Goal: Task Accomplishment & Management: Use online tool/utility

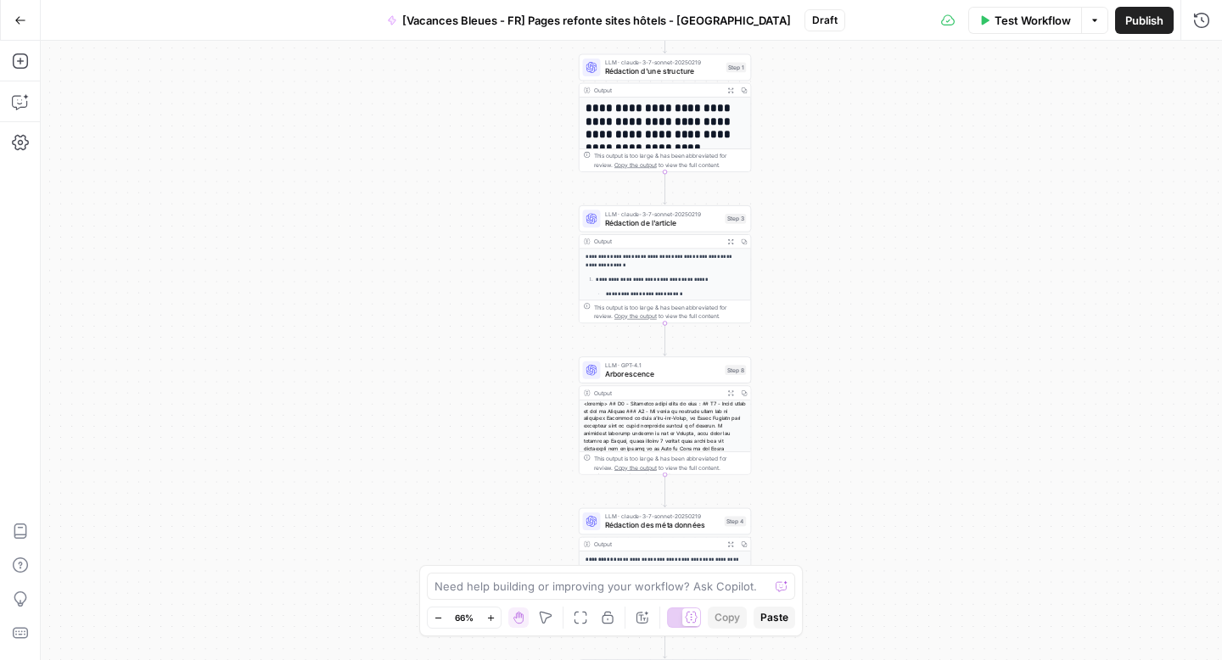
drag, startPoint x: 586, startPoint y: 126, endPoint x: 513, endPoint y: 186, distance: 95.3
click at [513, 186] on div "**********" at bounding box center [631, 351] width 1181 height 620
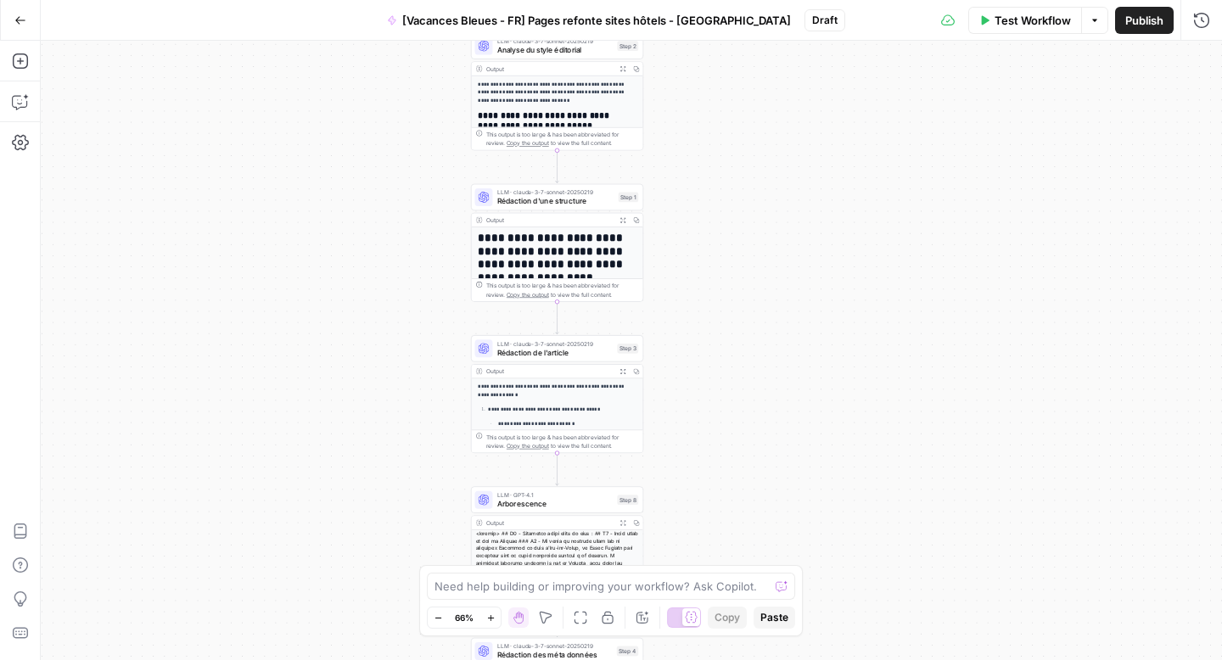
drag, startPoint x: 513, startPoint y: 171, endPoint x: 394, endPoint y: 326, distance: 195.4
click at [394, 326] on div "**********" at bounding box center [631, 351] width 1181 height 620
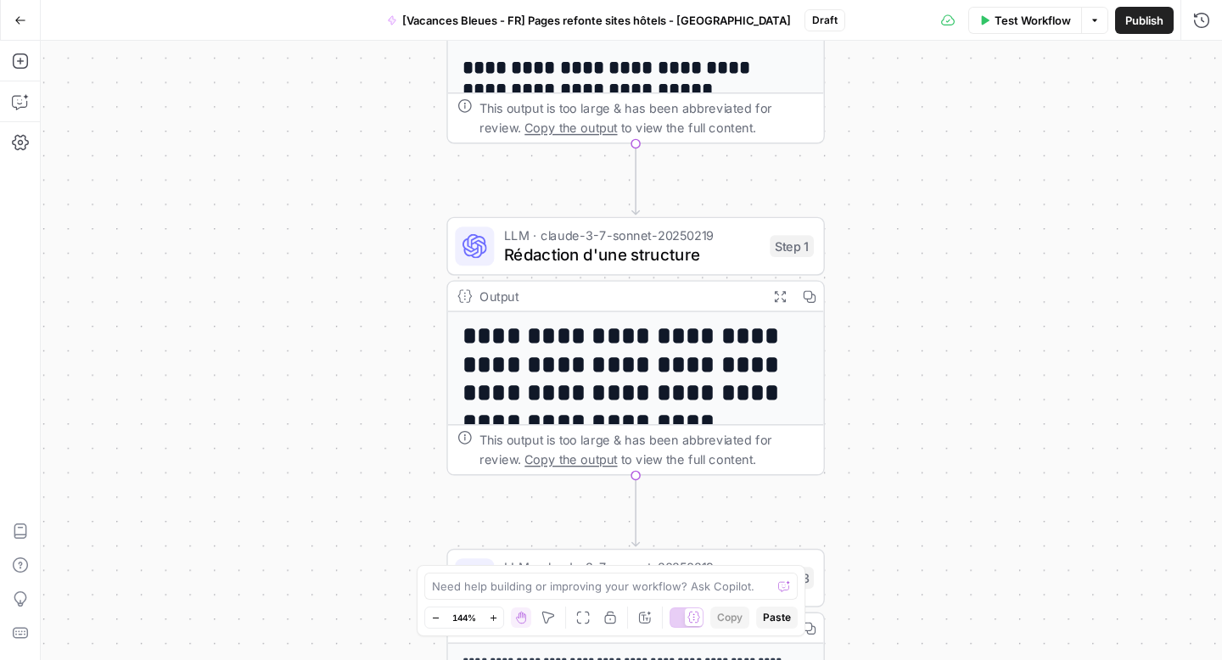
drag, startPoint x: 468, startPoint y: 274, endPoint x: 407, endPoint y: 364, distance: 108.3
click at [407, 364] on div "**********" at bounding box center [631, 351] width 1181 height 620
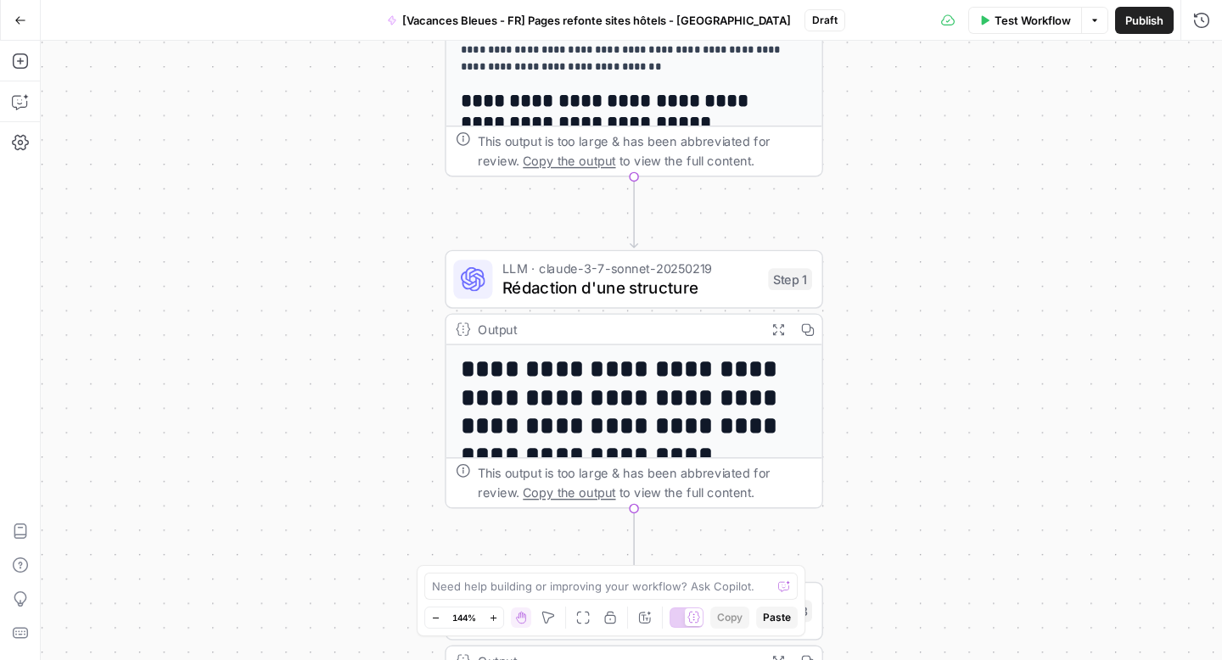
drag, startPoint x: 359, startPoint y: 248, endPoint x: 332, endPoint y: 395, distance: 149.3
click at [332, 394] on div "**********" at bounding box center [631, 351] width 1181 height 620
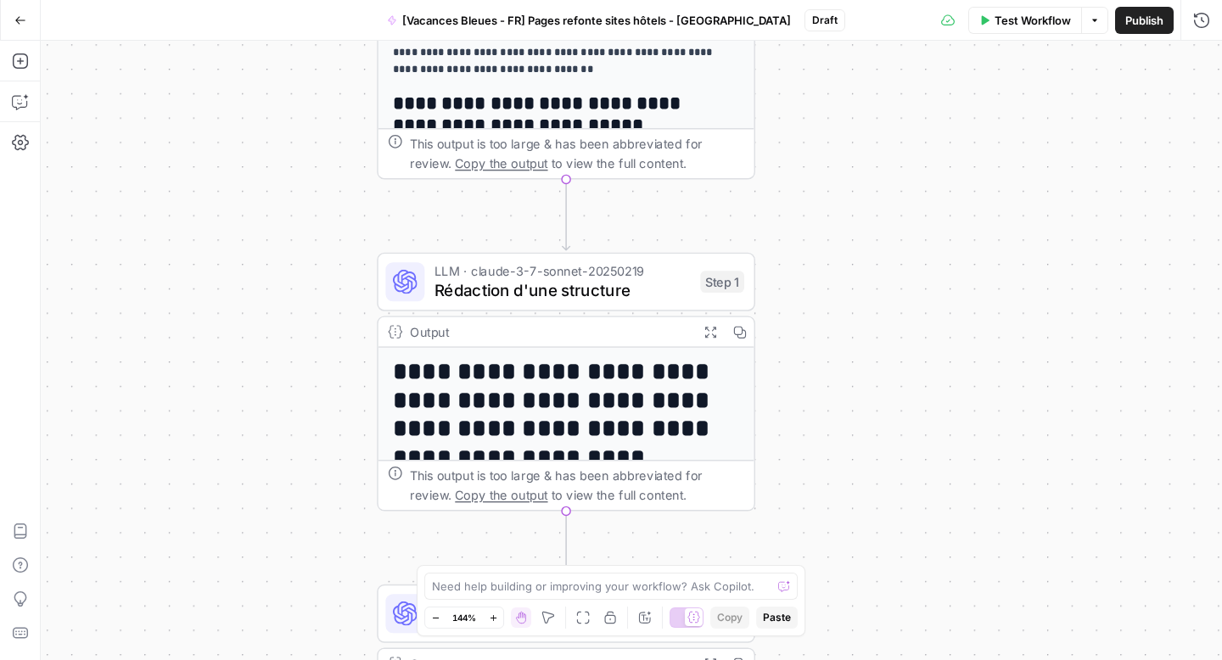
drag, startPoint x: 375, startPoint y: 367, endPoint x: 333, endPoint y: 251, distance: 123.0
click at [333, 251] on div "**********" at bounding box center [631, 351] width 1181 height 620
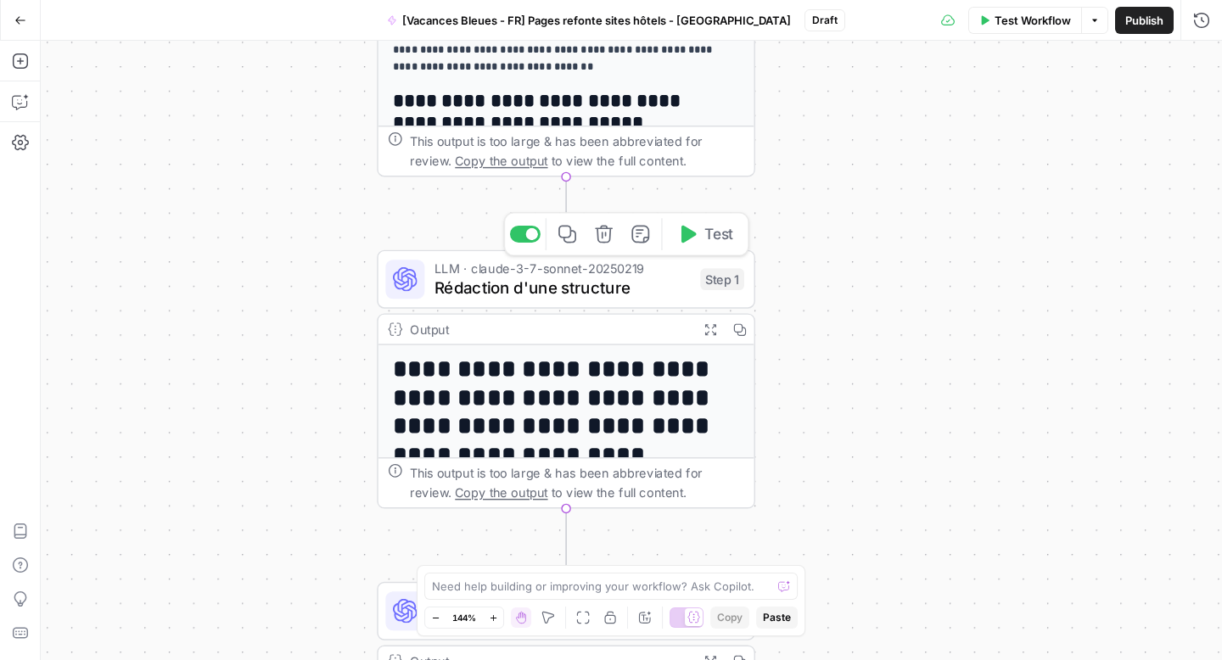
click at [485, 297] on span "Rédaction d'une structure" at bounding box center [563, 288] width 256 height 25
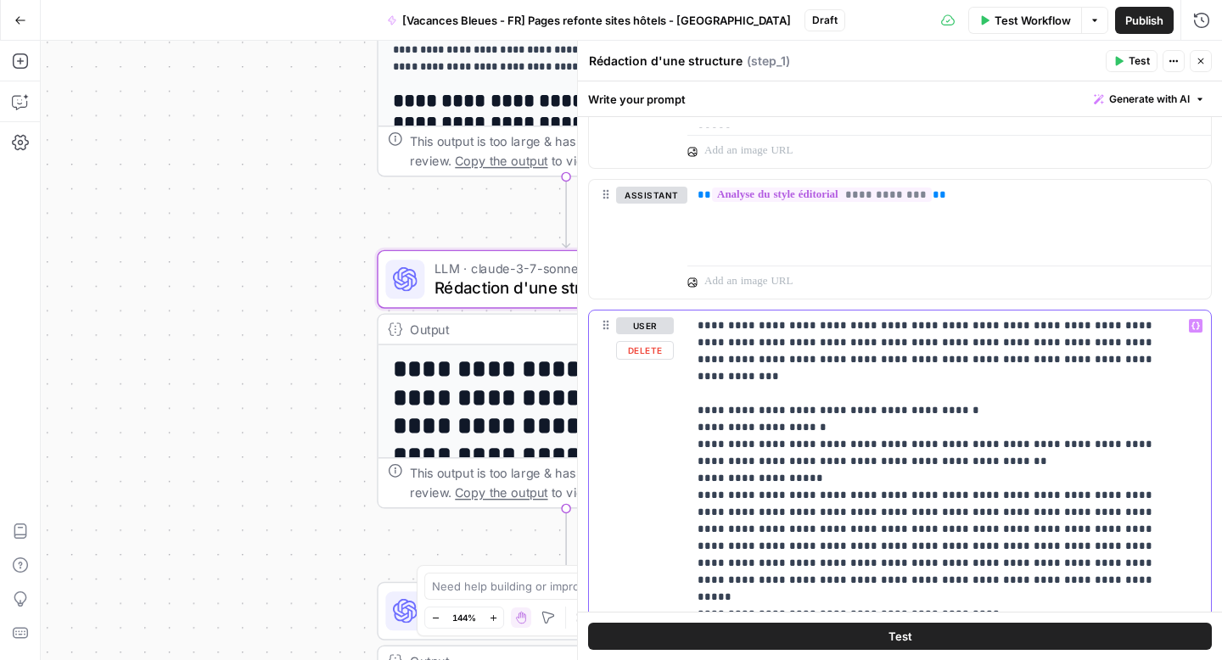
drag, startPoint x: 934, startPoint y: 361, endPoint x: 922, endPoint y: 362, distance: 12.8
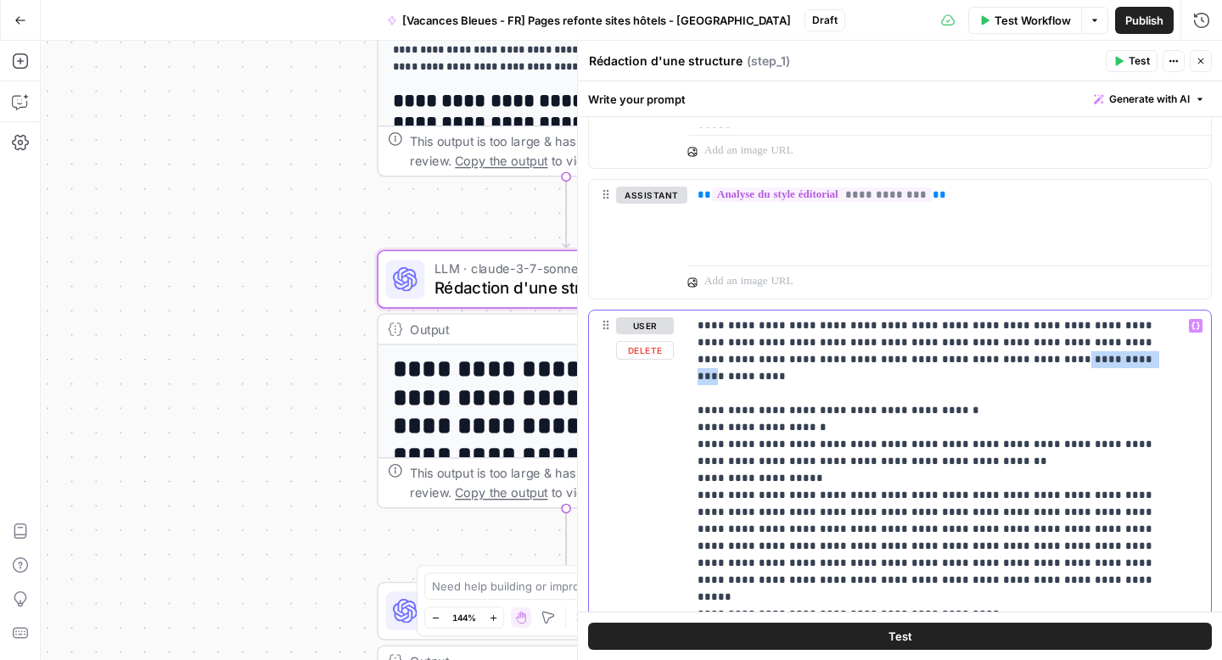
drag, startPoint x: 936, startPoint y: 363, endPoint x: 867, endPoint y: 362, distance: 69.6
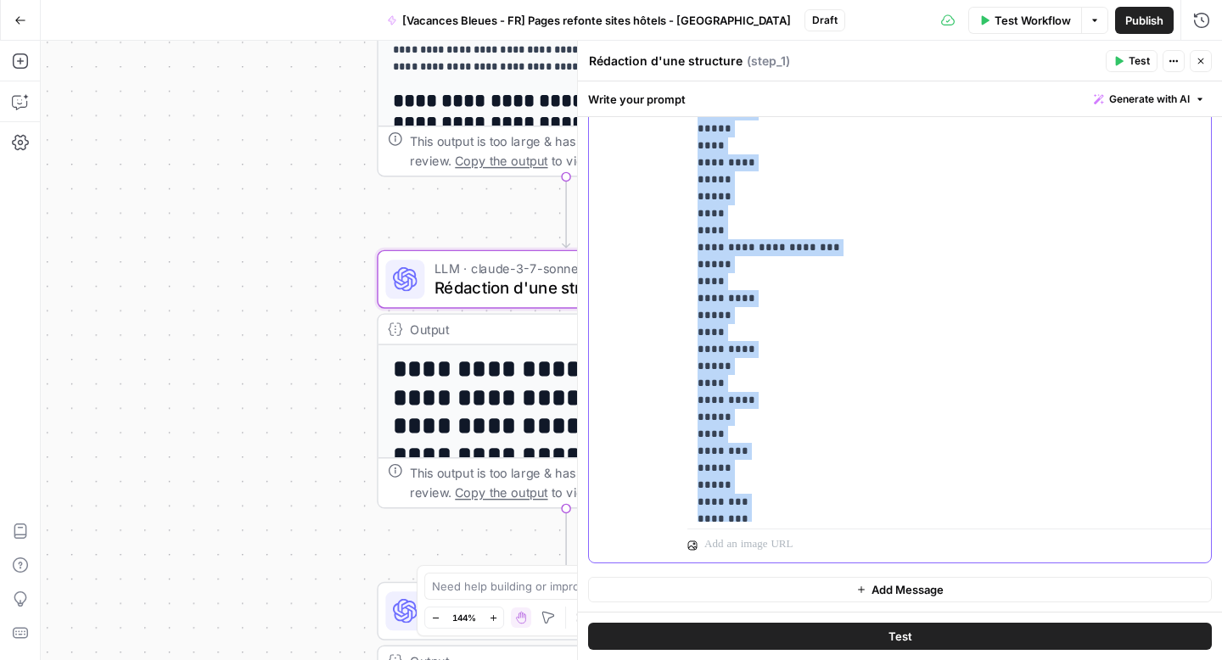
scroll to position [16177, 0]
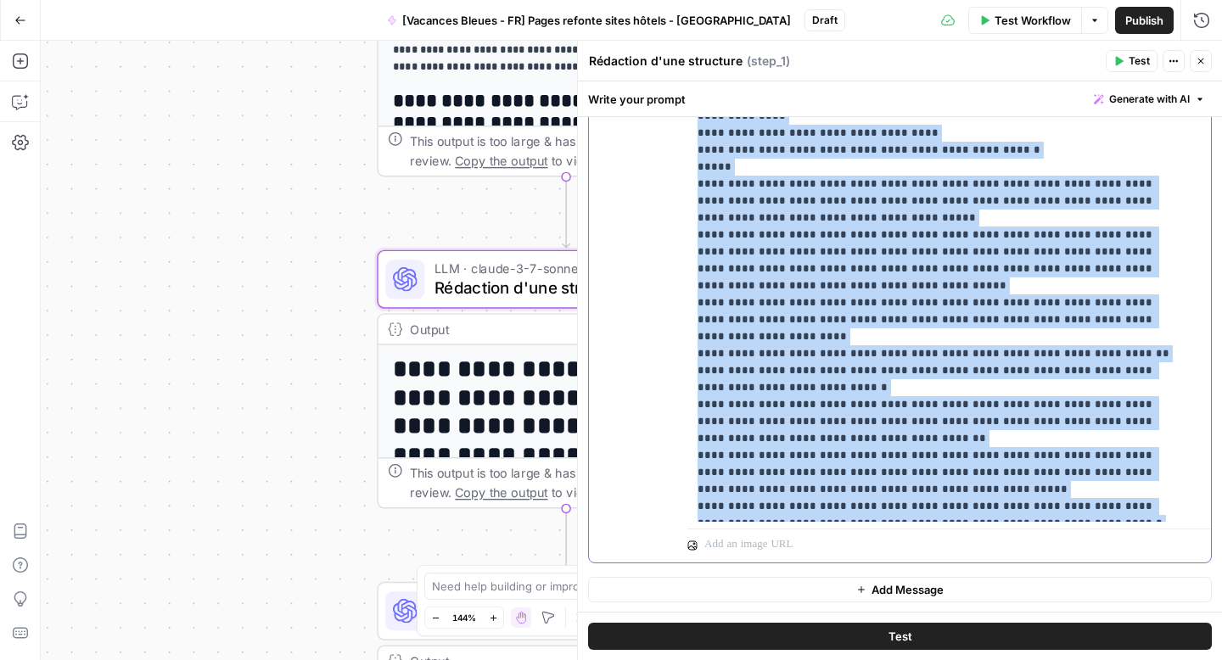
drag, startPoint x: 698, startPoint y: 274, endPoint x: 833, endPoint y: 400, distance: 183.7
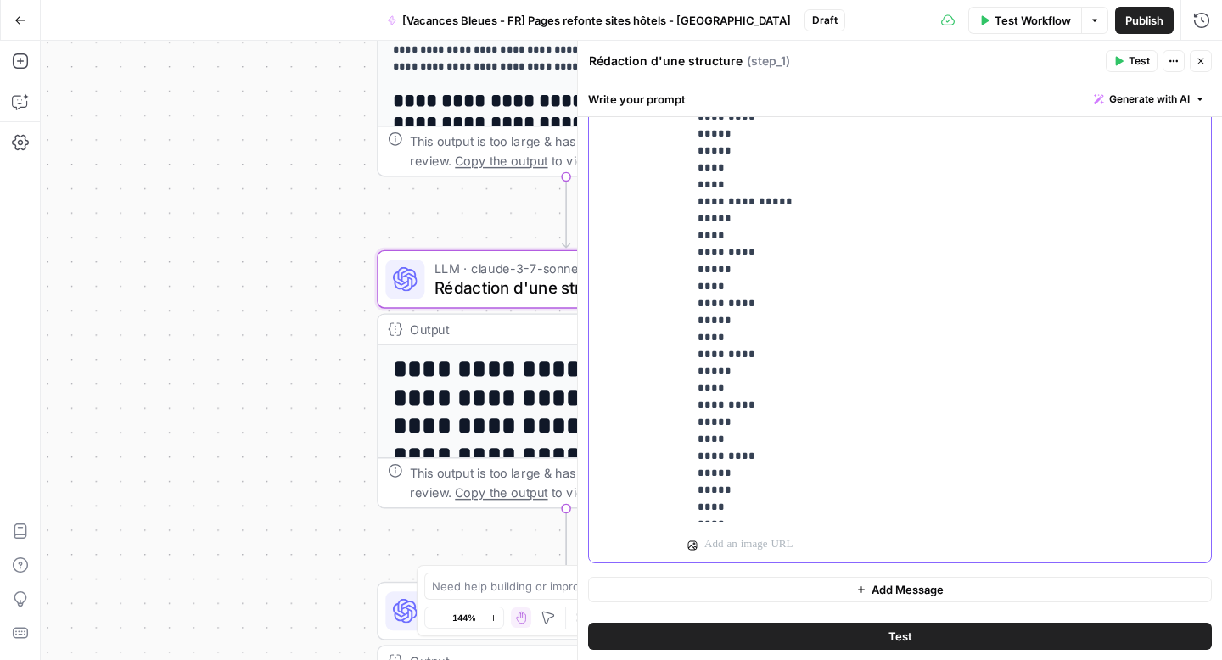
scroll to position [14131, 0]
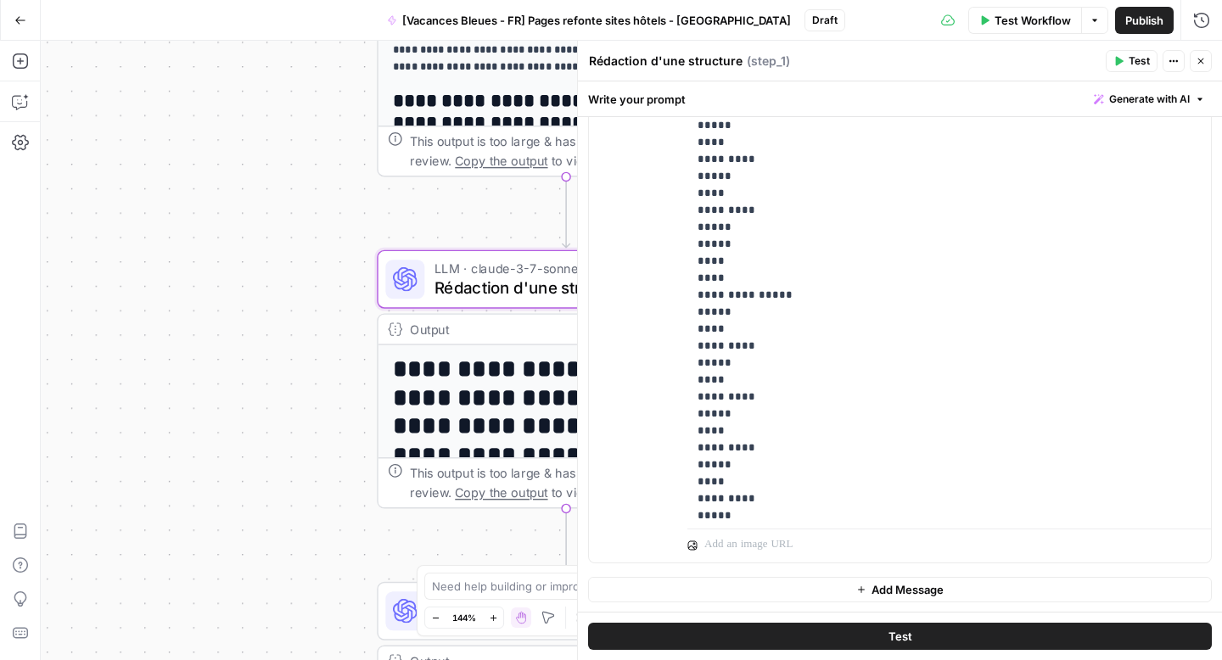
click at [687, 352] on div "**********" at bounding box center [900, 196] width 622 height 732
click at [316, 401] on div "**********" at bounding box center [631, 351] width 1181 height 620
click at [1208, 62] on button "Close" at bounding box center [1201, 61] width 22 height 22
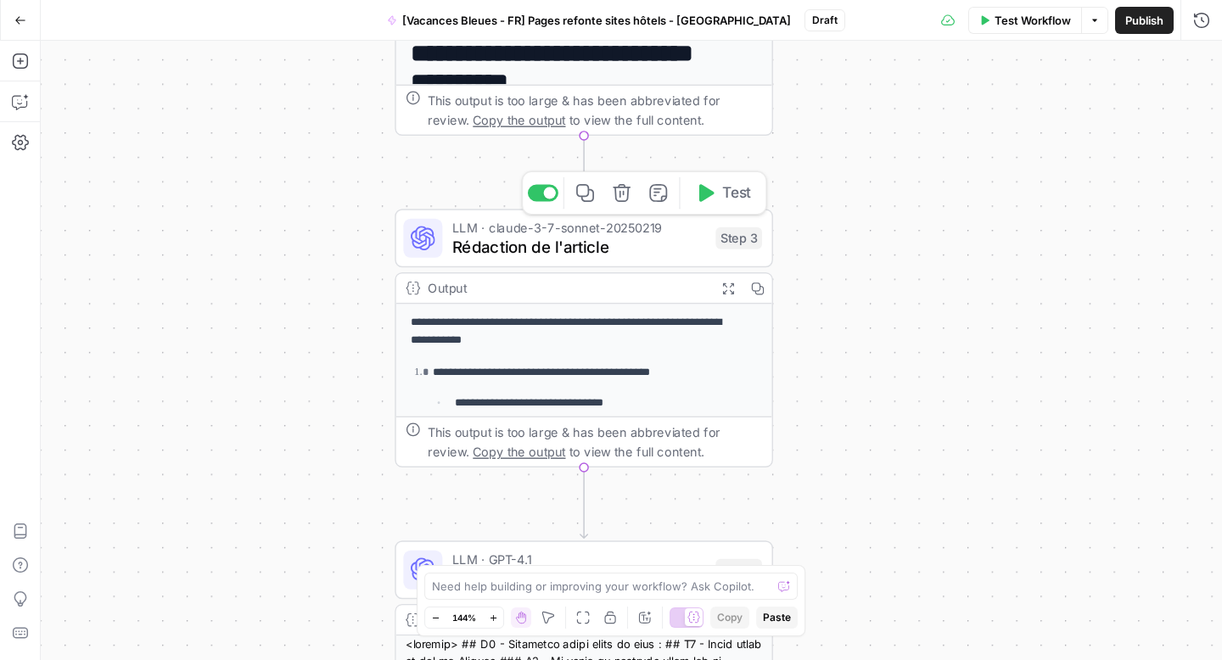
click at [586, 254] on span "Rédaction de l'article" at bounding box center [579, 246] width 254 height 25
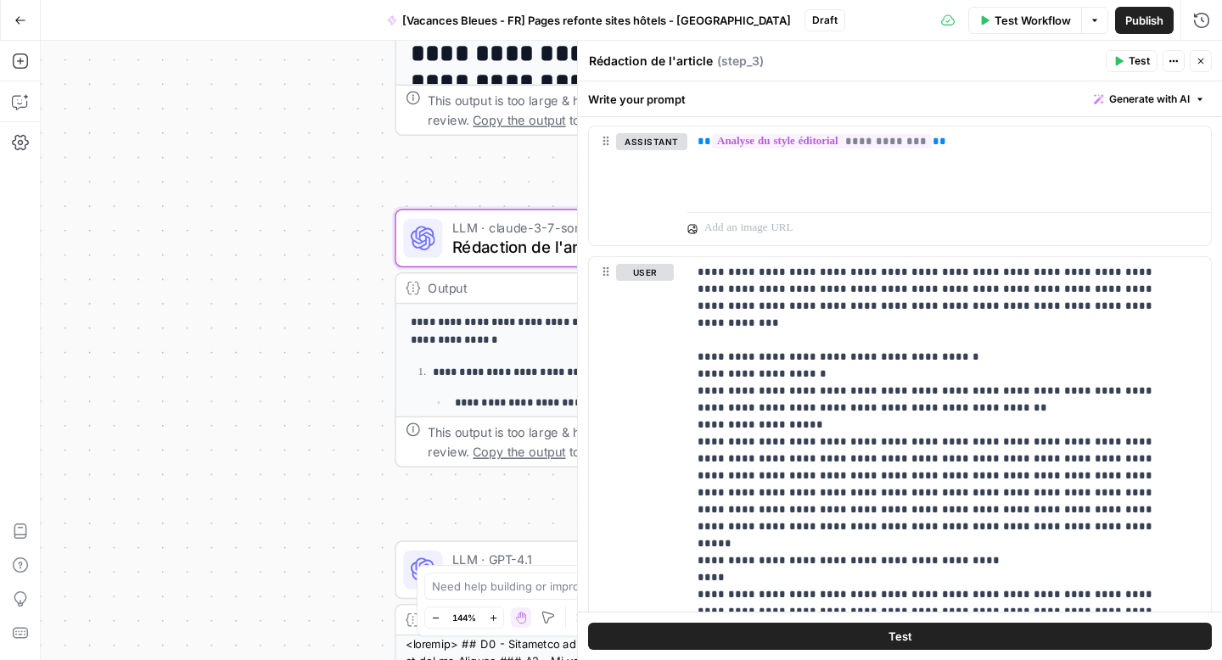
scroll to position [1029, 0]
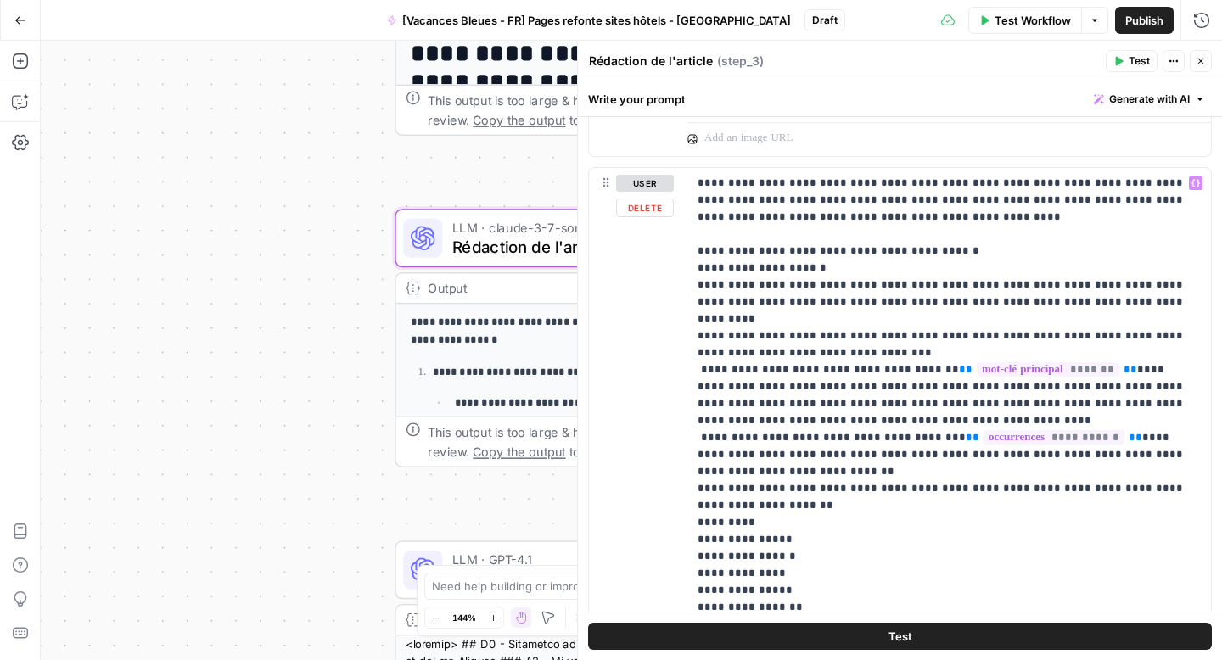
scroll to position [1921, 0]
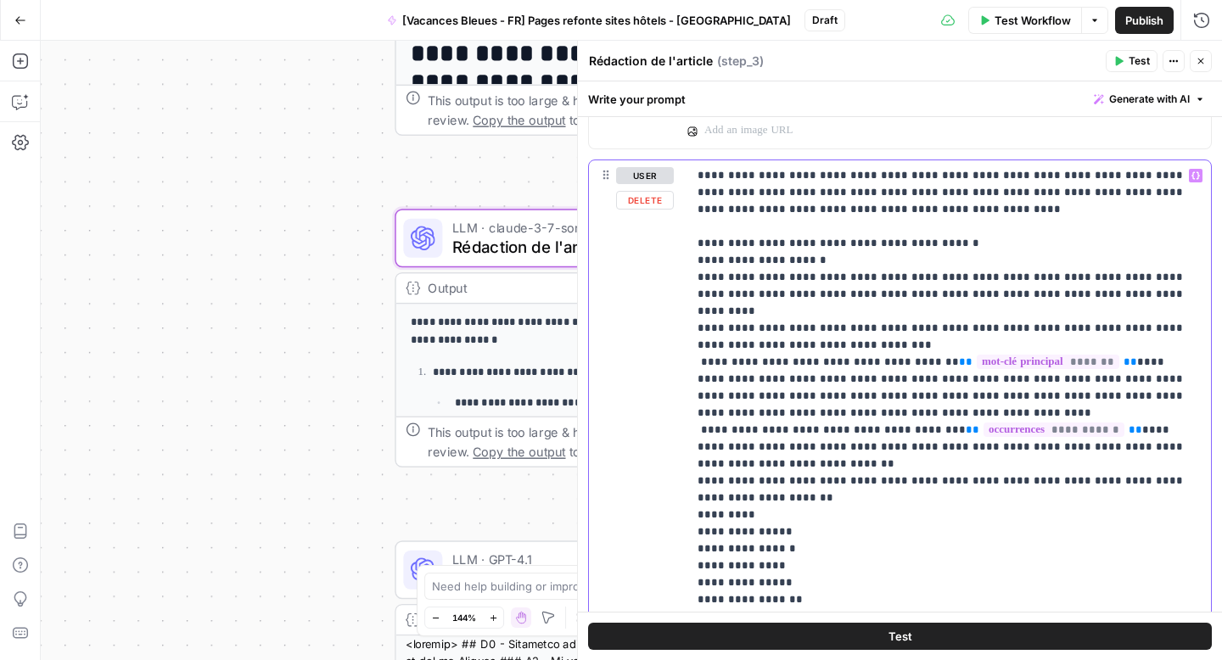
click at [740, 216] on p "**********" at bounding box center [943, 489] width 491 height 645
drag, startPoint x: 856, startPoint y: 212, endPoint x: 782, endPoint y: 210, distance: 74.7
click at [782, 210] on p "**********" at bounding box center [943, 489] width 491 height 645
click at [915, 214] on p "**********" at bounding box center [943, 489] width 491 height 645
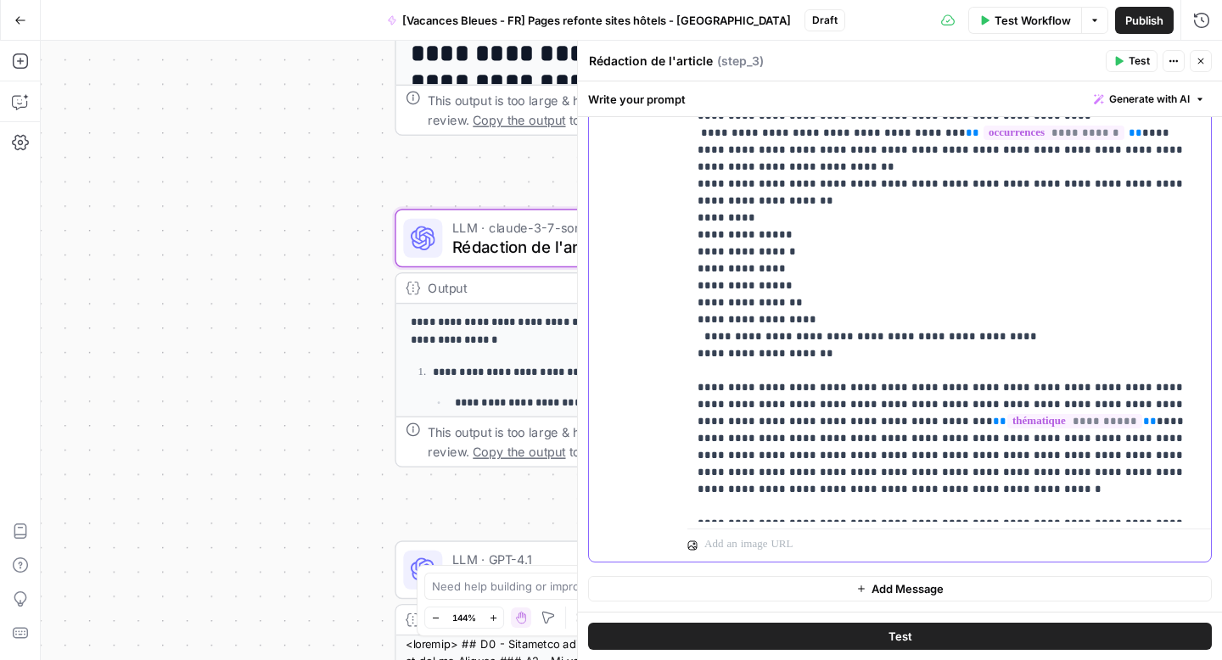
scroll to position [2218, 0]
click at [1031, 365] on p "**********" at bounding box center [943, 192] width 491 height 645
drag, startPoint x: 1035, startPoint y: 367, endPoint x: 959, endPoint y: 371, distance: 76.5
click at [959, 371] on p "**********" at bounding box center [943, 192] width 491 height 645
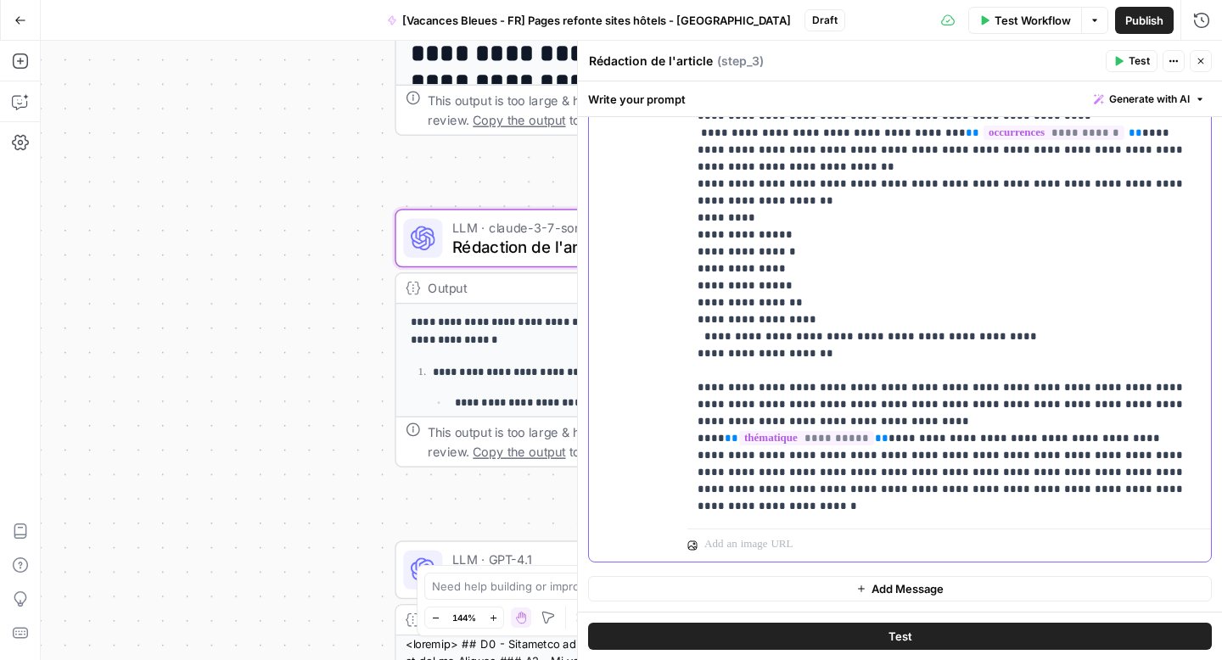
click at [1172, 371] on p "**********" at bounding box center [943, 192] width 491 height 645
click at [1169, 371] on p "**********" at bounding box center [943, 192] width 491 height 645
click at [1205, 61] on span "Close" at bounding box center [1205, 61] width 1 height 1
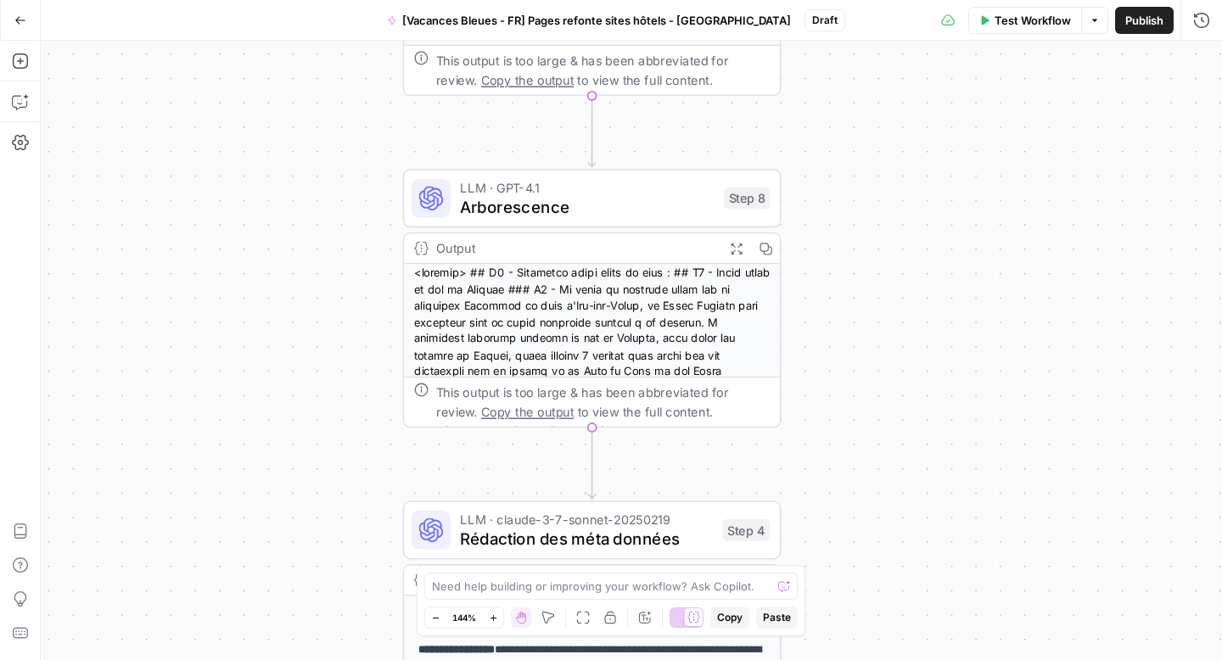
click at [604, 205] on span "Arborescence" at bounding box center [587, 206] width 254 height 25
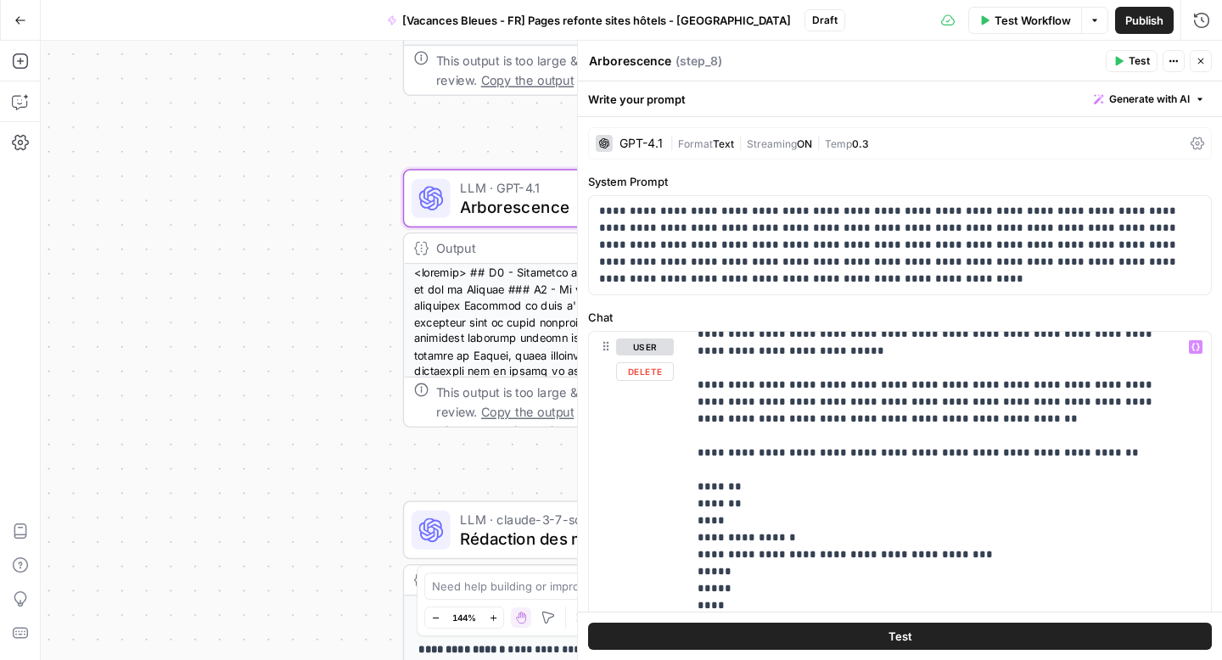
scroll to position [58, 0]
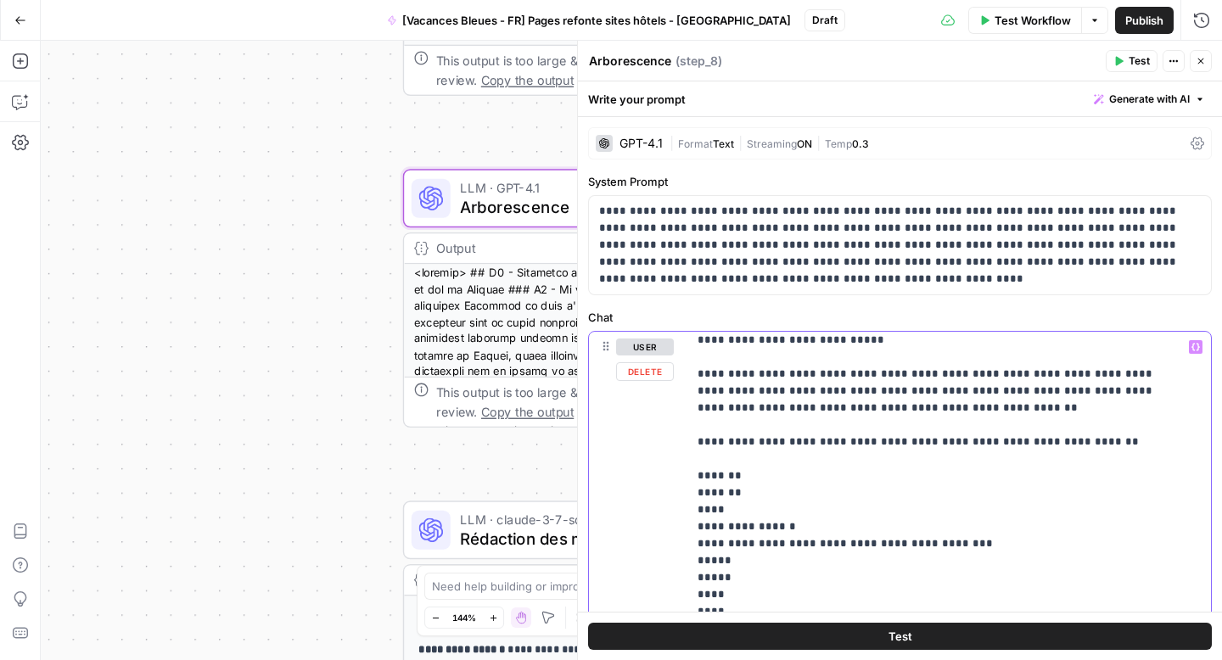
drag, startPoint x: 1002, startPoint y: 429, endPoint x: 924, endPoint y: 433, distance: 78.2
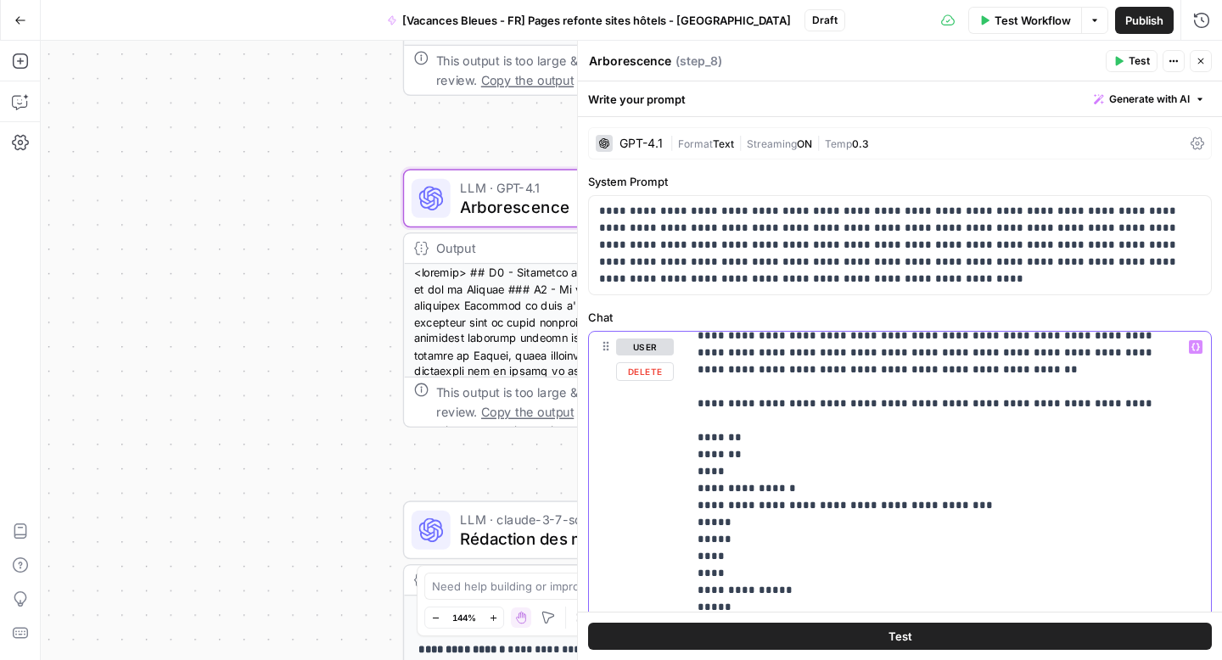
scroll to position [139, 0]
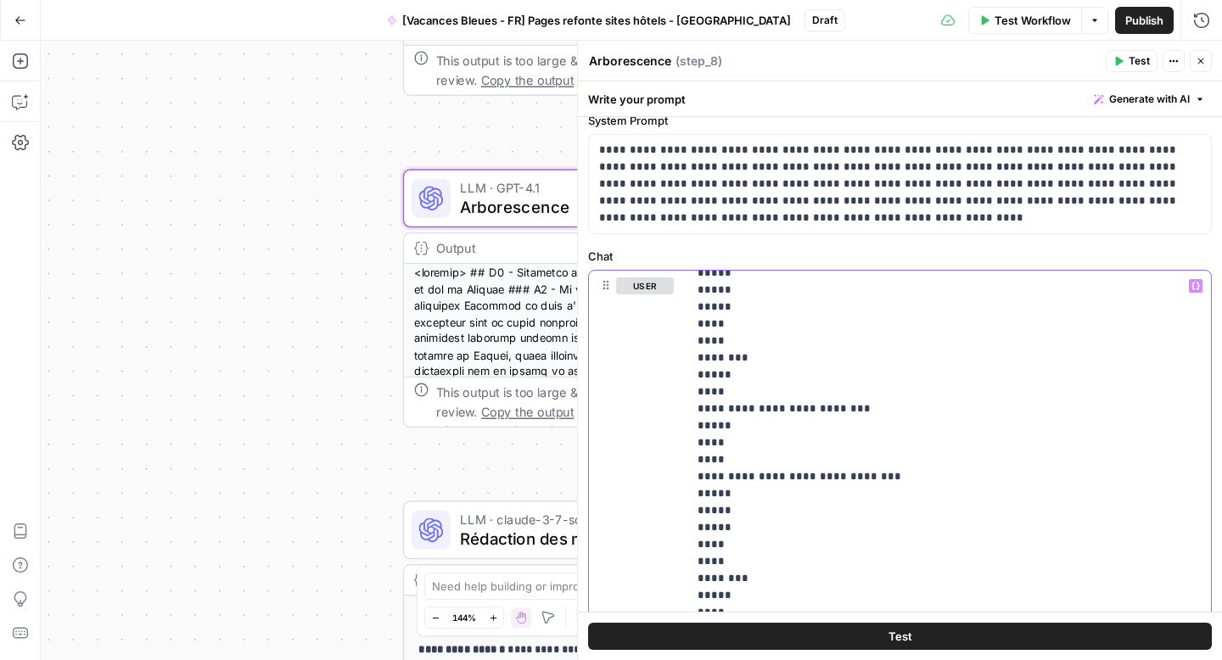
scroll to position [65, 0]
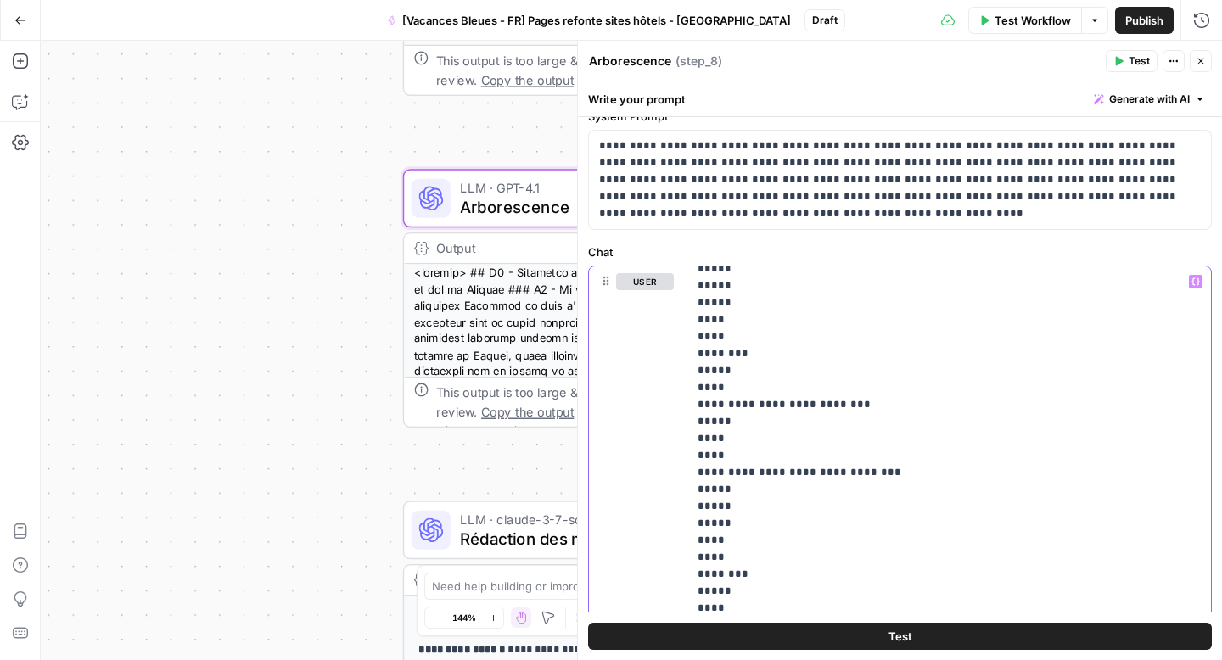
drag, startPoint x: 699, startPoint y: 378, endPoint x: 1095, endPoint y: 595, distance: 451.3
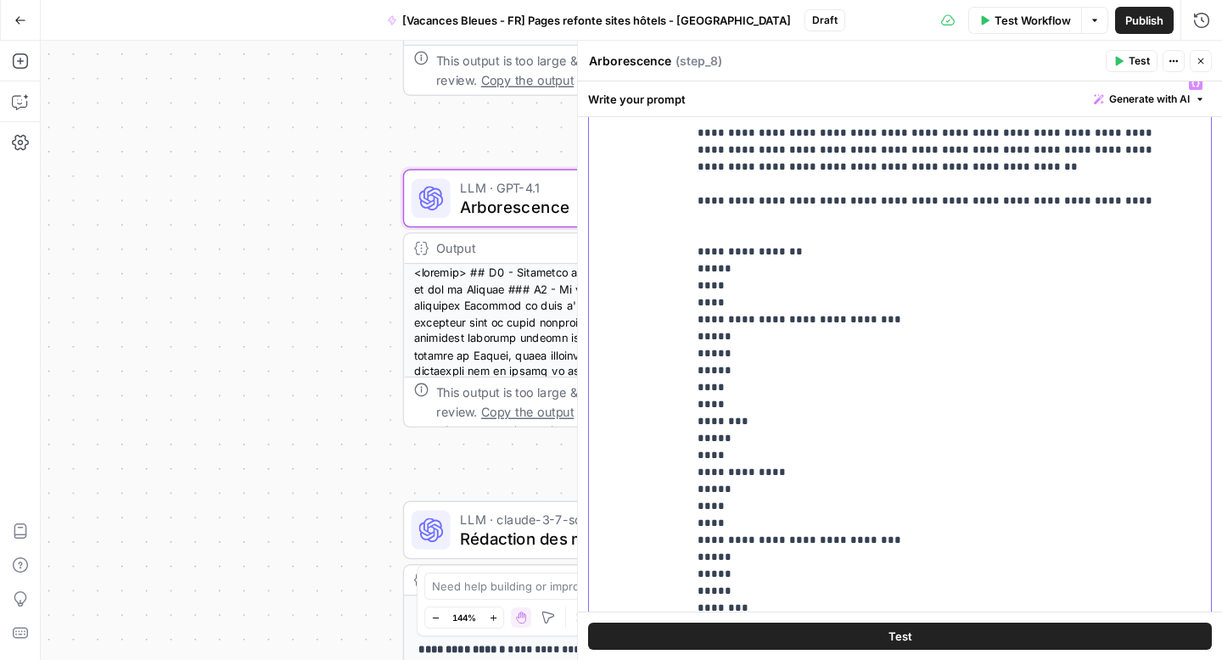
scroll to position [542, 0]
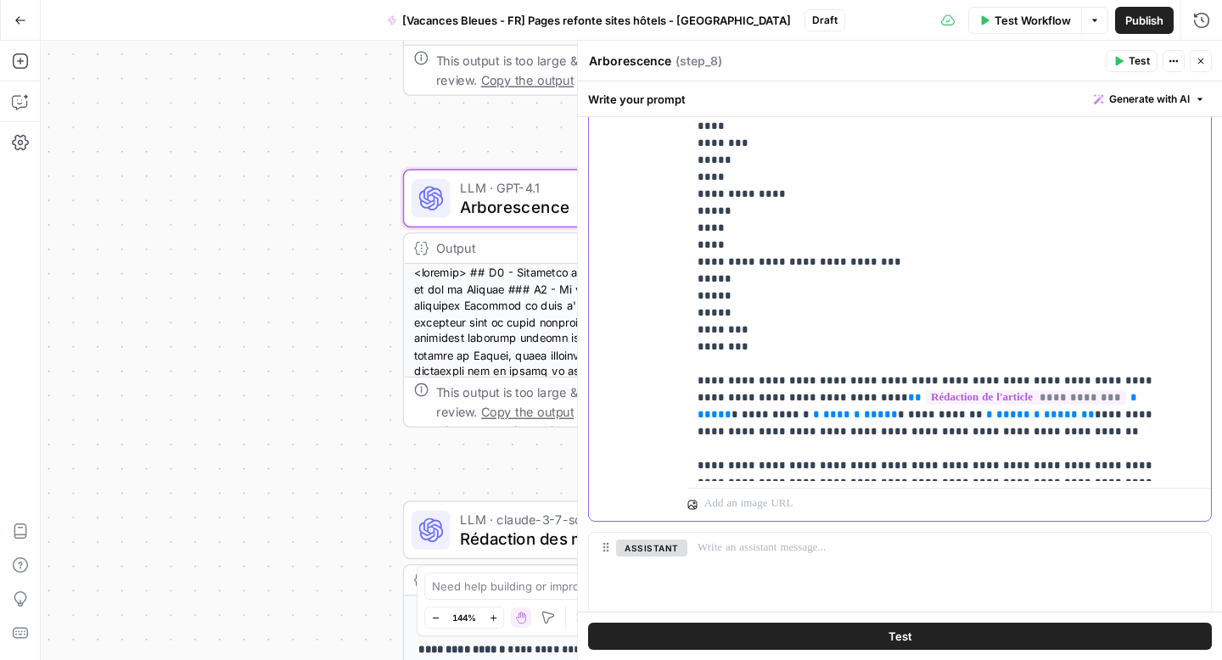
drag, startPoint x: 698, startPoint y: 233, endPoint x: 838, endPoint y: 306, distance: 157.9
click at [838, 306] on p "**********" at bounding box center [937, 118] width 478 height 713
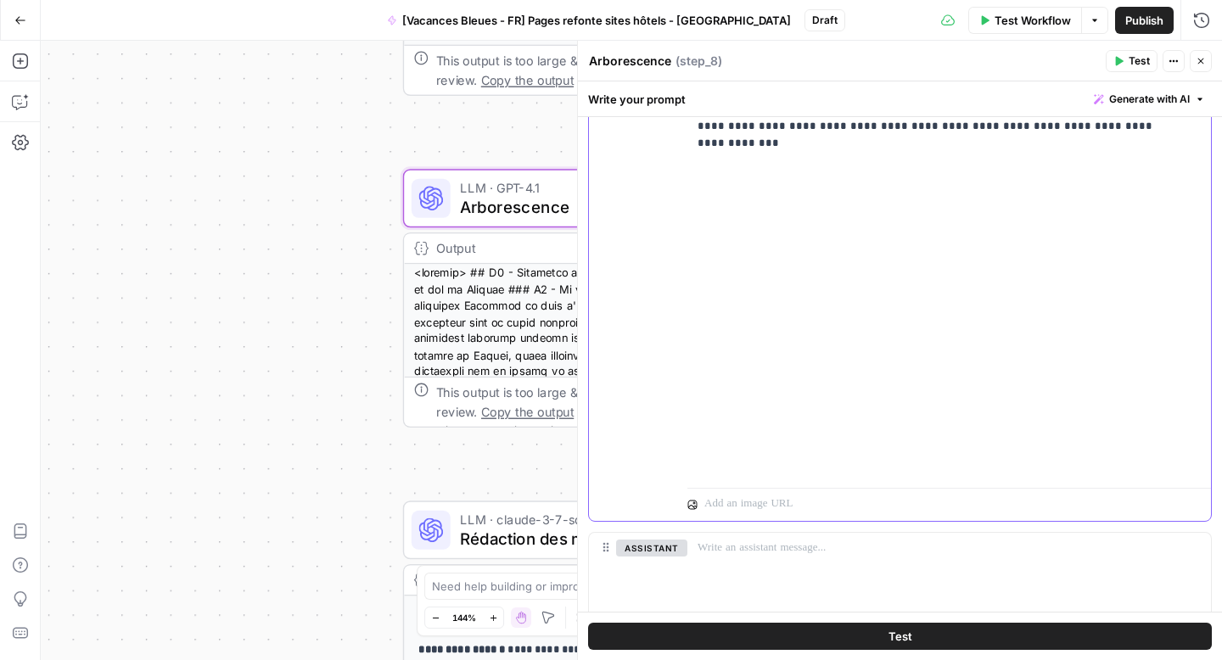
scroll to position [311, 0]
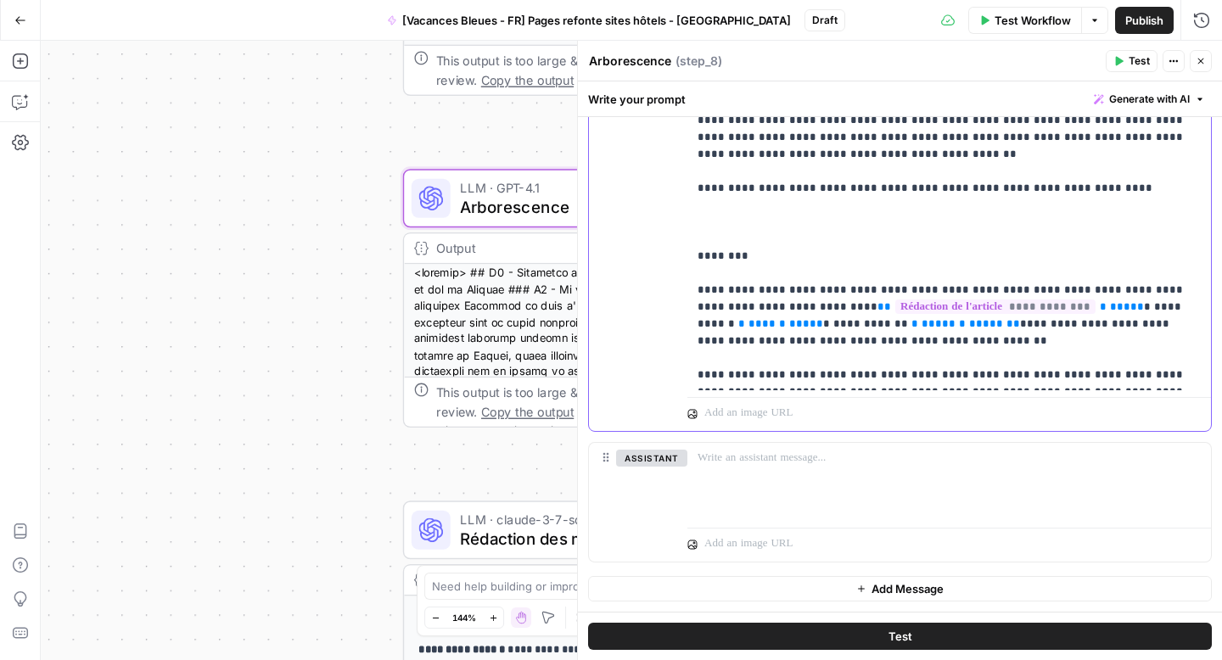
drag, startPoint x: 757, startPoint y: 239, endPoint x: 714, endPoint y: 217, distance: 48.6
click at [714, 217] on p "**********" at bounding box center [943, 205] width 491 height 356
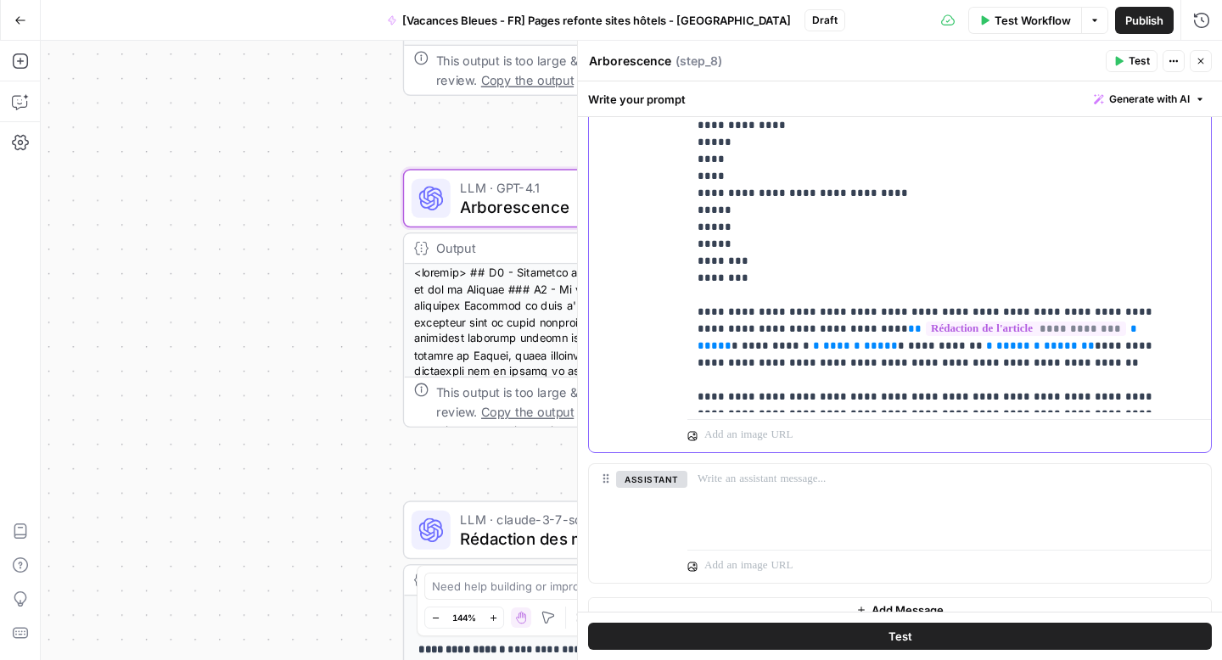
scroll to position [632, 0]
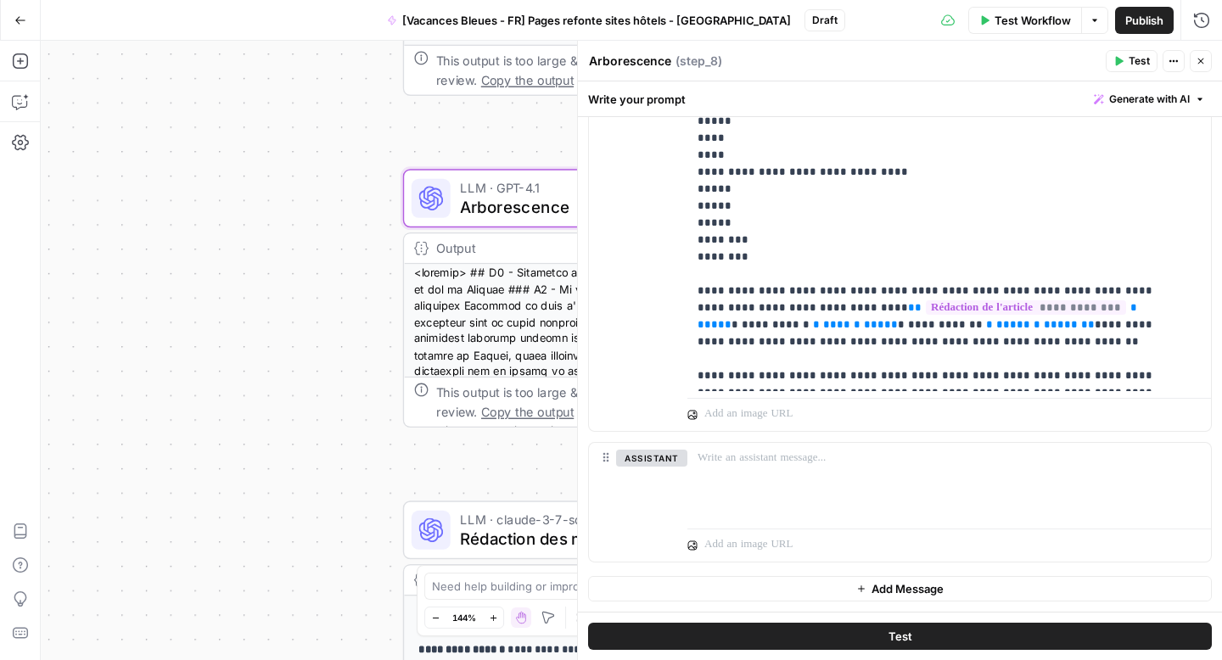
click at [1205, 62] on icon "button" at bounding box center [1201, 61] width 10 height 10
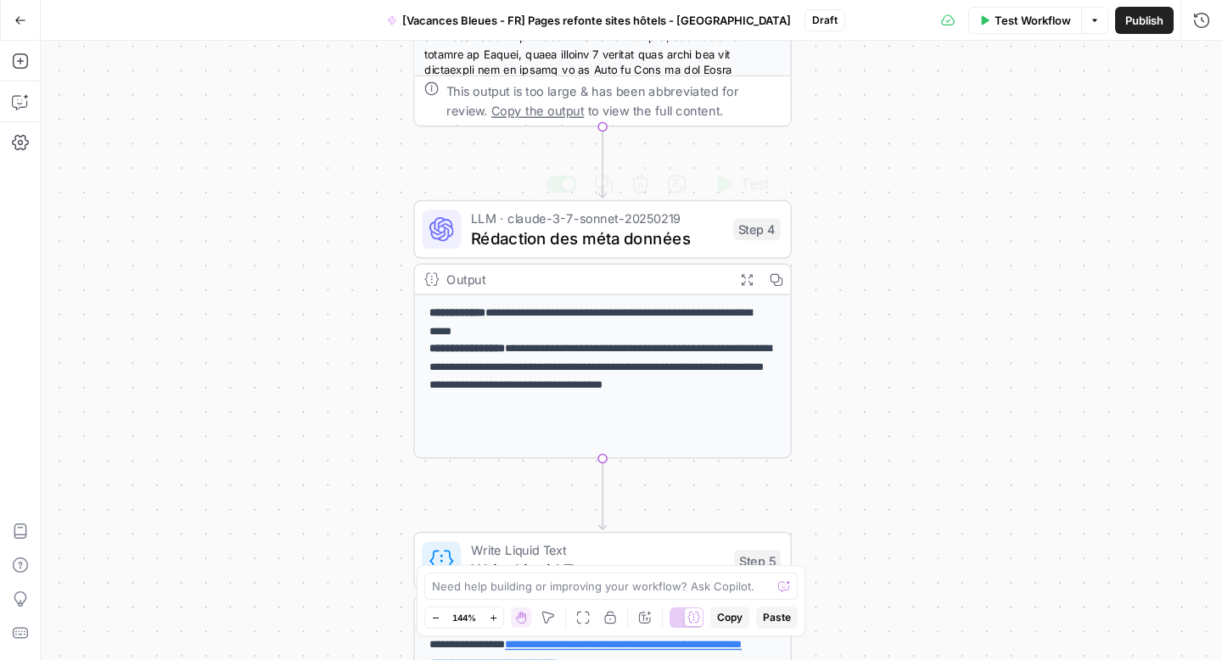
click at [648, 239] on span "Rédaction des méta données" at bounding box center [597, 238] width 253 height 25
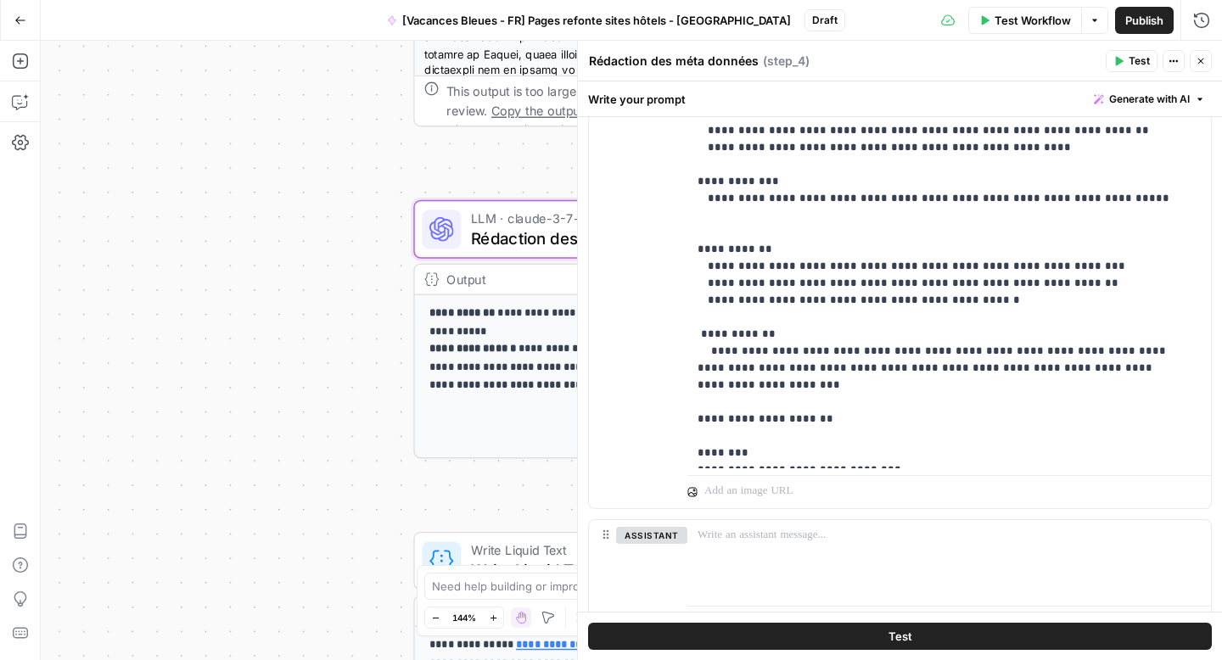
scroll to position [588, 0]
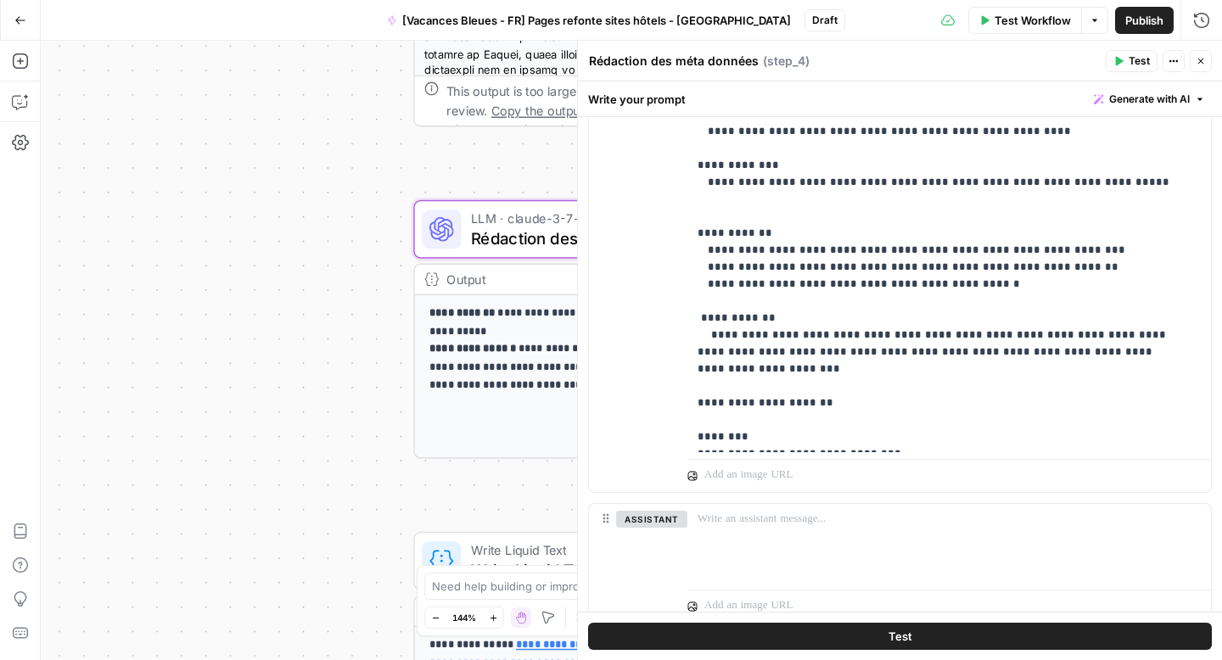
click at [1203, 65] on icon "button" at bounding box center [1201, 61] width 10 height 10
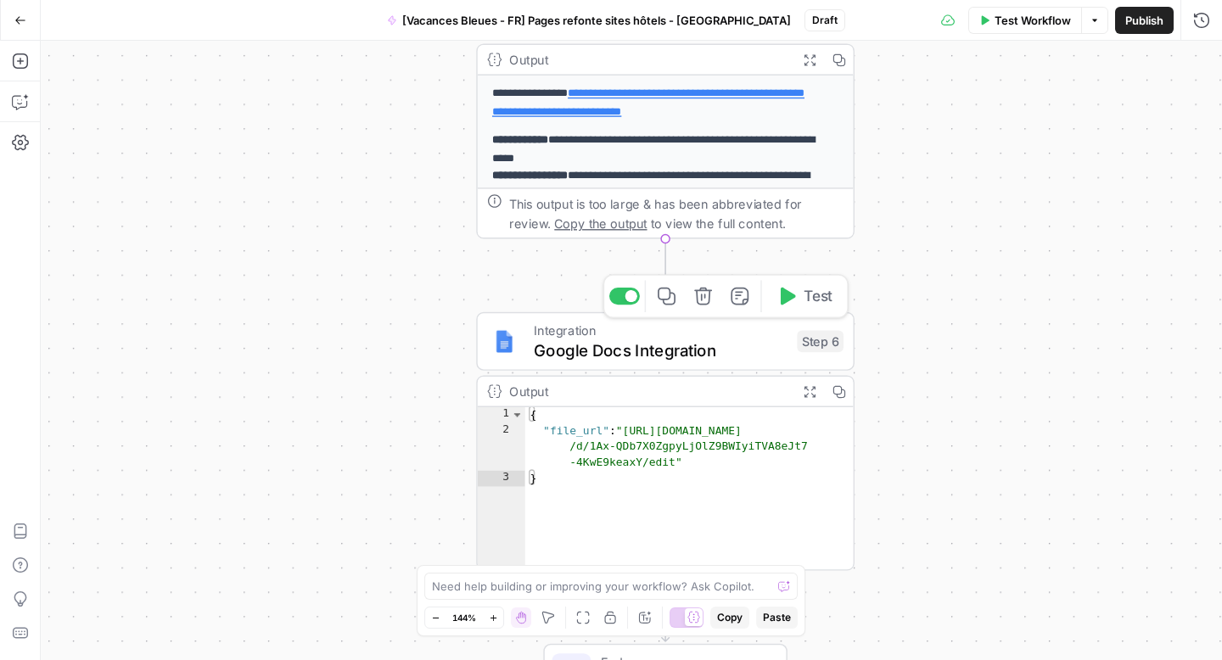
click at [669, 347] on span "Google Docs Integration" at bounding box center [661, 350] width 254 height 25
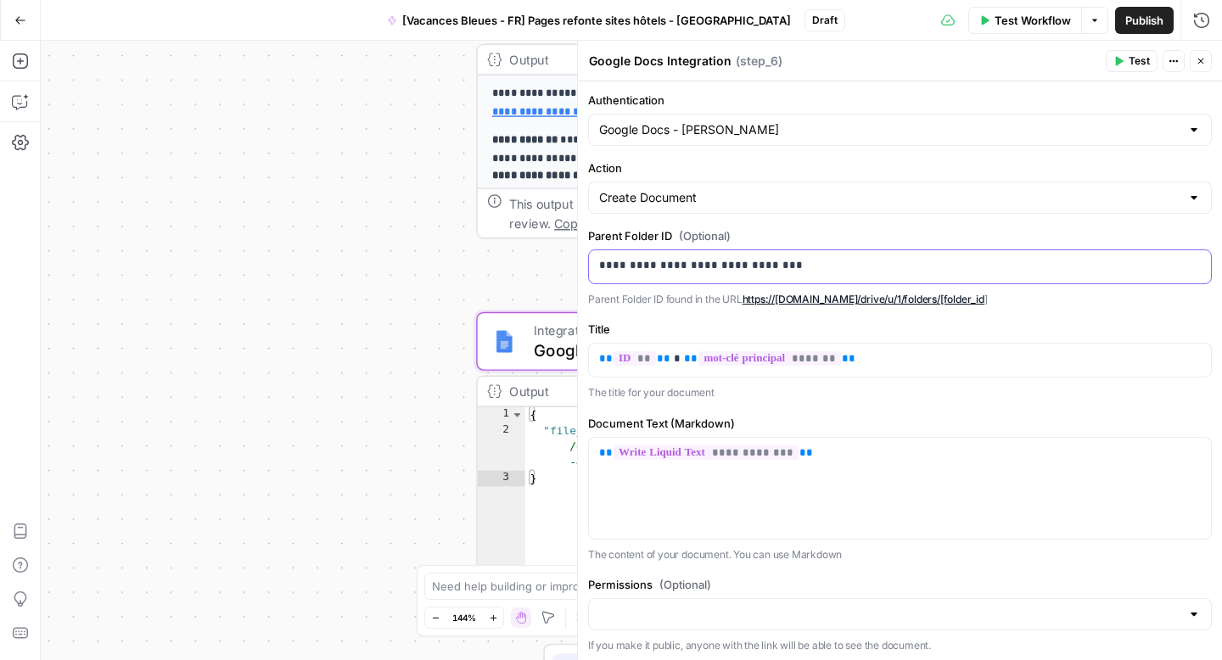
click at [924, 262] on p "**********" at bounding box center [893, 265] width 589 height 17
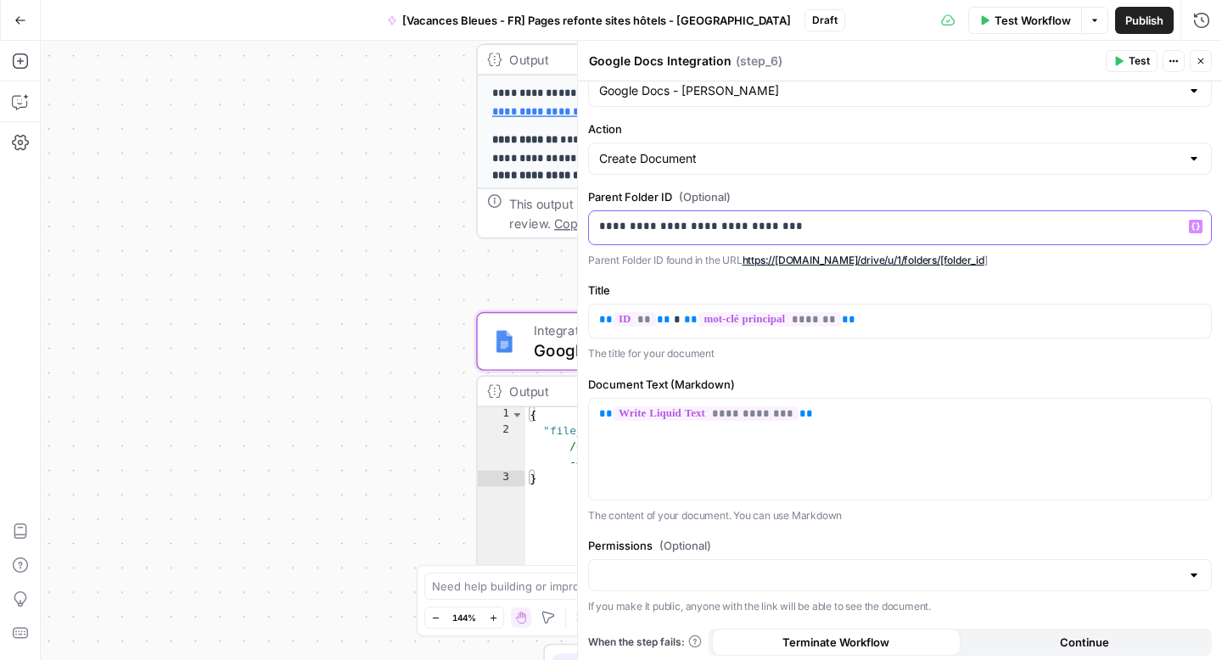
scroll to position [44, 0]
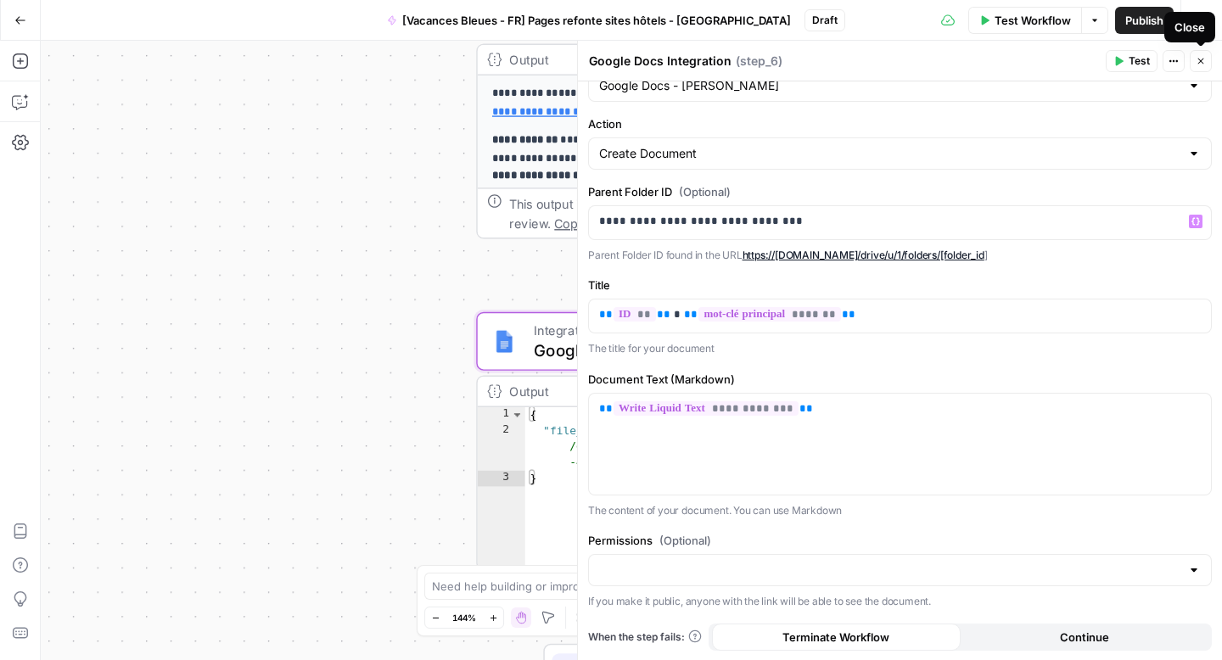
click at [1203, 57] on icon "button" at bounding box center [1201, 61] width 10 height 10
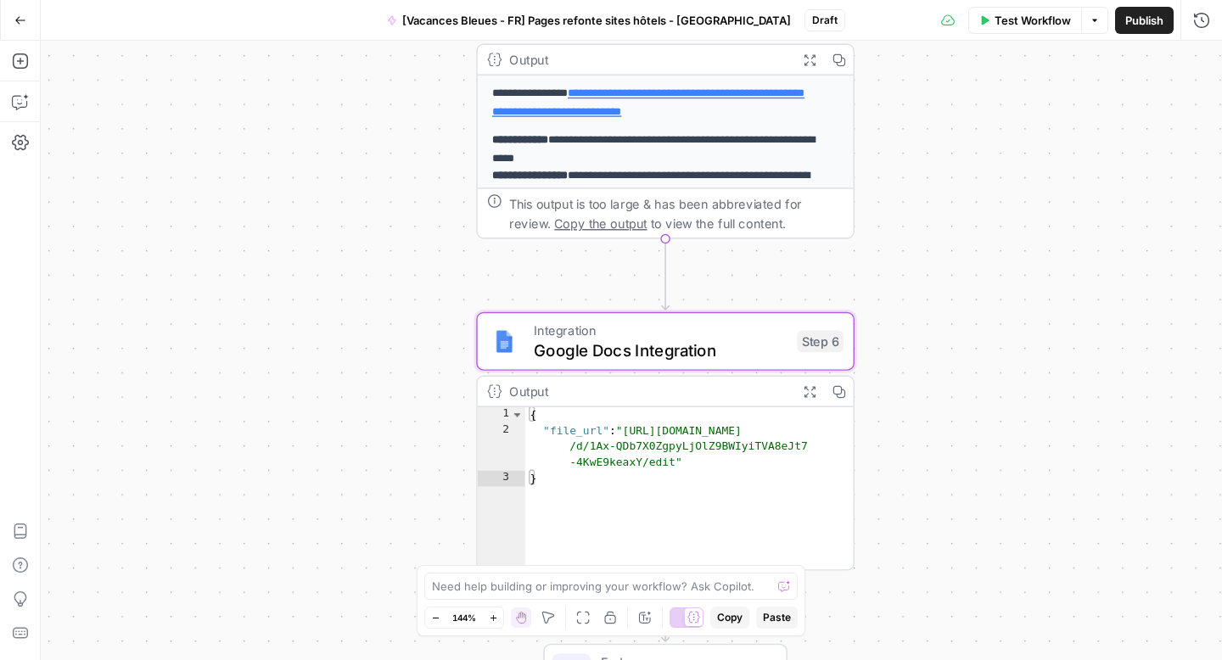
click at [1136, 29] on button "Publish" at bounding box center [1144, 20] width 59 height 27
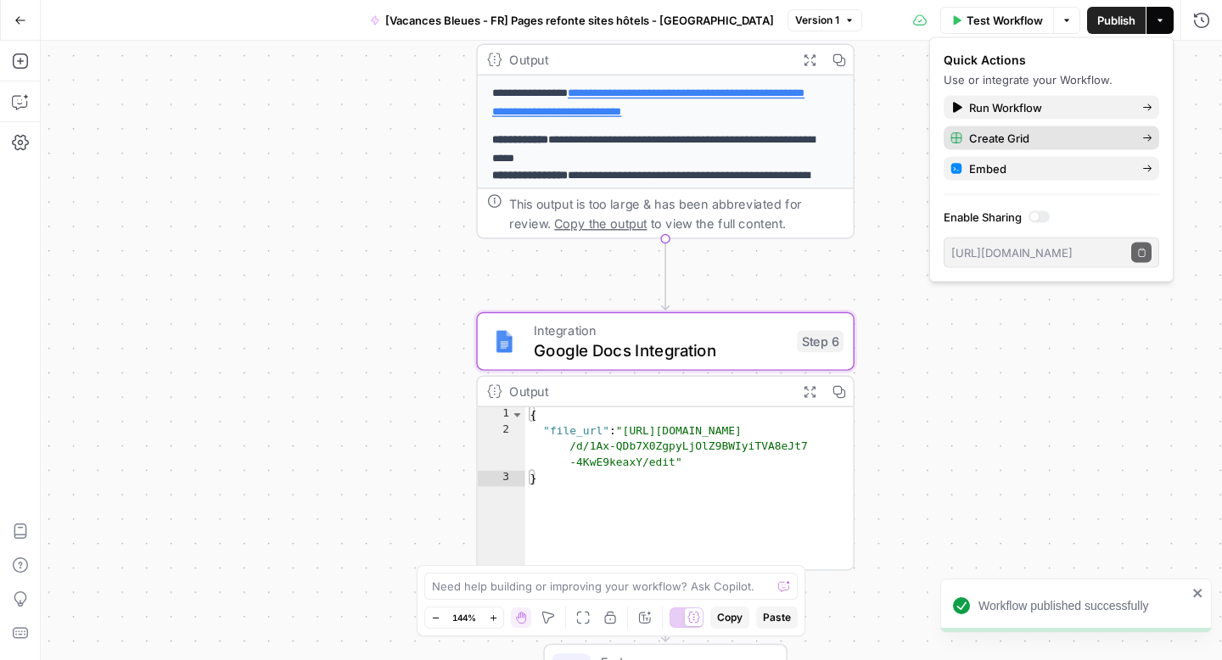
click at [1052, 137] on span "Create Grid" at bounding box center [1049, 138] width 160 height 17
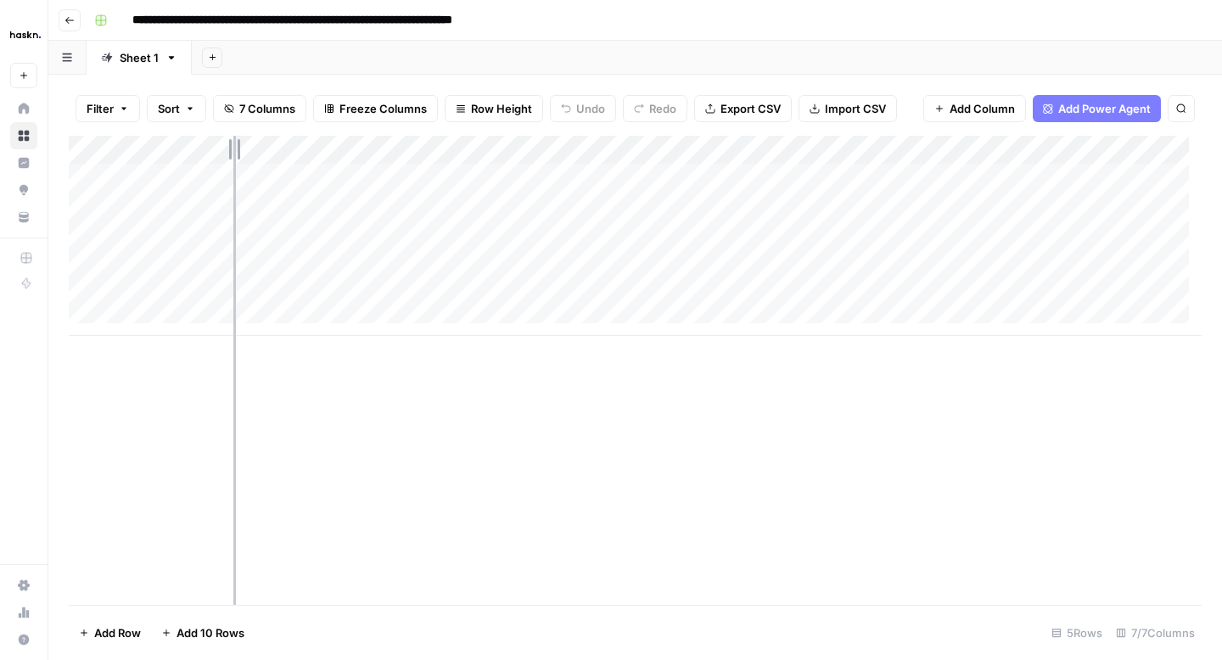
drag, startPoint x: 374, startPoint y: 149, endPoint x: 233, endPoint y: 160, distance: 141.4
click at [233, 160] on div "Add Column" at bounding box center [635, 236] width 1133 height 200
click at [190, 175] on div "Add Column" at bounding box center [635, 236] width 1133 height 200
click at [575, 180] on div "Add Column" at bounding box center [635, 236] width 1133 height 200
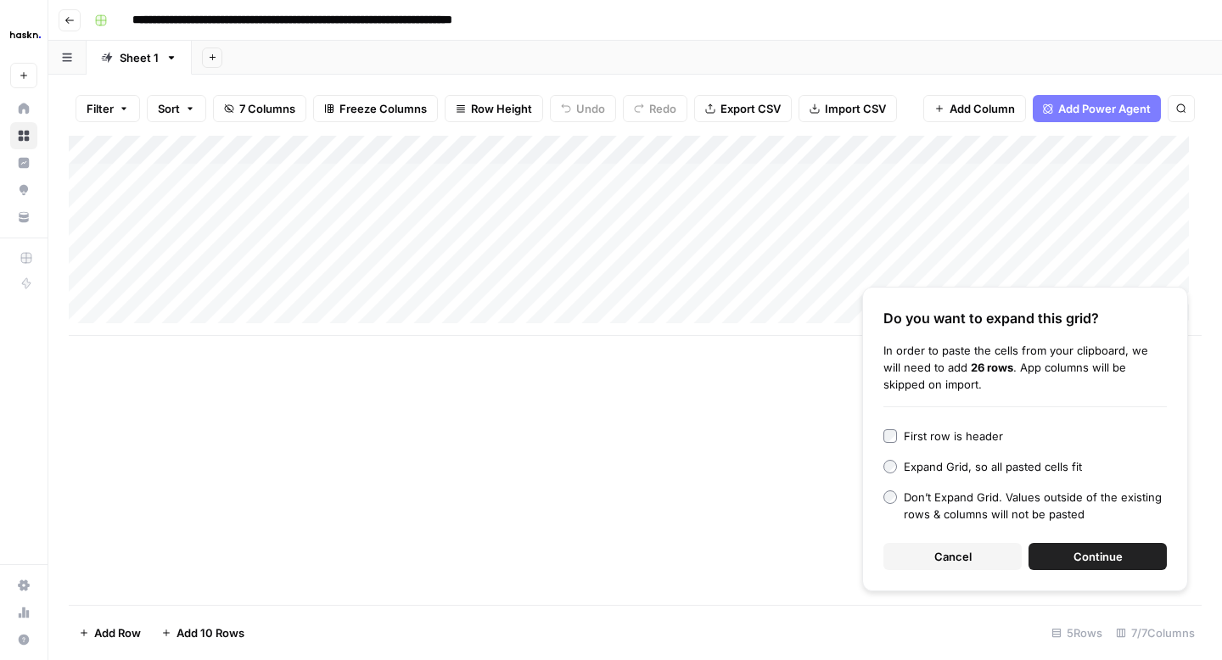
click at [1081, 561] on span "Continue" at bounding box center [1098, 556] width 49 height 17
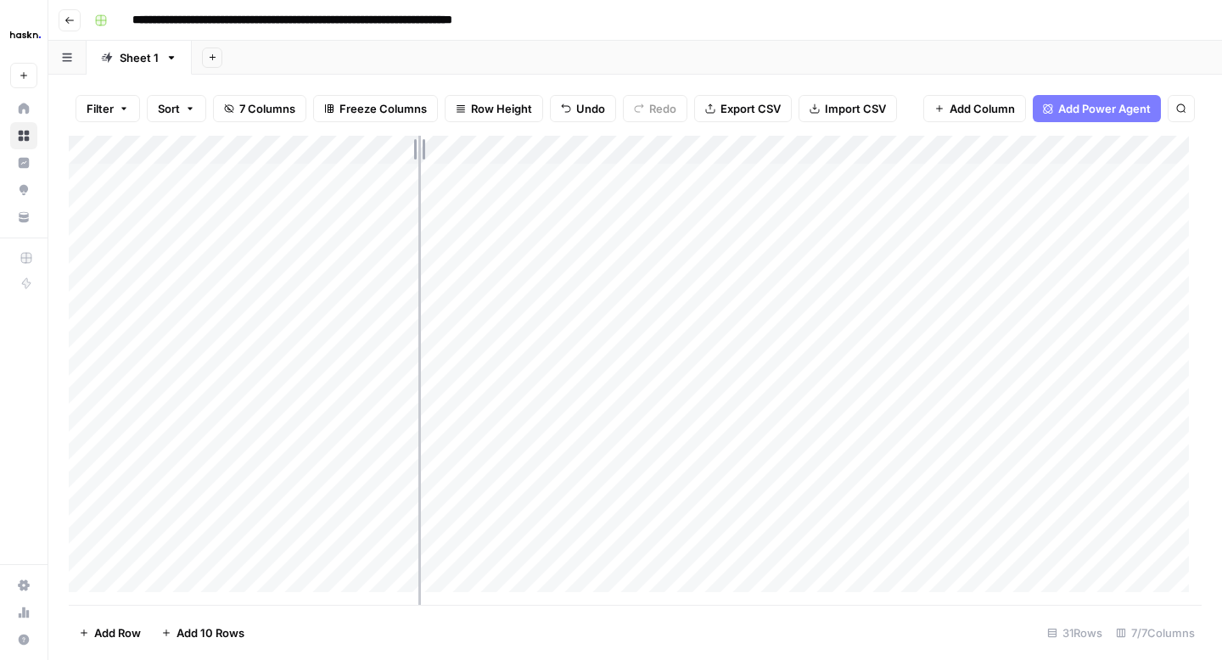
drag, startPoint x: 476, startPoint y: 149, endPoint x: 408, endPoint y: 151, distance: 67.9
click at [408, 151] on div "Add Column" at bounding box center [635, 370] width 1133 height 469
drag, startPoint x: 409, startPoint y: 148, endPoint x: 438, endPoint y: 148, distance: 28.9
click at [438, 148] on div "Add Column" at bounding box center [635, 370] width 1133 height 469
drag, startPoint x: 440, startPoint y: 148, endPoint x: 420, endPoint y: 148, distance: 19.5
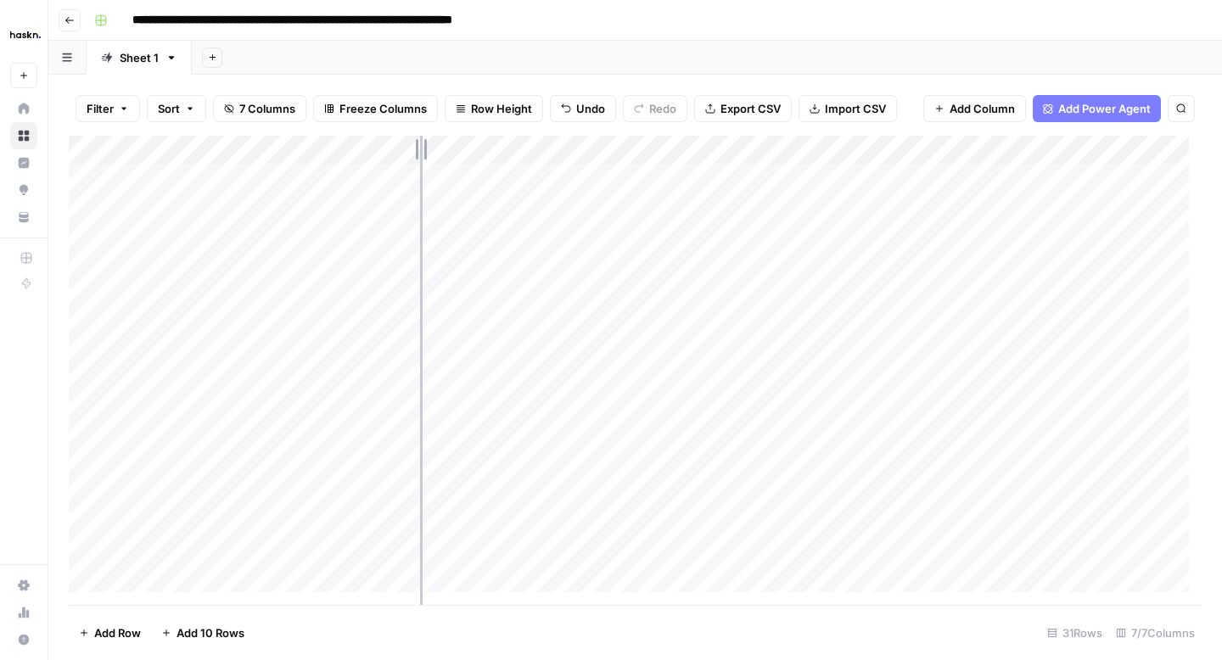
click at [420, 148] on div "Add Column" at bounding box center [635, 370] width 1133 height 469
click at [307, 180] on div "Add Column" at bounding box center [635, 370] width 1133 height 469
type textarea "**********"
click at [316, 178] on div "Add Column" at bounding box center [635, 370] width 1133 height 469
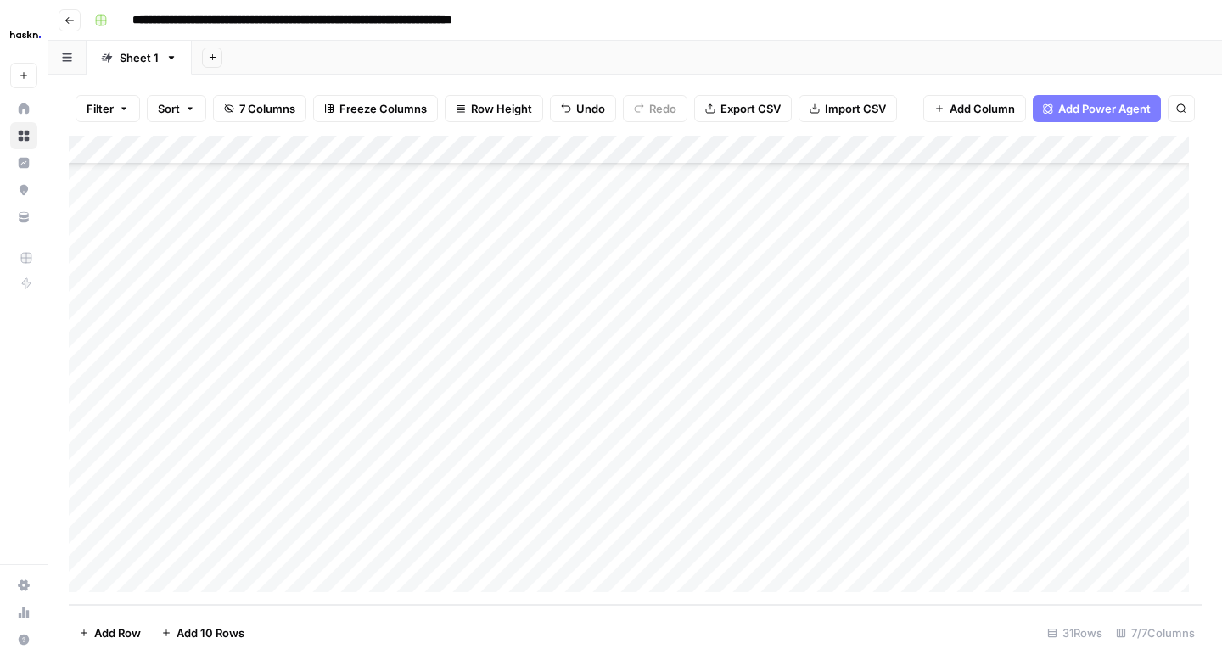
drag, startPoint x: 417, startPoint y: 188, endPoint x: 382, endPoint y: 555, distance: 368.3
click at [382, 555] on div "Add Column" at bounding box center [635, 370] width 1133 height 469
click at [187, 434] on div "Add Column" at bounding box center [635, 370] width 1133 height 469
click at [199, 182] on div "Add Column" at bounding box center [635, 370] width 1133 height 469
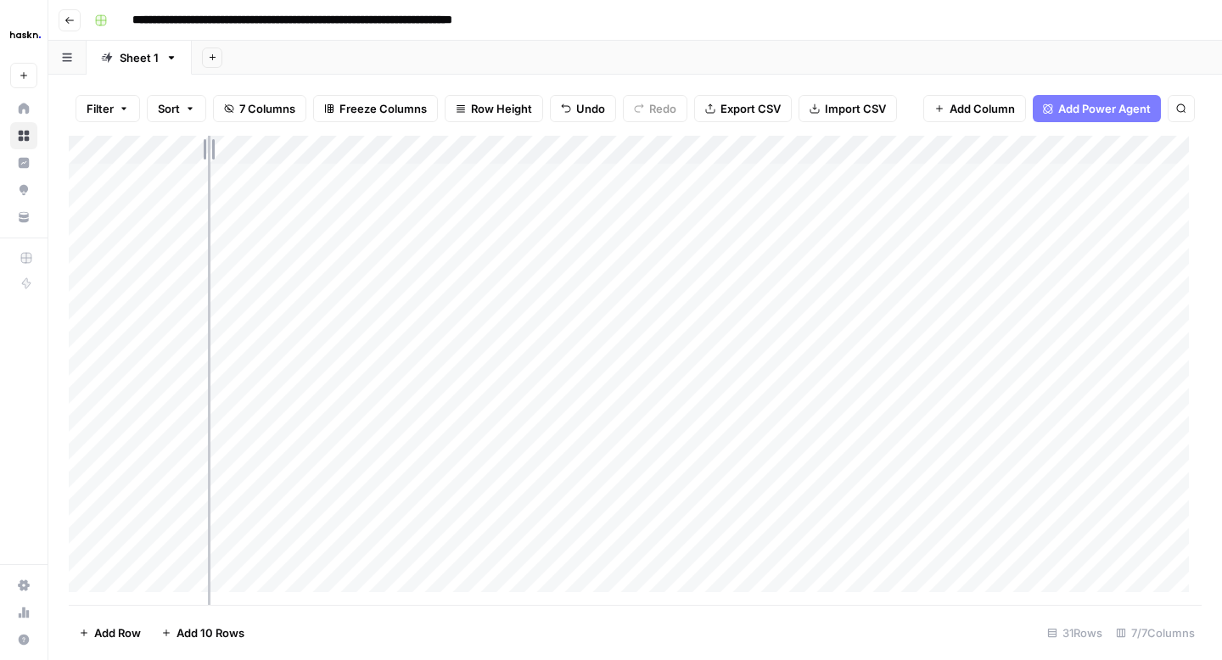
drag, startPoint x: 235, startPoint y: 148, endPoint x: 201, endPoint y: 148, distance: 33.9
click at [201, 148] on div "Add Column" at bounding box center [635, 370] width 1133 height 469
click at [926, 171] on div "Add Column" at bounding box center [635, 370] width 1133 height 469
click at [76, 20] on button "Go back" at bounding box center [70, 20] width 22 height 22
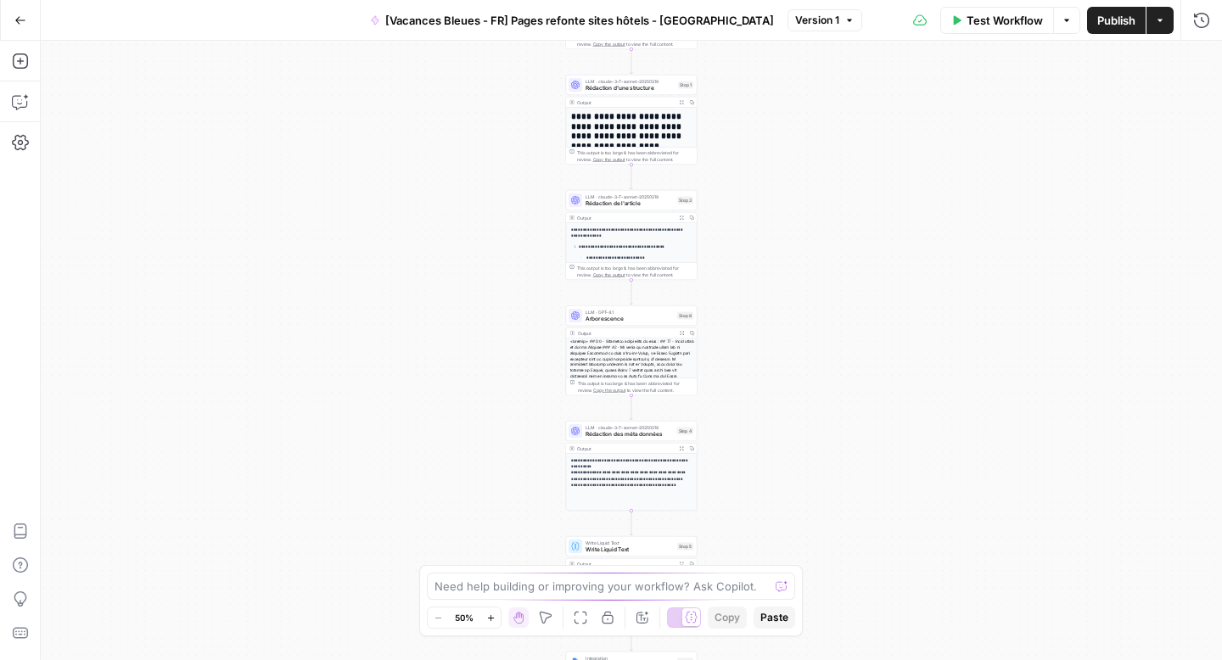
click at [25, 25] on button "Go Back" at bounding box center [20, 20] width 31 height 31
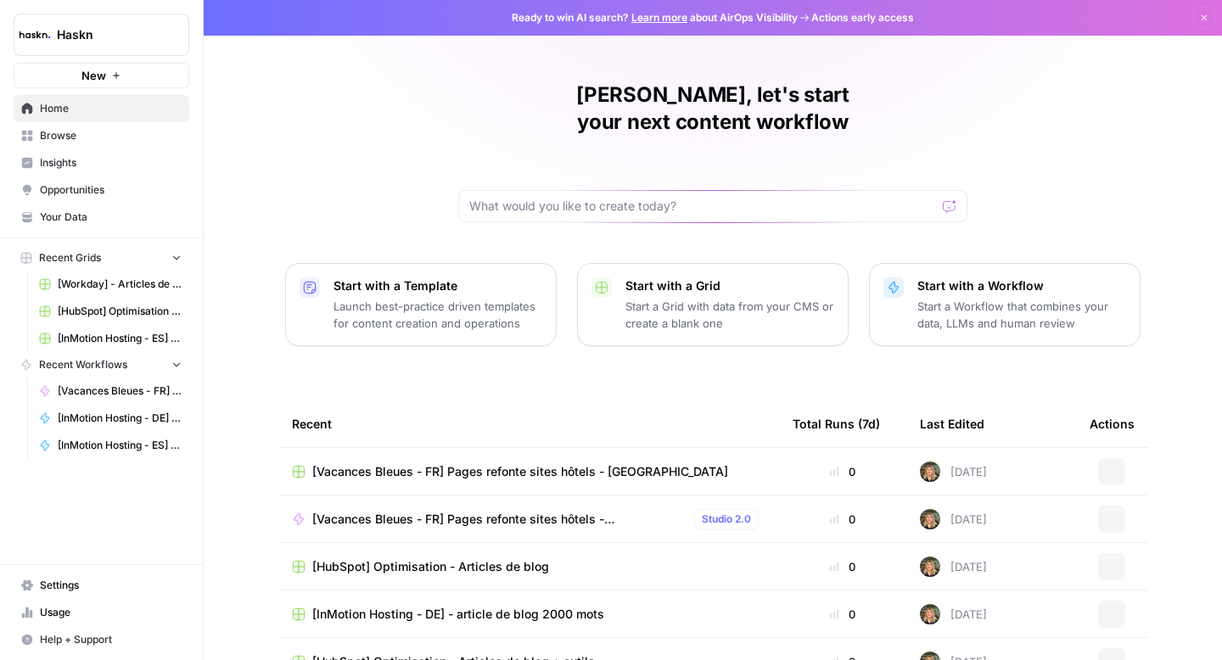
click at [86, 140] on span "Browse" at bounding box center [111, 135] width 142 height 15
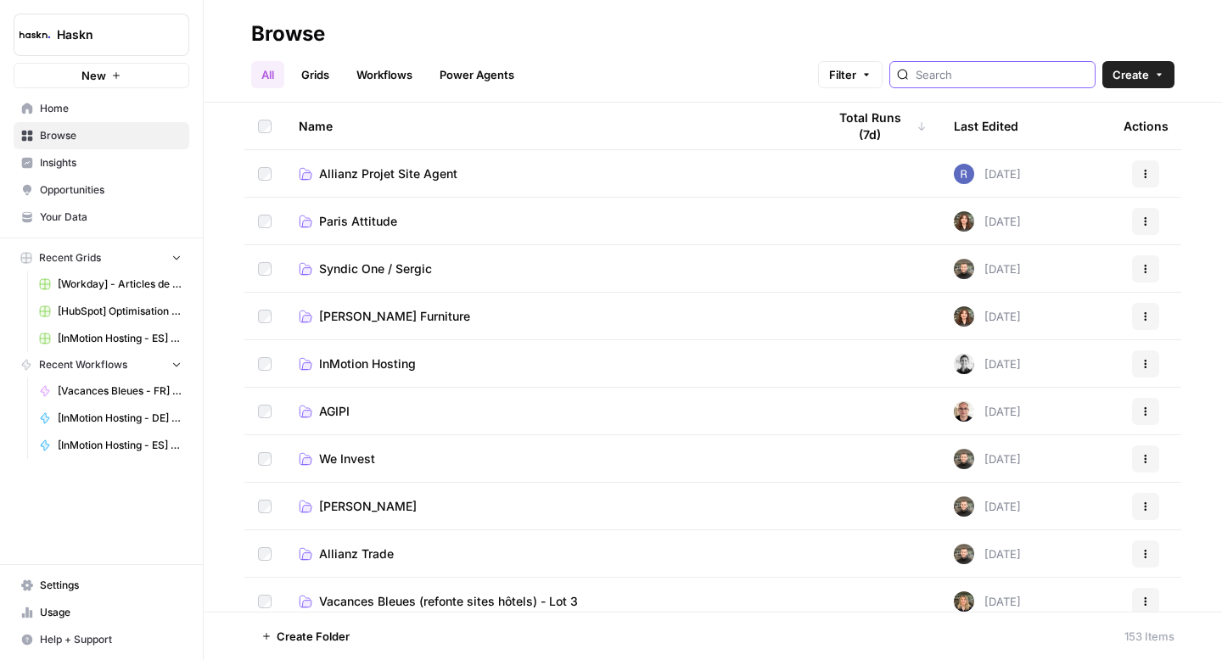
click at [1004, 79] on input "search" at bounding box center [1002, 74] width 172 height 17
type input "vacances"
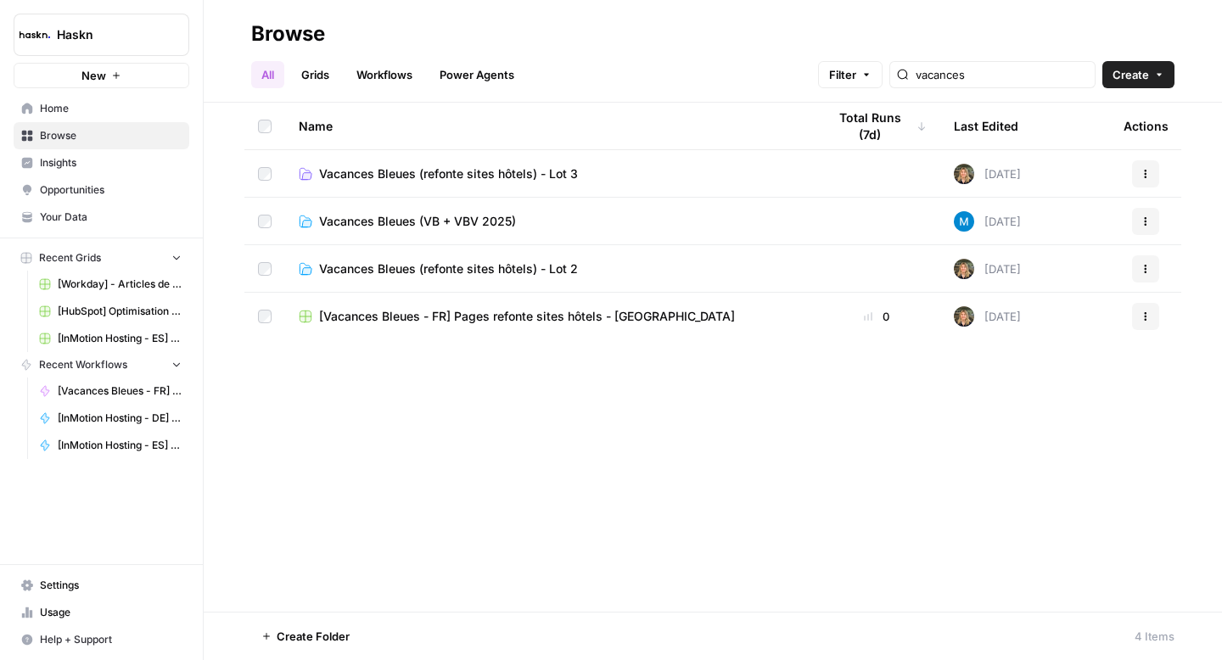
click at [513, 177] on span "Vacances Bleues (refonte sites hôtels) - Lot 3" at bounding box center [448, 173] width 259 height 17
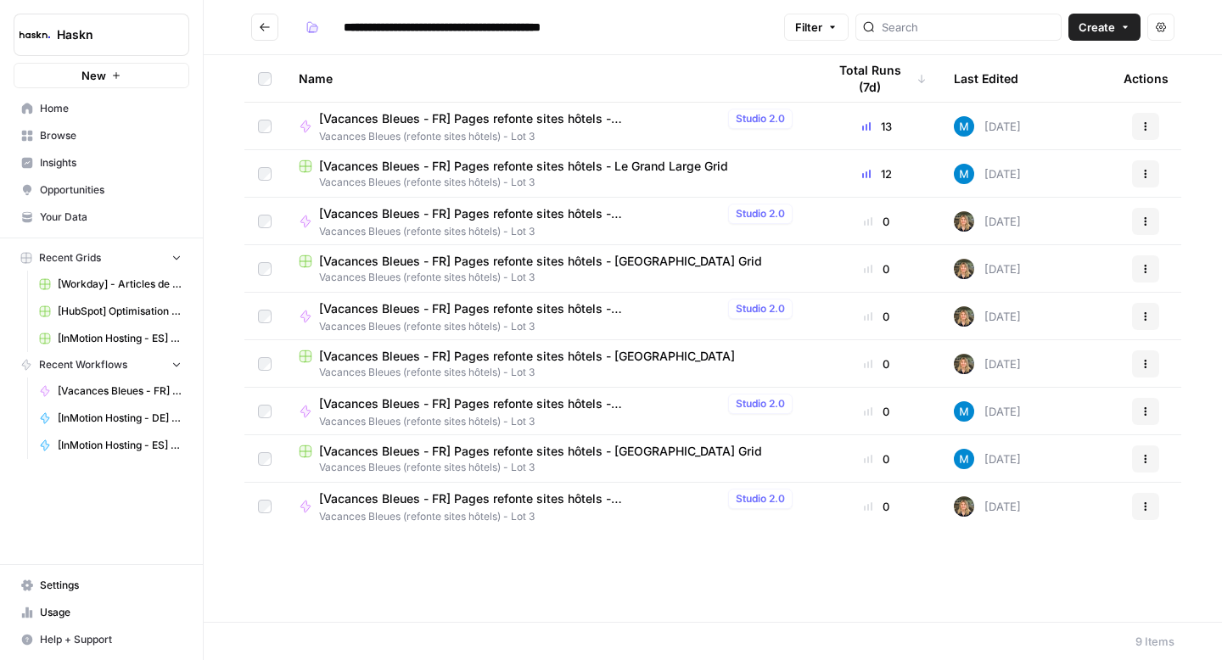
click at [276, 27] on button "Go back" at bounding box center [264, 27] width 27 height 27
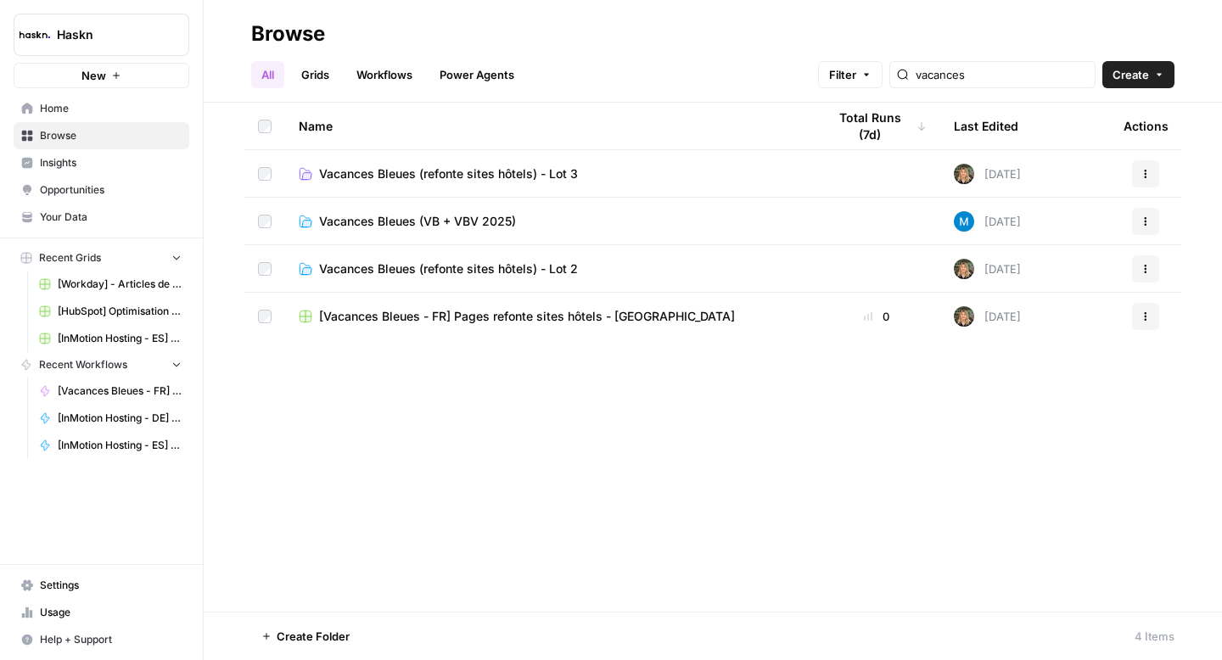
click at [1147, 314] on icon "button" at bounding box center [1146, 316] width 10 height 10
click at [1030, 419] on span "Move To" at bounding box center [1070, 418] width 136 height 17
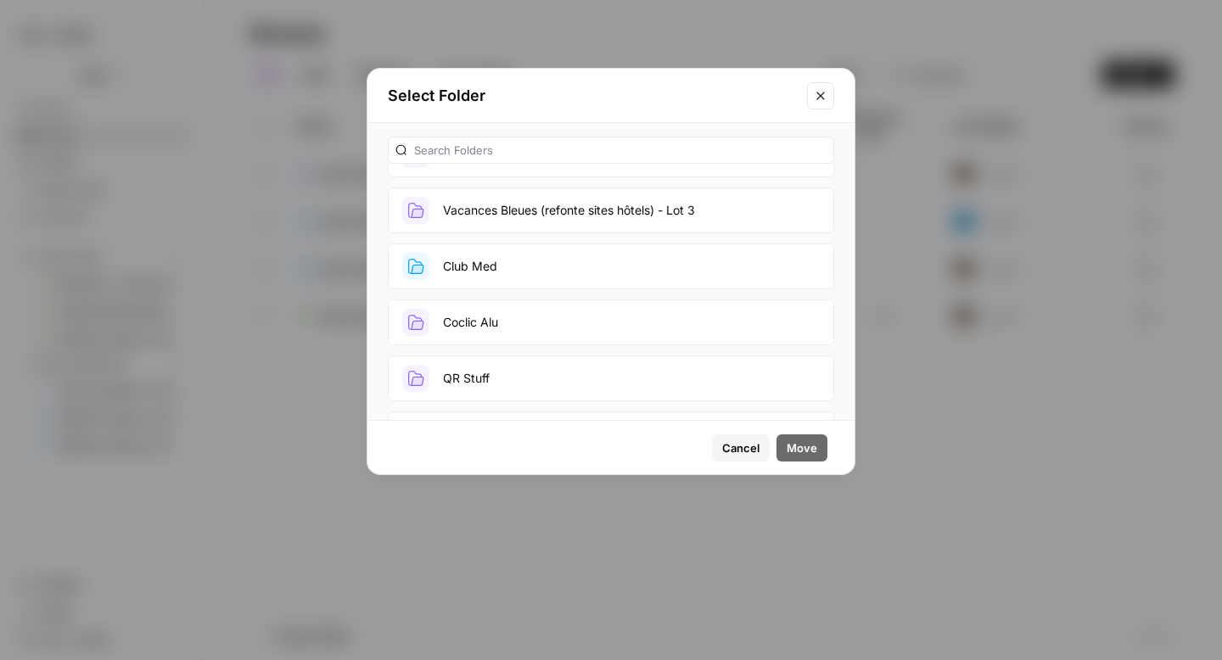
scroll to position [493, 0]
click at [647, 203] on button "Vacances Bleues (refonte sites hôtels) - Lot 3" at bounding box center [611, 208] width 446 height 46
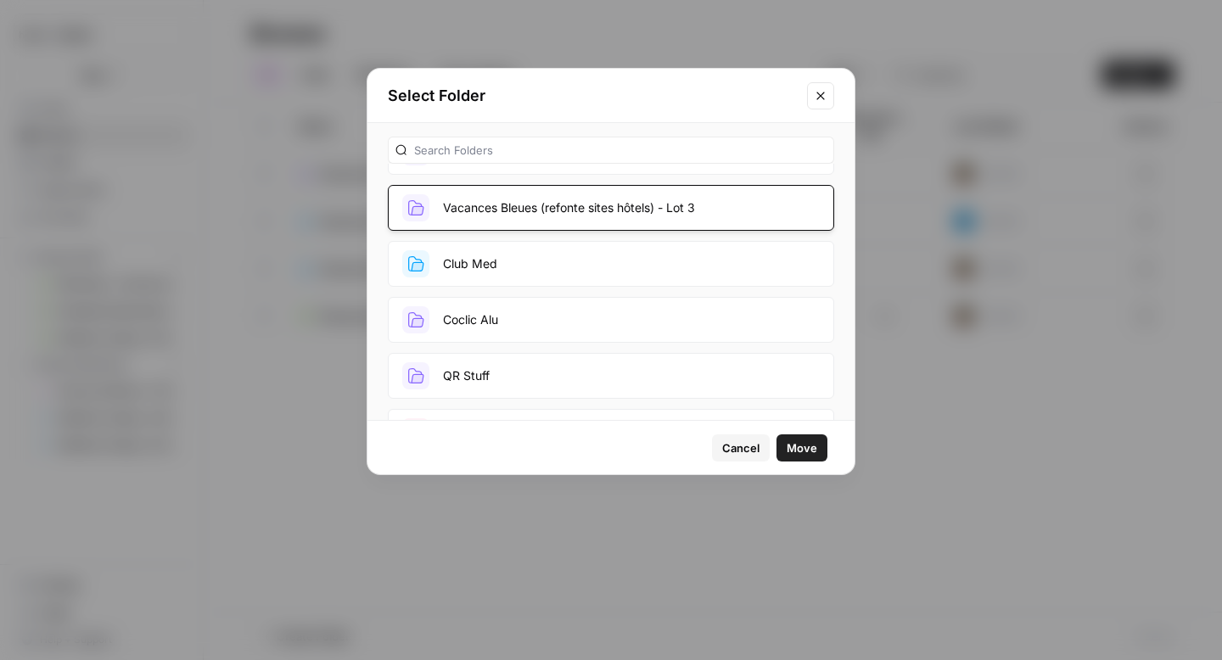
click at [816, 446] on span "Move" at bounding box center [802, 448] width 31 height 17
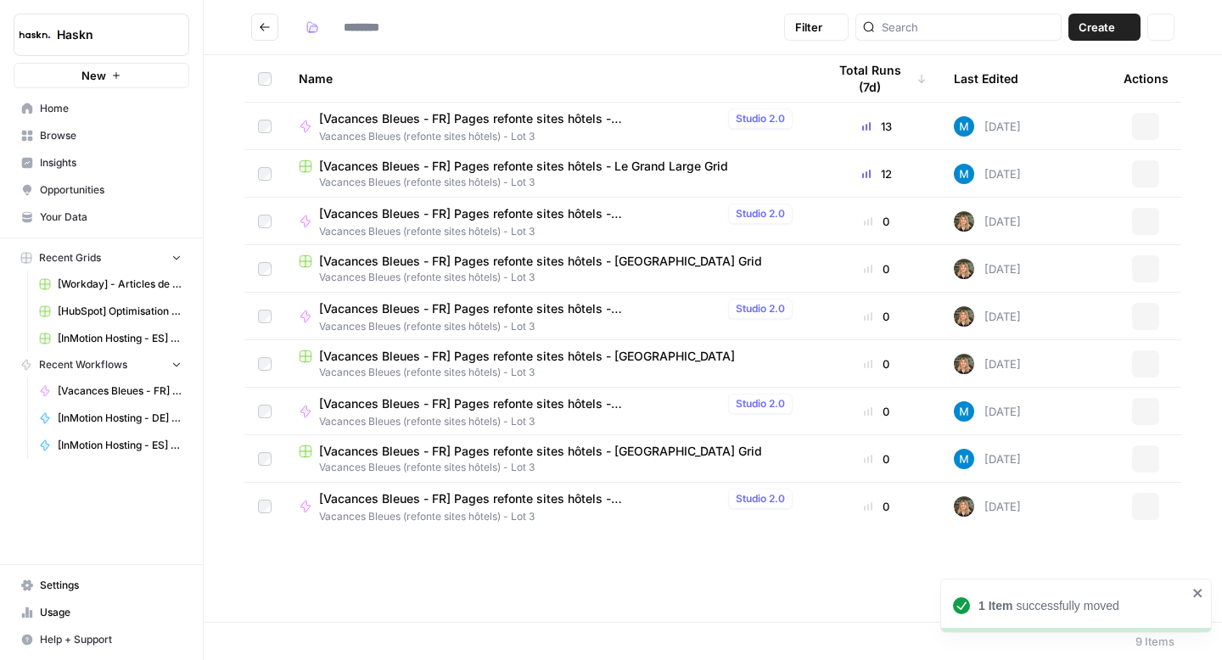
type input "**********"
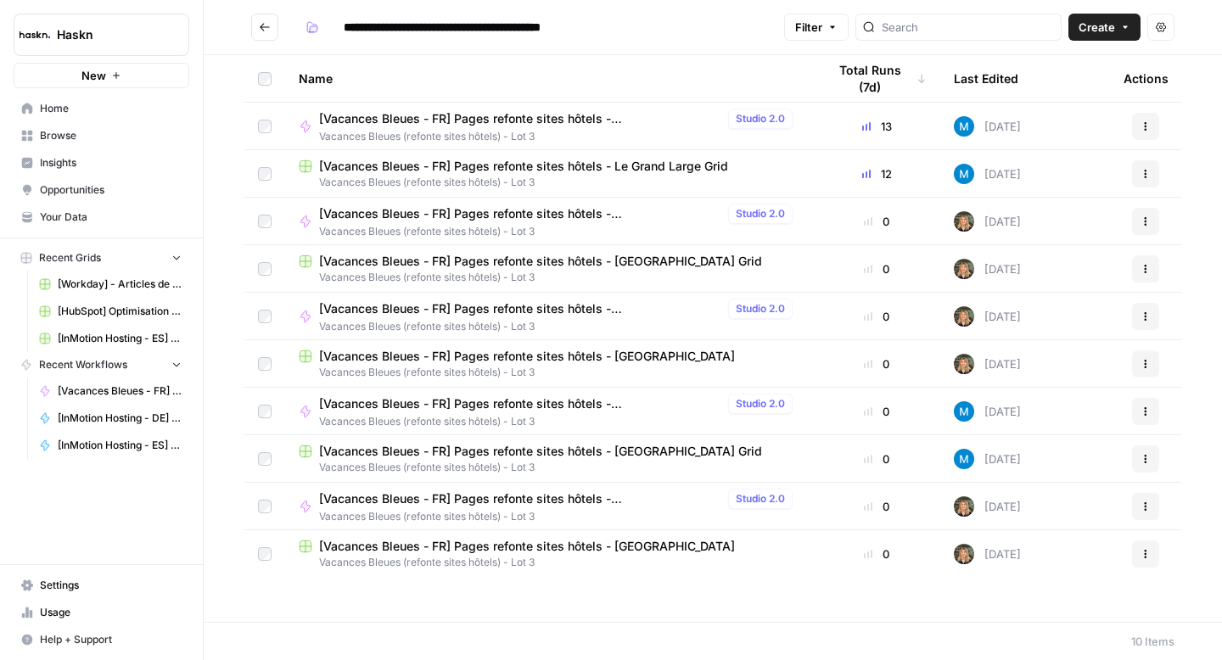
click at [587, 443] on span "[Vacances Bleues - FR] Pages refonte sites hôtels - [GEOGRAPHIC_DATA] Grid" at bounding box center [540, 451] width 443 height 17
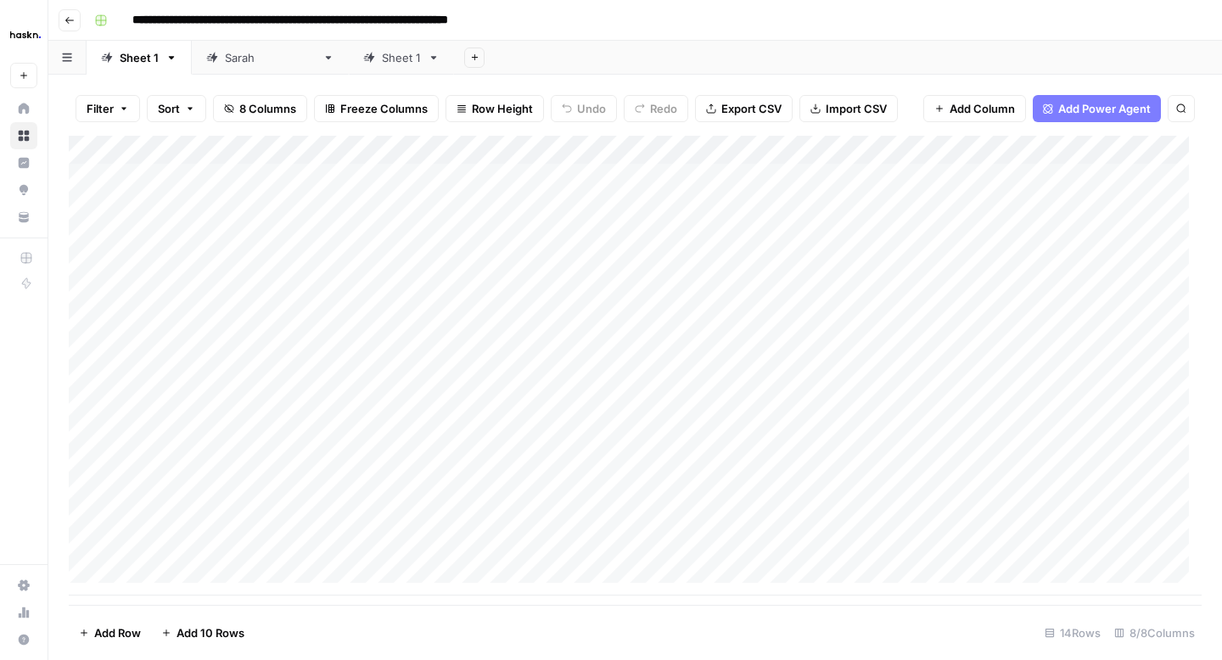
click at [62, 20] on button "Go back" at bounding box center [70, 20] width 22 height 22
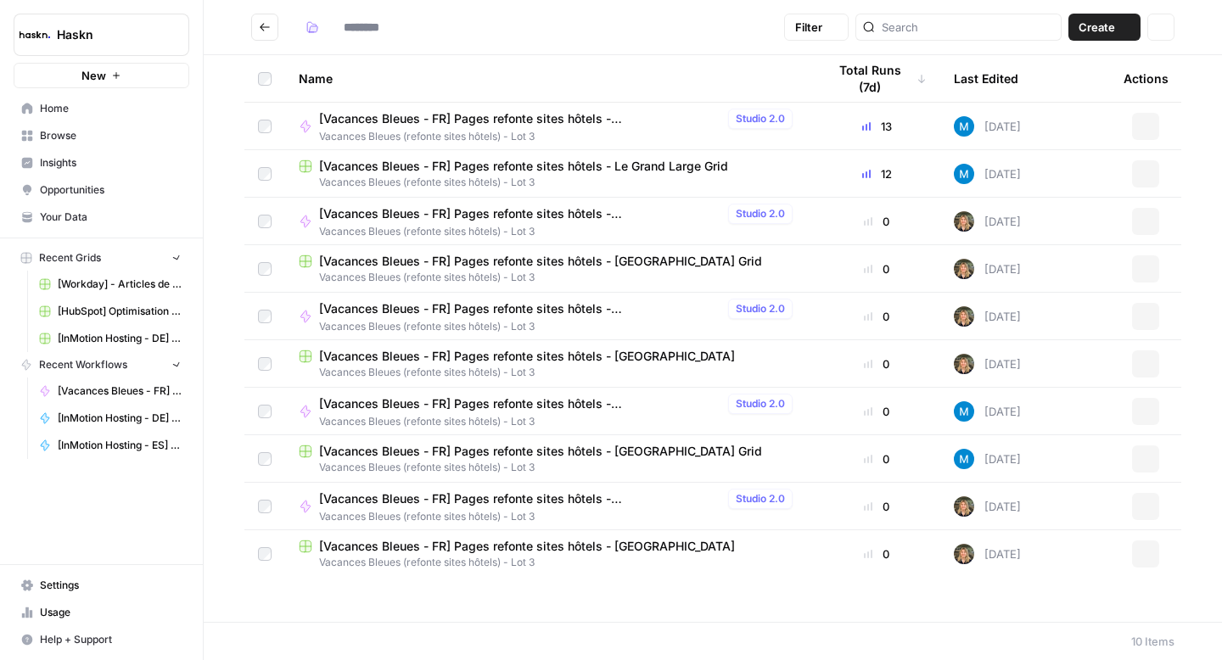
type input "**********"
click at [581, 212] on span "[Vacances Bleues - FR] Pages refonte sites hôtels - [GEOGRAPHIC_DATA]" at bounding box center [520, 213] width 402 height 17
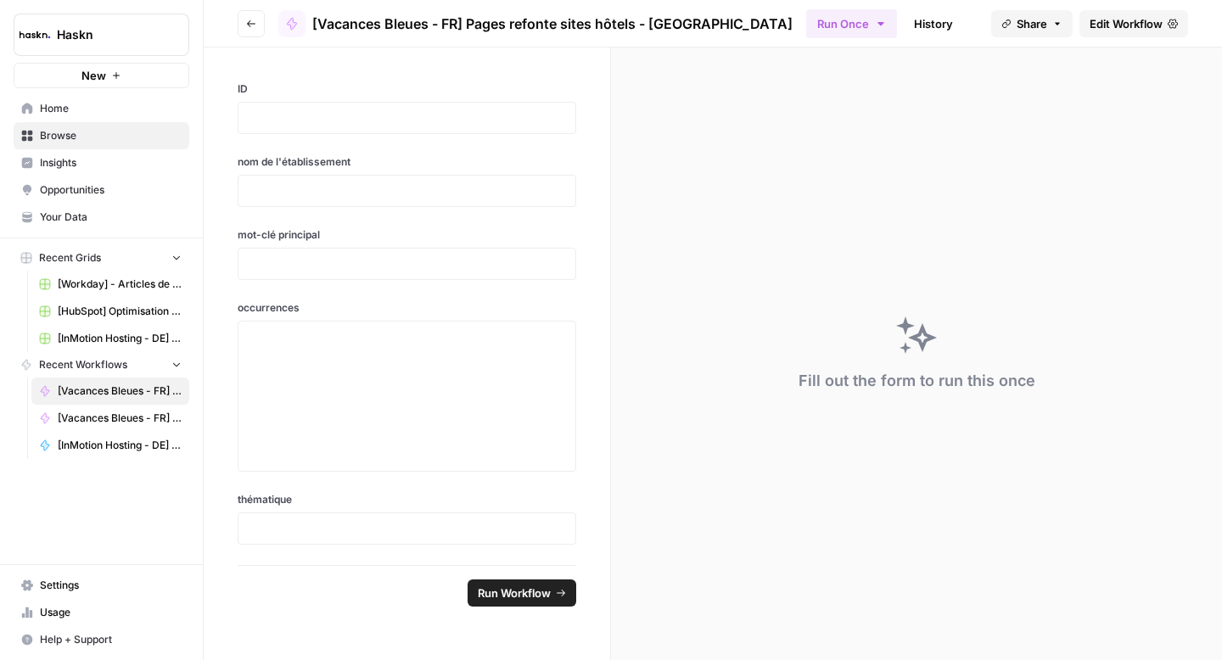
click at [254, 35] on button "Go back" at bounding box center [251, 23] width 27 height 27
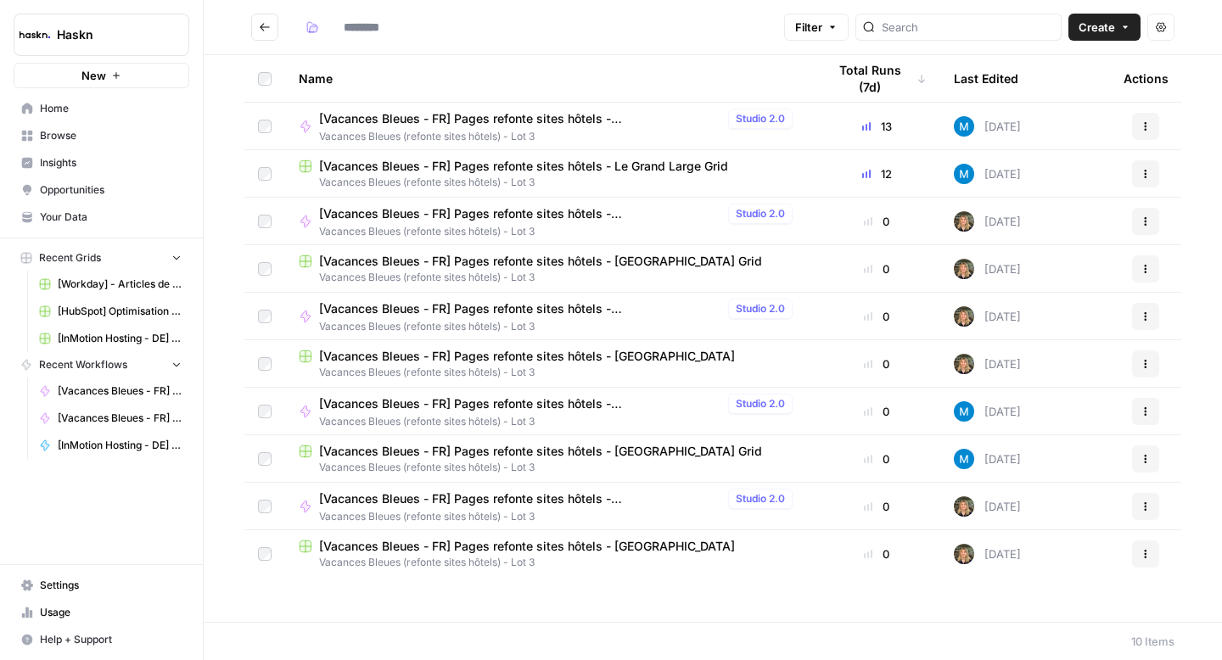
type input "**********"
click at [619, 255] on span "[Vacances Bleues - FR] Pages refonte sites hôtels - [GEOGRAPHIC_DATA] Grid" at bounding box center [540, 261] width 443 height 17
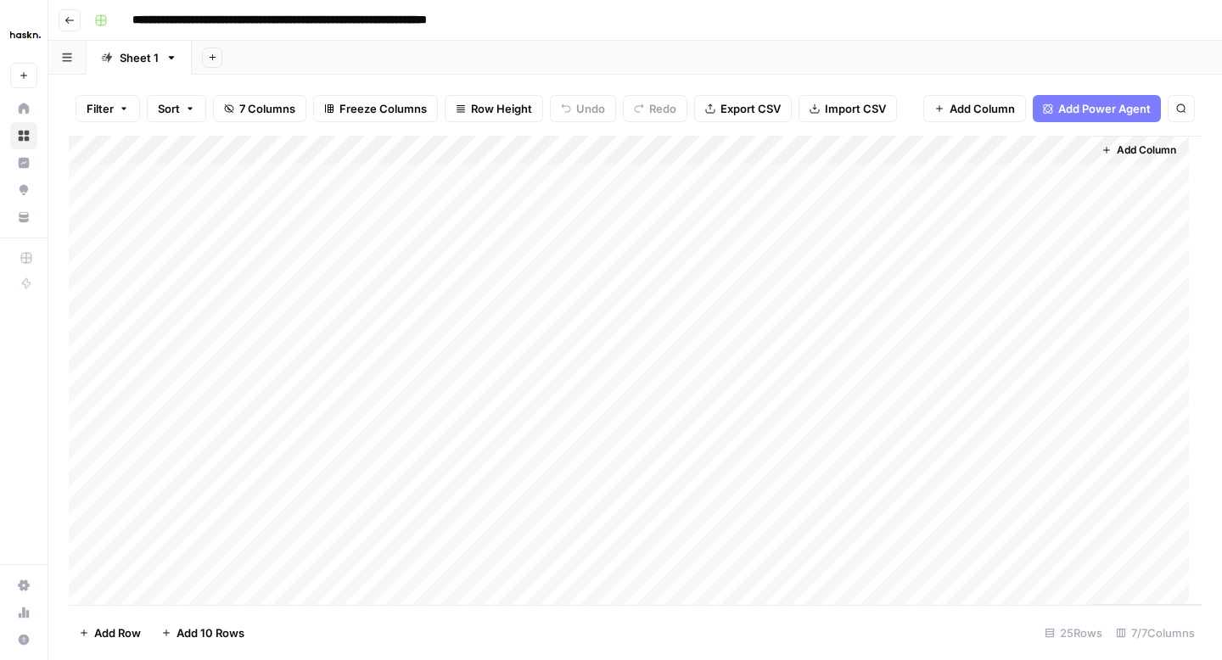
click at [698, 193] on div "Add Column" at bounding box center [635, 370] width 1133 height 469
click at [694, 183] on div "Add Column" at bounding box center [635, 370] width 1133 height 469
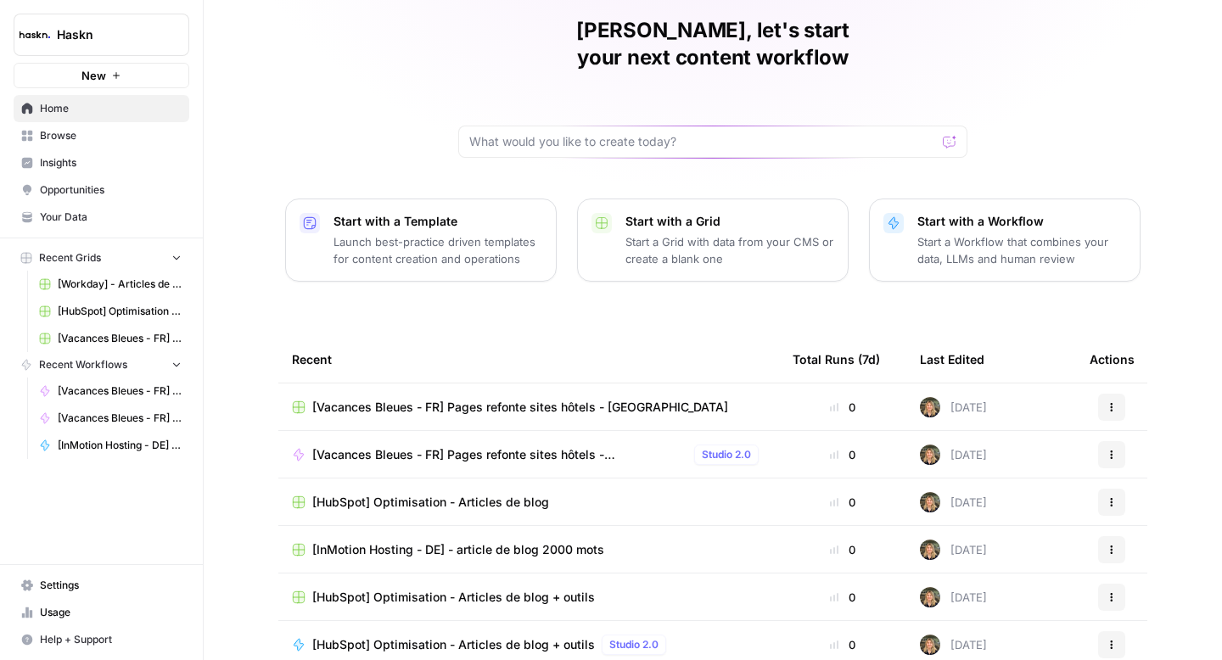
scroll to position [99, 0]
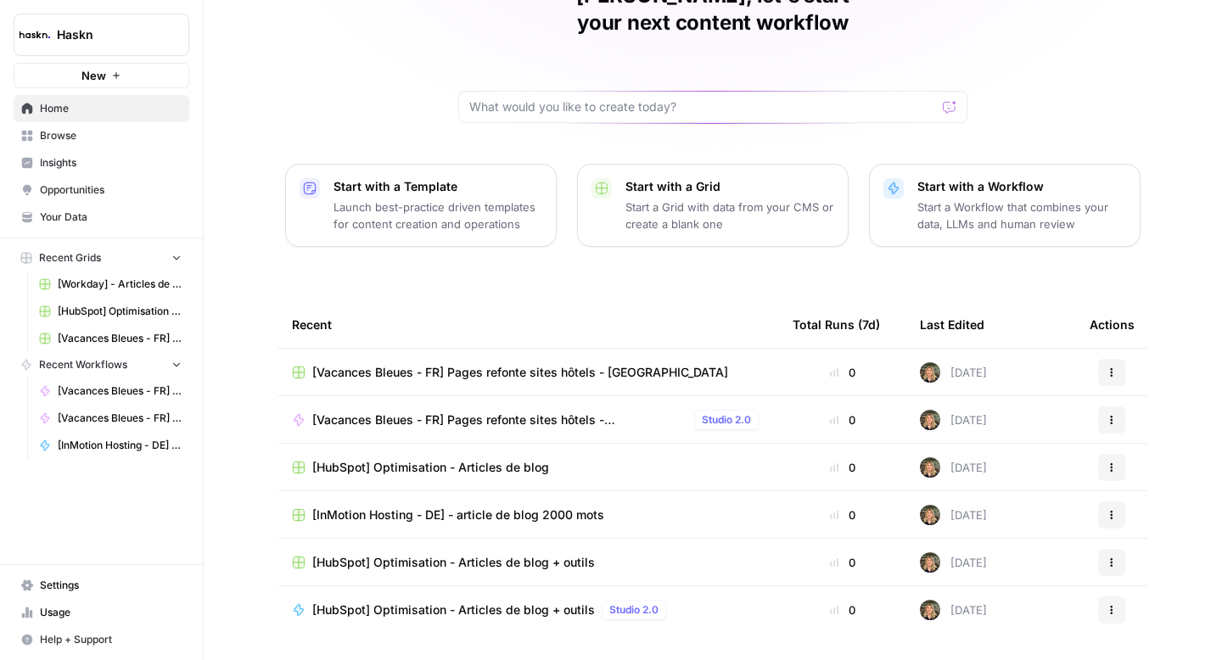
click at [603, 364] on span "[Vacances Bleues - FR] Pages refonte sites hôtels - [GEOGRAPHIC_DATA]" at bounding box center [520, 372] width 416 height 17
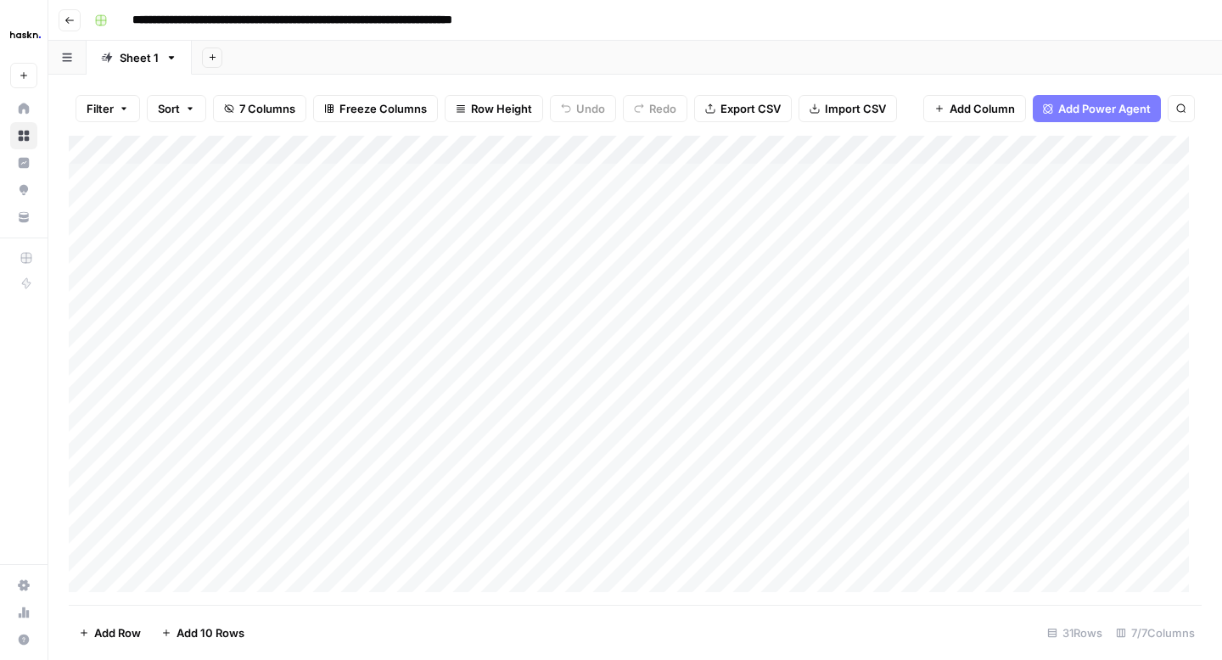
click at [929, 177] on div "Add Column" at bounding box center [635, 370] width 1133 height 469
drag, startPoint x: 1134, startPoint y: 188, endPoint x: 1108, endPoint y: 291, distance: 105.8
click at [1108, 291] on div "Add Column" at bounding box center [635, 370] width 1133 height 469
click at [1021, 328] on div "Add Column" at bounding box center [635, 370] width 1133 height 469
click at [1123, 296] on div "Add Column" at bounding box center [635, 370] width 1133 height 469
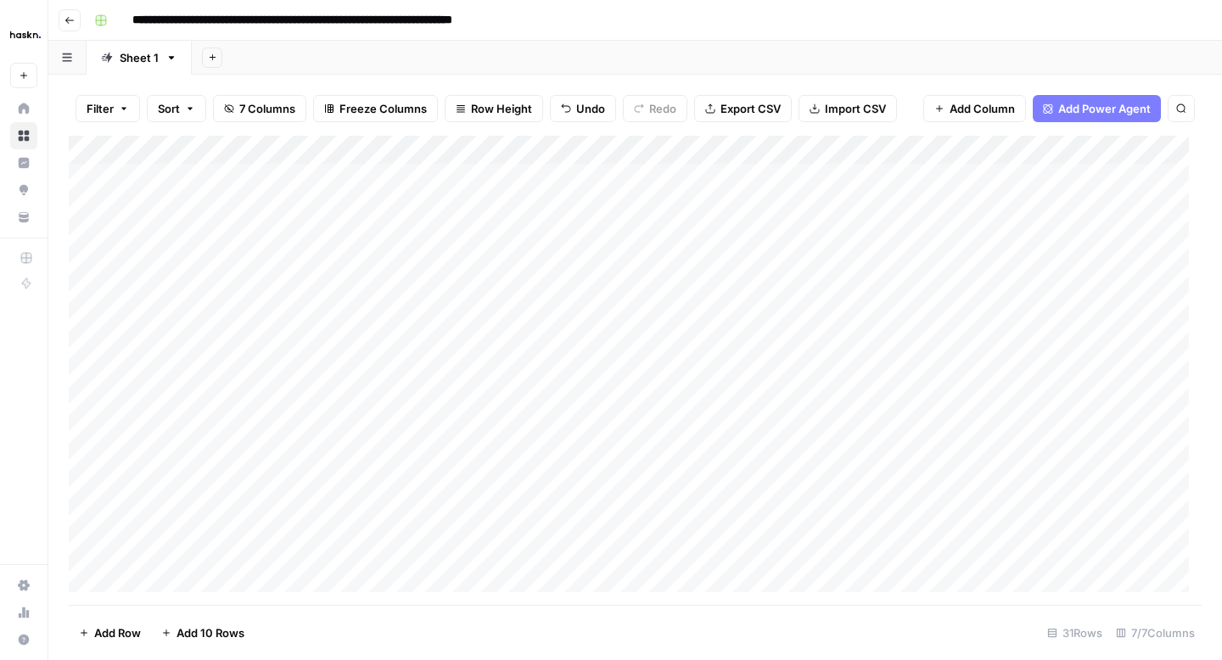
drag, startPoint x: 1132, startPoint y: 306, endPoint x: 1108, endPoint y: 325, distance: 30.8
click at [1108, 325] on div "Add Column" at bounding box center [635, 370] width 1133 height 469
click at [1066, 350] on div "Add Column" at bounding box center [635, 370] width 1133 height 469
click at [1053, 318] on div "Add Column" at bounding box center [635, 370] width 1133 height 469
click at [1027, 203] on div "Add Column" at bounding box center [635, 370] width 1133 height 469
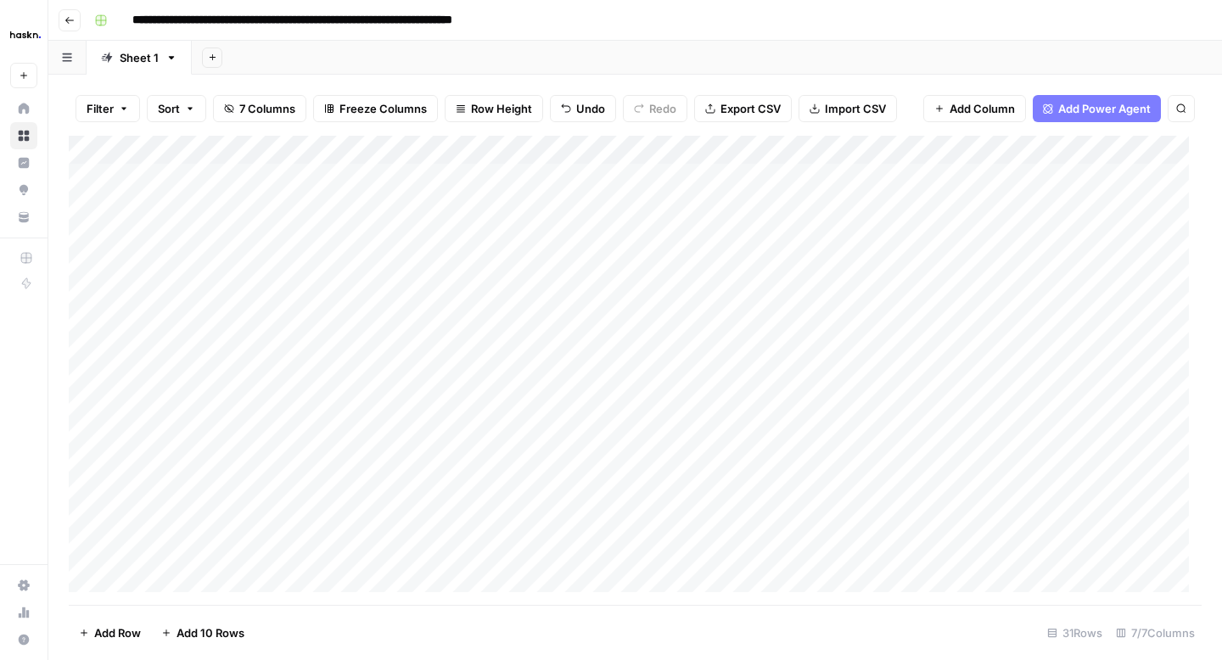
click at [1027, 203] on div "Add Column" at bounding box center [635, 370] width 1133 height 469
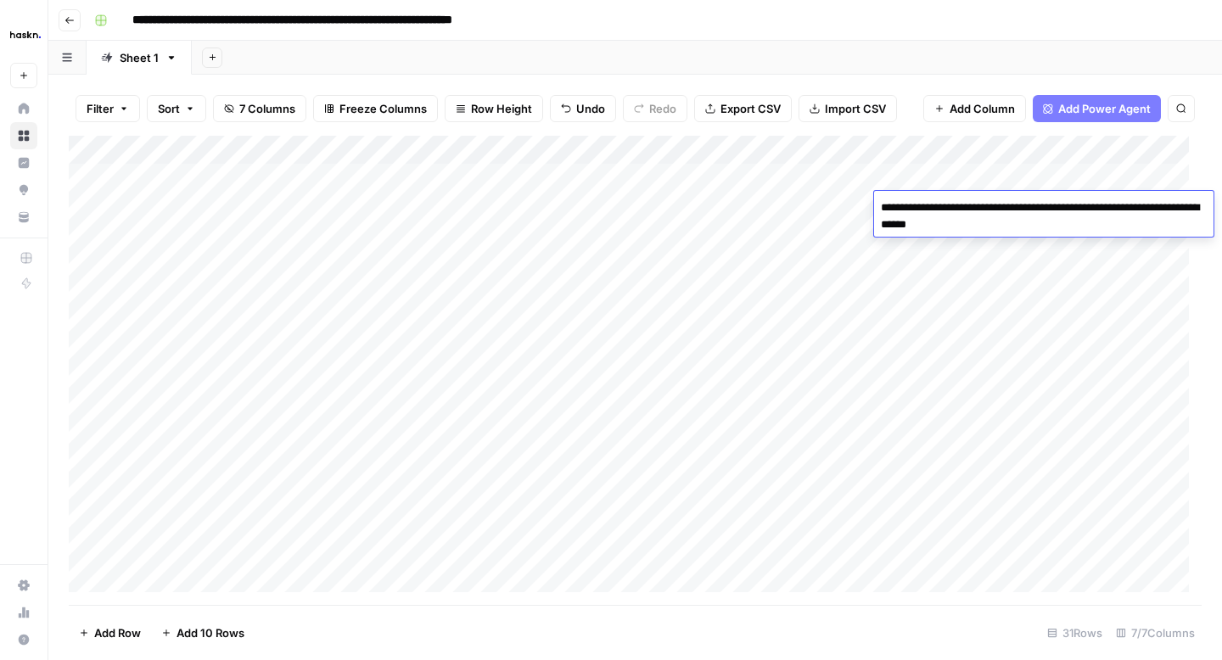
drag, startPoint x: 940, startPoint y: 223, endPoint x: 1046, endPoint y: 210, distance: 107.7
click at [1046, 210] on textarea "**********" at bounding box center [1043, 216] width 339 height 41
type textarea "**********"
click at [1065, 268] on div "Add Column" at bounding box center [635, 370] width 1133 height 469
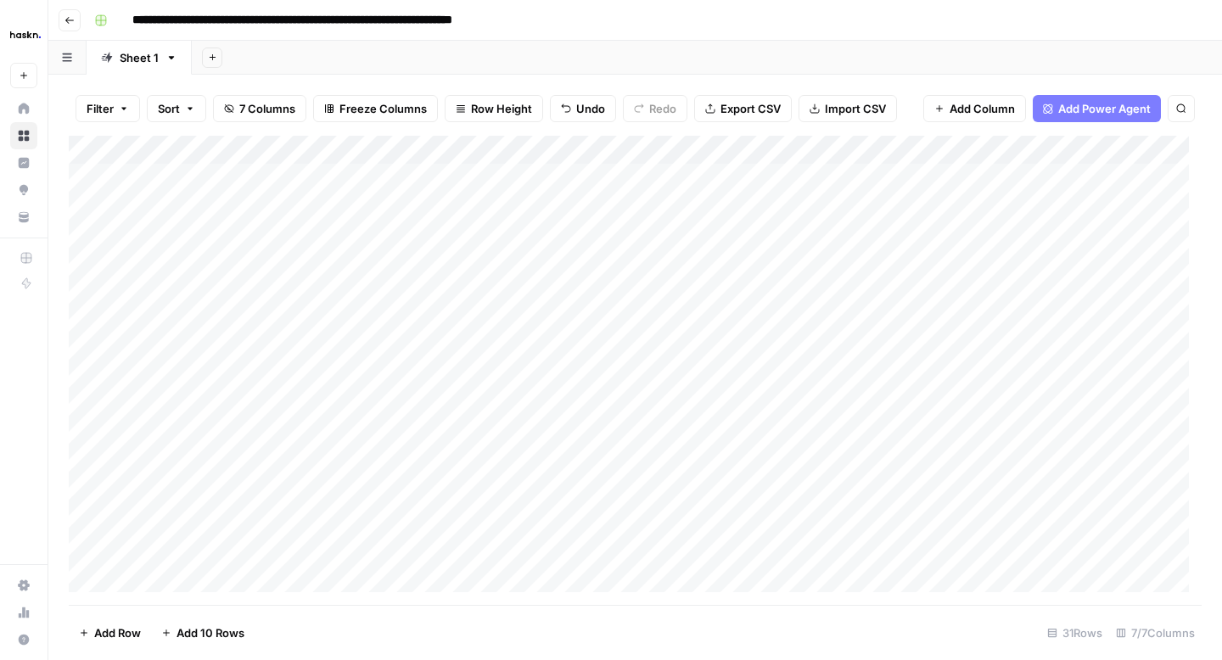
click at [1013, 206] on div "Add Column" at bounding box center [635, 370] width 1133 height 469
click at [1007, 180] on div "Add Column" at bounding box center [635, 370] width 1133 height 469
click at [1122, 209] on div "Add Column" at bounding box center [635, 370] width 1133 height 469
drag, startPoint x: 1131, startPoint y: 217, endPoint x: 1046, endPoint y: 494, distance: 289.4
click at [1046, 494] on div "Add Column" at bounding box center [635, 370] width 1133 height 469
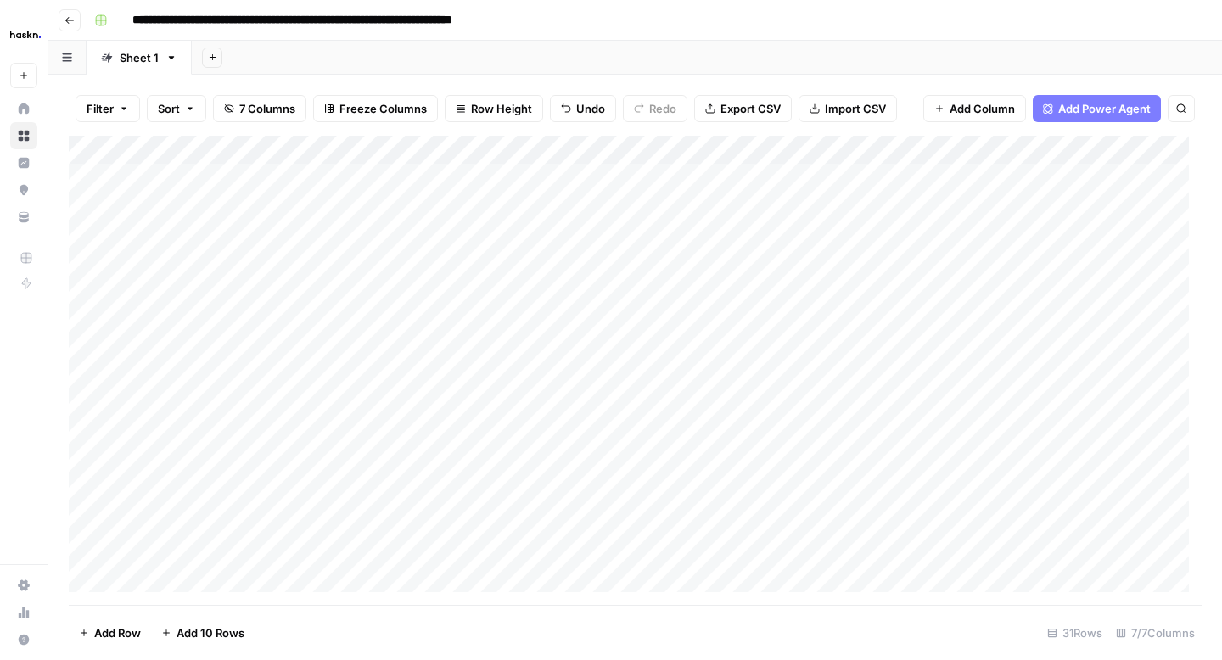
click at [847, 412] on div "Add Column" at bounding box center [635, 370] width 1133 height 469
click at [709, 192] on div "Add Column" at bounding box center [635, 370] width 1133 height 469
drag, startPoint x: 881, startPoint y: 145, endPoint x: 827, endPoint y: 145, distance: 53.5
click at [827, 145] on div "Add Column" at bounding box center [635, 370] width 1133 height 469
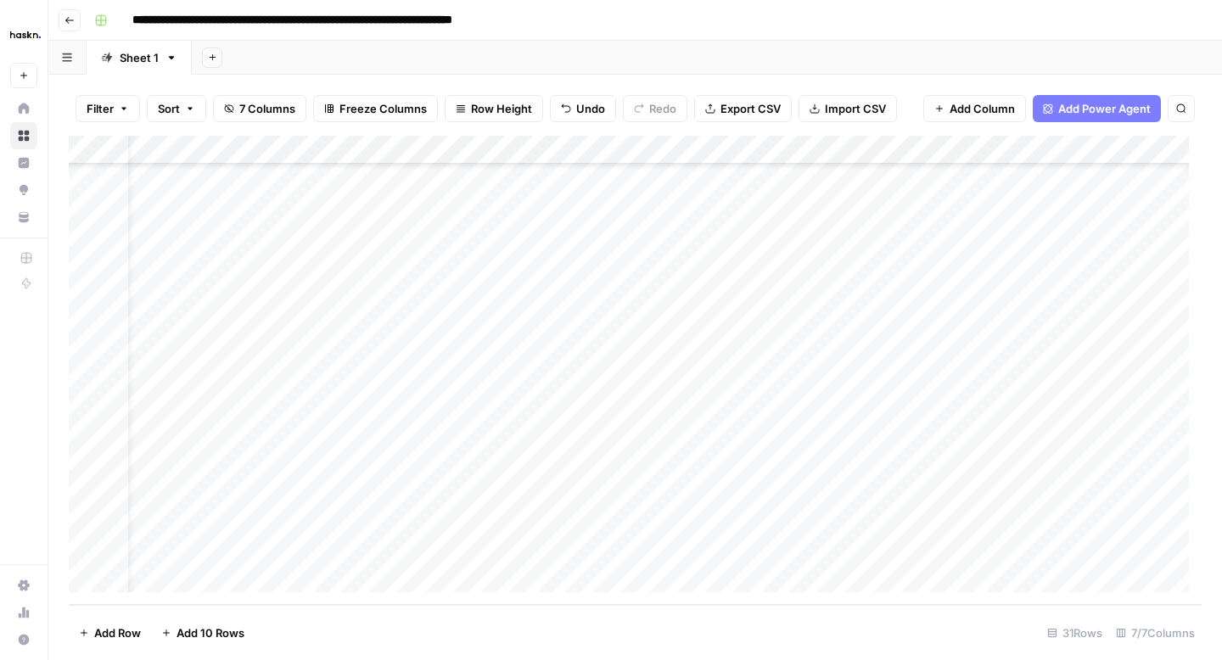
scroll to position [494, 177]
click at [1029, 546] on div "Add Column" at bounding box center [635, 370] width 1133 height 469
click at [1010, 554] on div "Add Column" at bounding box center [635, 370] width 1133 height 469
type textarea "**********"
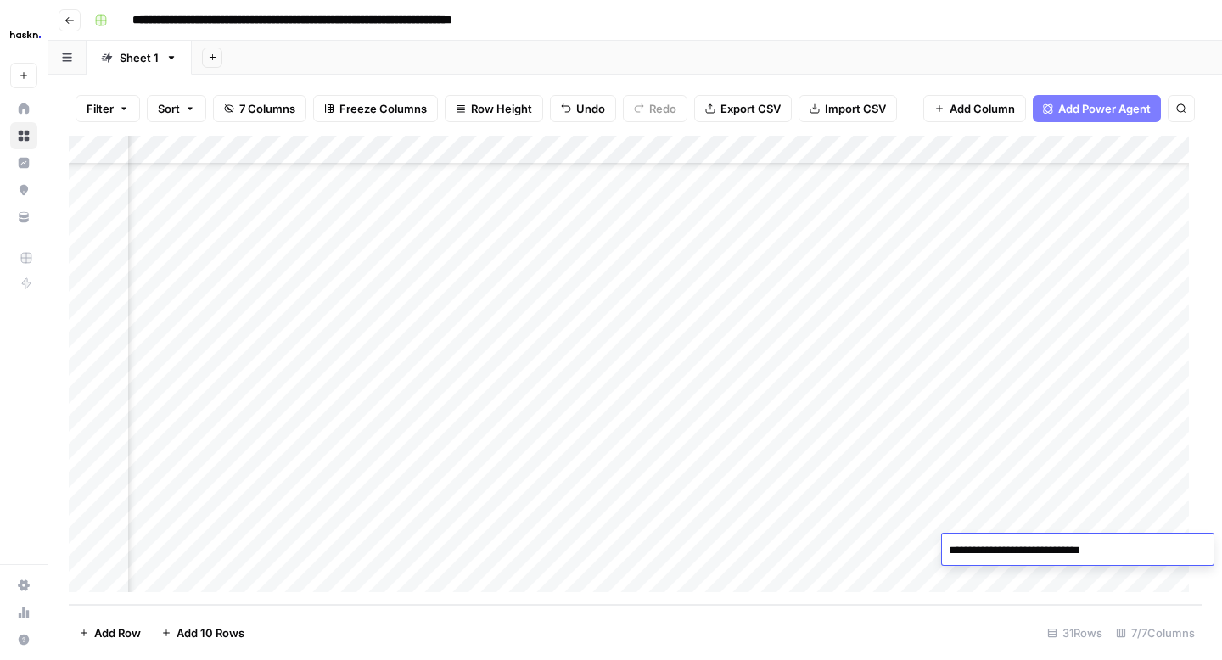
click at [903, 555] on div "Add Column" at bounding box center [635, 370] width 1133 height 469
drag, startPoint x: 1105, startPoint y: 150, endPoint x: 787, endPoint y: 149, distance: 318.3
click at [787, 149] on div "Add Column" at bounding box center [635, 370] width 1133 height 469
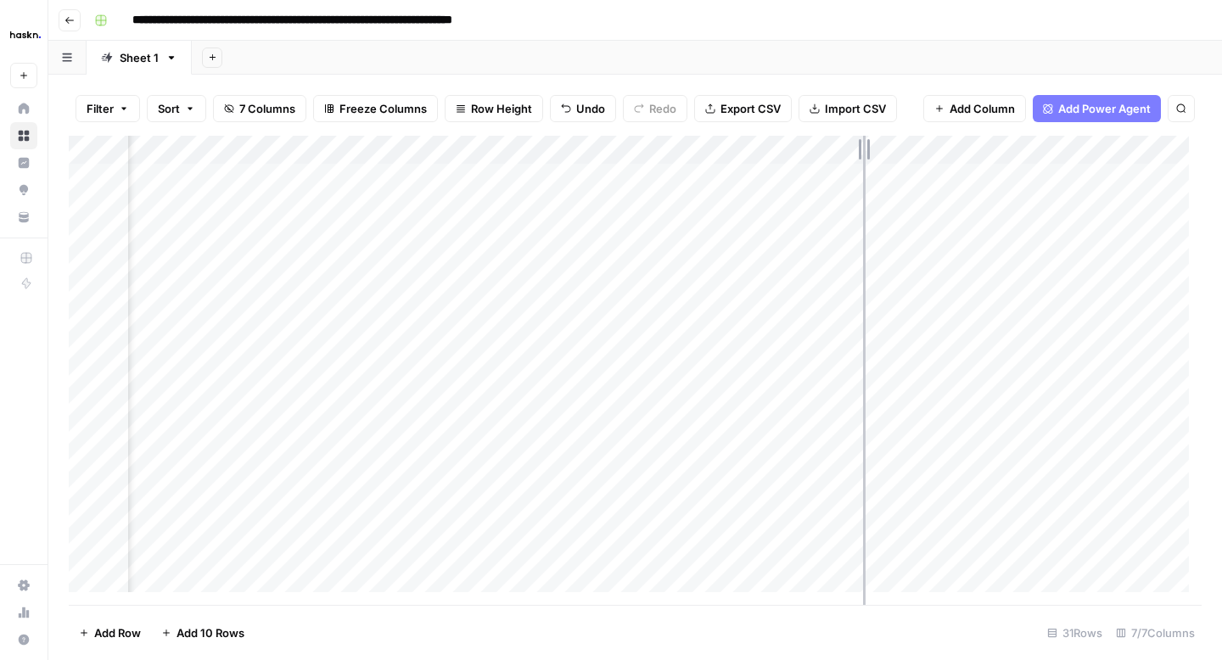
drag, startPoint x: 932, startPoint y: 145, endPoint x: 861, endPoint y: 149, distance: 70.6
click at [861, 149] on div "Add Column" at bounding box center [635, 370] width 1133 height 469
drag, startPoint x: 687, startPoint y: 148, endPoint x: 660, endPoint y: 149, distance: 27.2
click at [660, 149] on div "Add Column" at bounding box center [635, 370] width 1133 height 469
drag, startPoint x: 446, startPoint y: 145, endPoint x: 401, endPoint y: 149, distance: 44.3
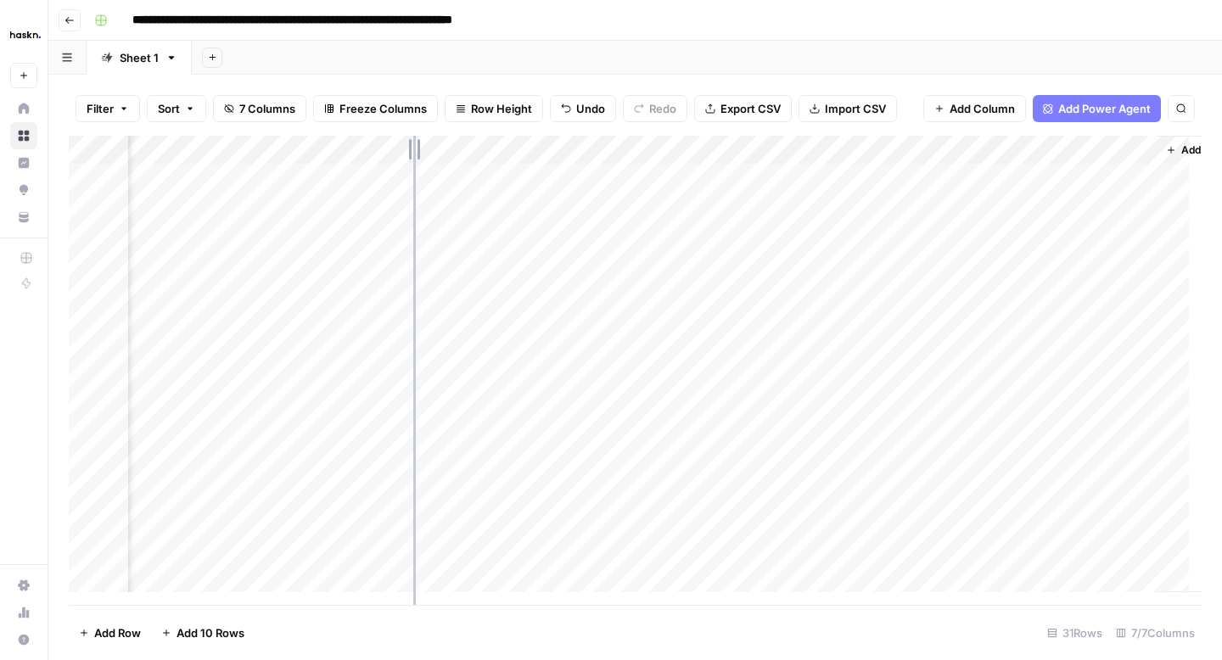
click at [401, 149] on div "Add Column" at bounding box center [635, 370] width 1133 height 469
click at [597, 149] on div "Add Column" at bounding box center [635, 370] width 1133 height 469
drag, startPoint x: 400, startPoint y: 146, endPoint x: 385, endPoint y: 146, distance: 14.4
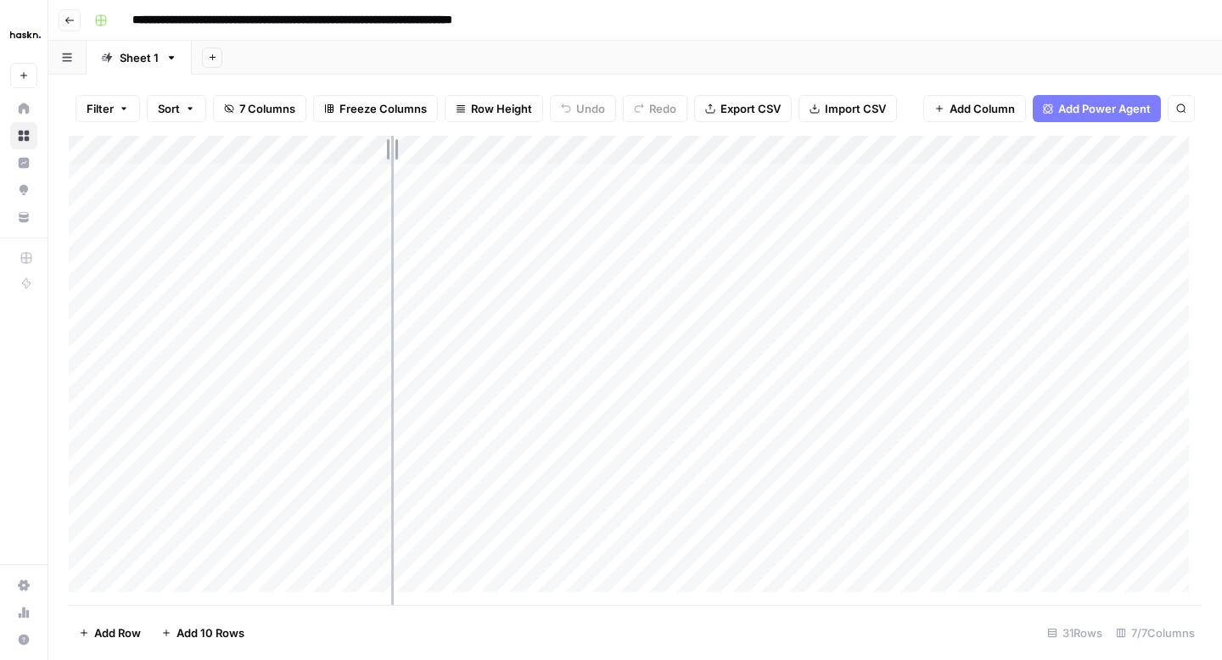
click at [385, 146] on div "Add Column" at bounding box center [635, 370] width 1133 height 469
drag, startPoint x: 216, startPoint y: 145, endPoint x: 201, endPoint y: 145, distance: 15.3
click at [201, 145] on div "Add Column" at bounding box center [635, 370] width 1133 height 469
click at [484, 182] on div "Add Column" at bounding box center [635, 370] width 1133 height 469
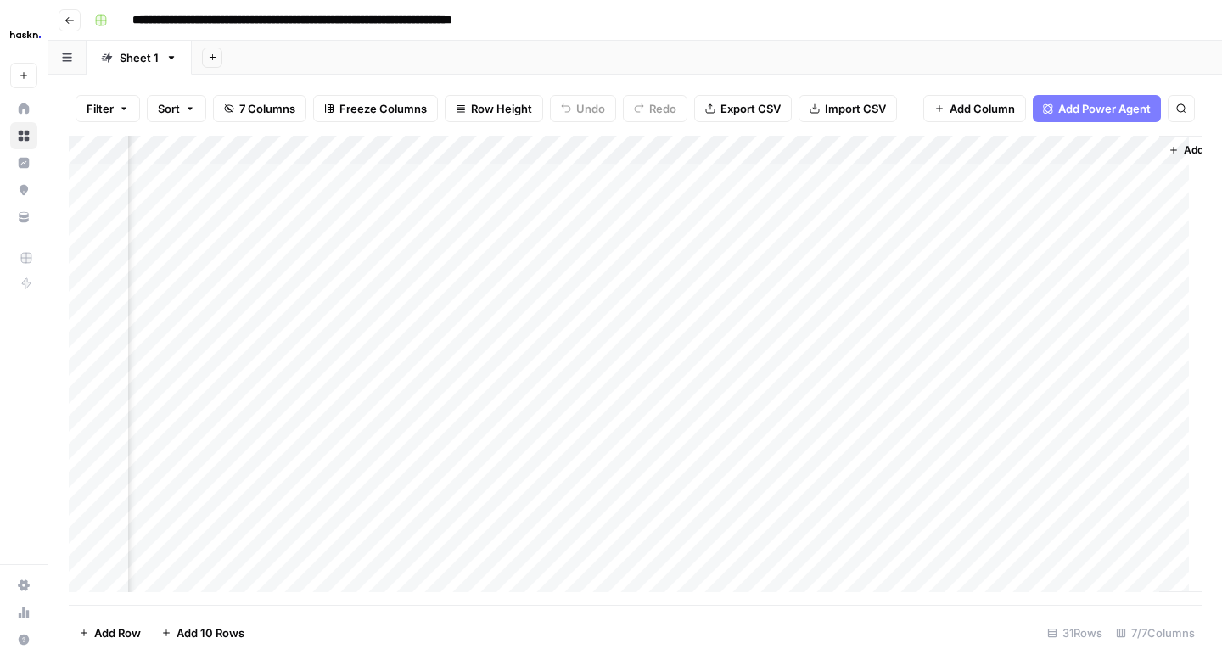
scroll to position [0, 0]
click at [678, 180] on div "Add Column" at bounding box center [635, 370] width 1133 height 469
click at [678, 180] on textarea at bounding box center [718, 179] width 272 height 24
click at [695, 328] on div "Add Column" at bounding box center [635, 370] width 1133 height 469
click at [709, 204] on div "Add Column" at bounding box center [635, 370] width 1133 height 469
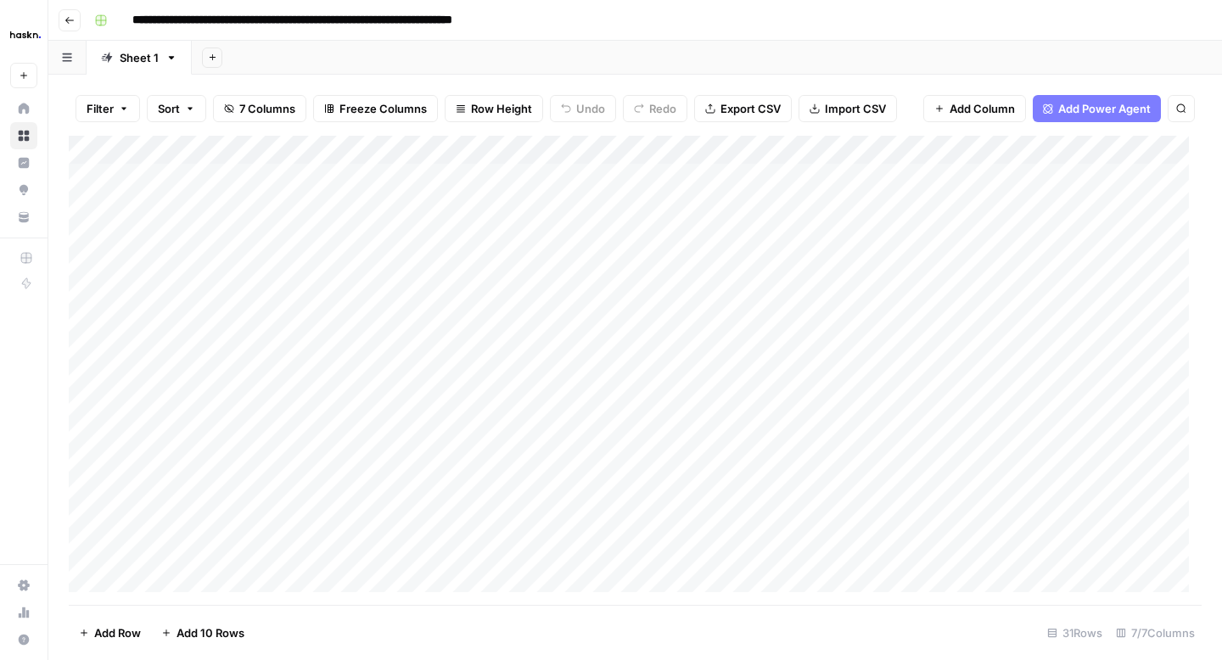
click at [665, 181] on div "Add Column" at bounding box center [635, 370] width 1133 height 469
type textarea "**********"
click at [552, 205] on div "Add Column" at bounding box center [635, 370] width 1133 height 469
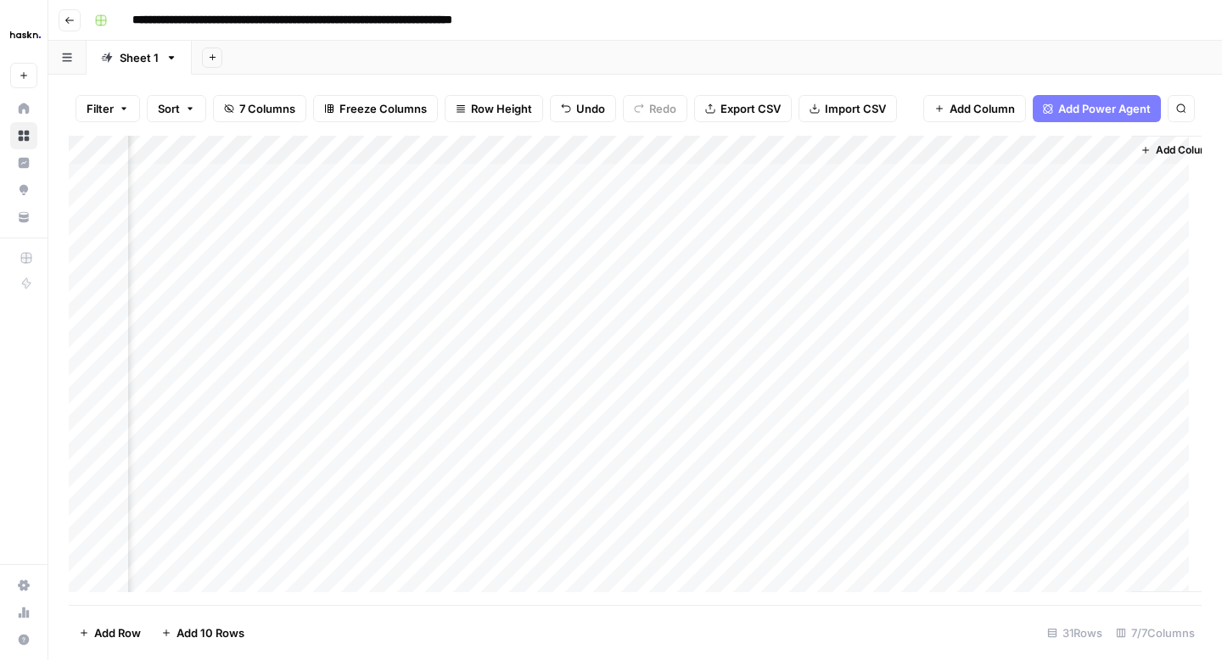
click at [1065, 175] on div "Add Column" at bounding box center [635, 370] width 1133 height 469
click at [658, 209] on div "Add Column" at bounding box center [635, 370] width 1133 height 469
click at [634, 206] on div "Add Column" at bounding box center [635, 370] width 1133 height 469
type textarea "**********"
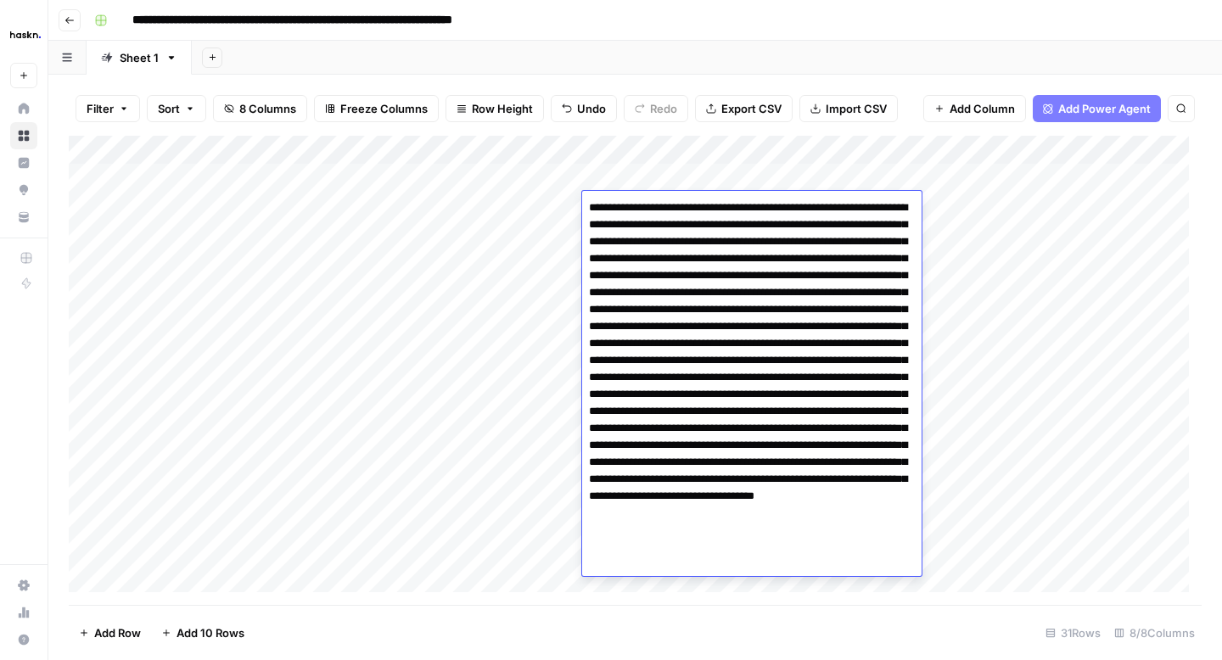
click at [553, 213] on div "Add Column" at bounding box center [635, 370] width 1133 height 469
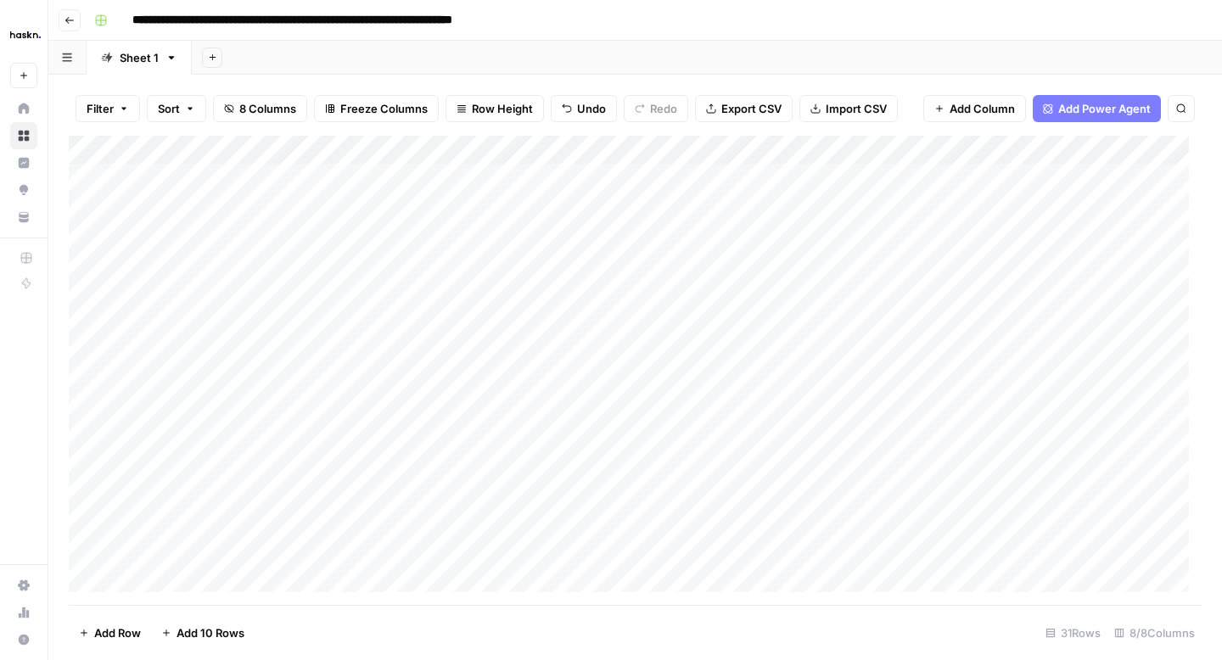
click at [630, 244] on div "Add Column" at bounding box center [635, 370] width 1133 height 469
click at [1094, 205] on div "Add Column" at bounding box center [635, 370] width 1133 height 469
click at [530, 235] on div "Add Column" at bounding box center [635, 370] width 1133 height 469
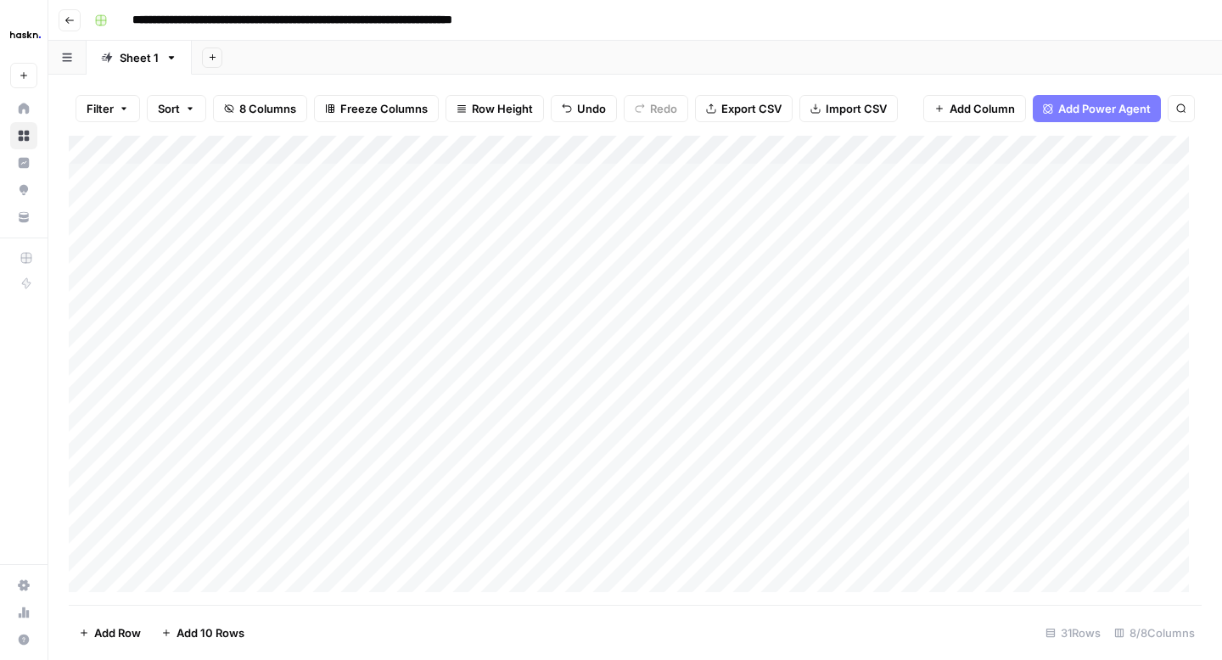
click at [674, 232] on div "Add Column" at bounding box center [635, 370] width 1133 height 469
click at [674, 232] on textarea at bounding box center [718, 237] width 272 height 24
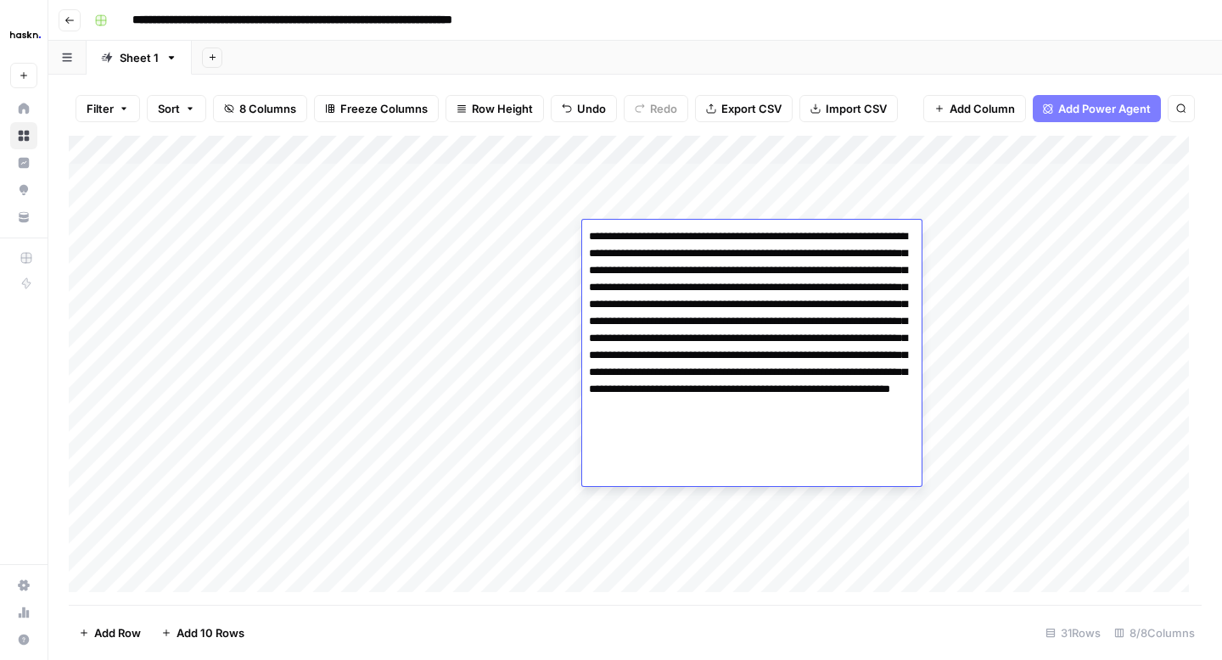
type textarea "**********"
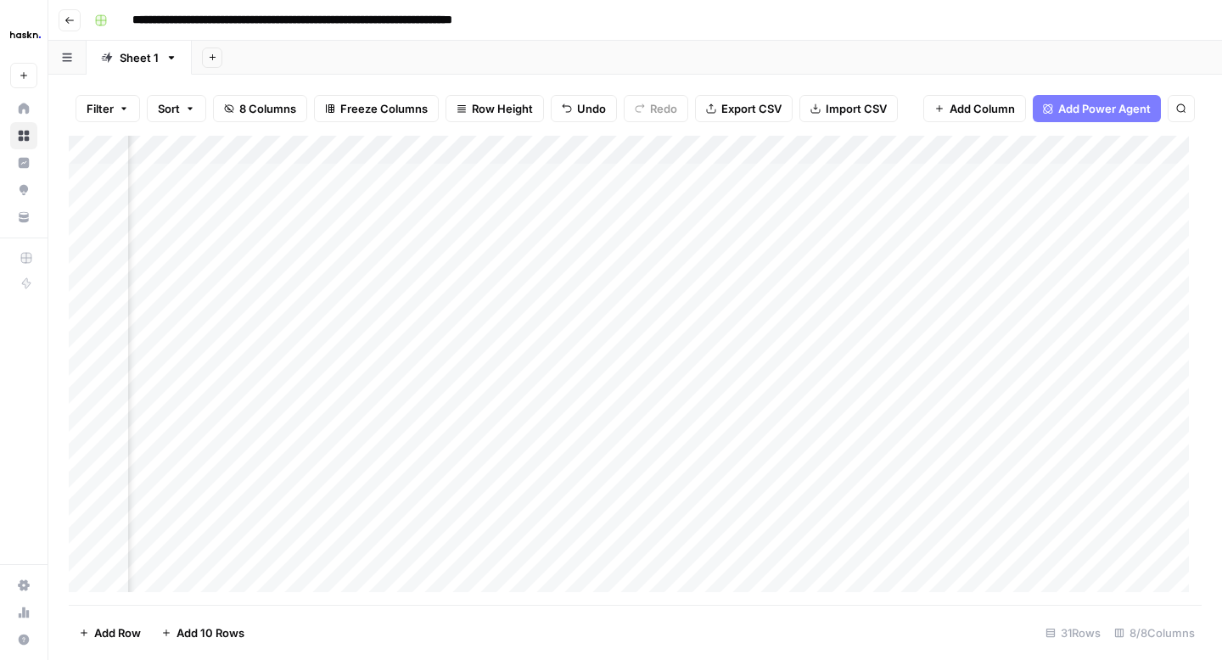
scroll to position [0, 278]
click at [954, 234] on div "Add Column" at bounding box center [635, 370] width 1133 height 469
click at [984, 178] on div "Add Column" at bounding box center [635, 370] width 1133 height 469
click at [1079, 184] on div "Add Column" at bounding box center [635, 370] width 1133 height 469
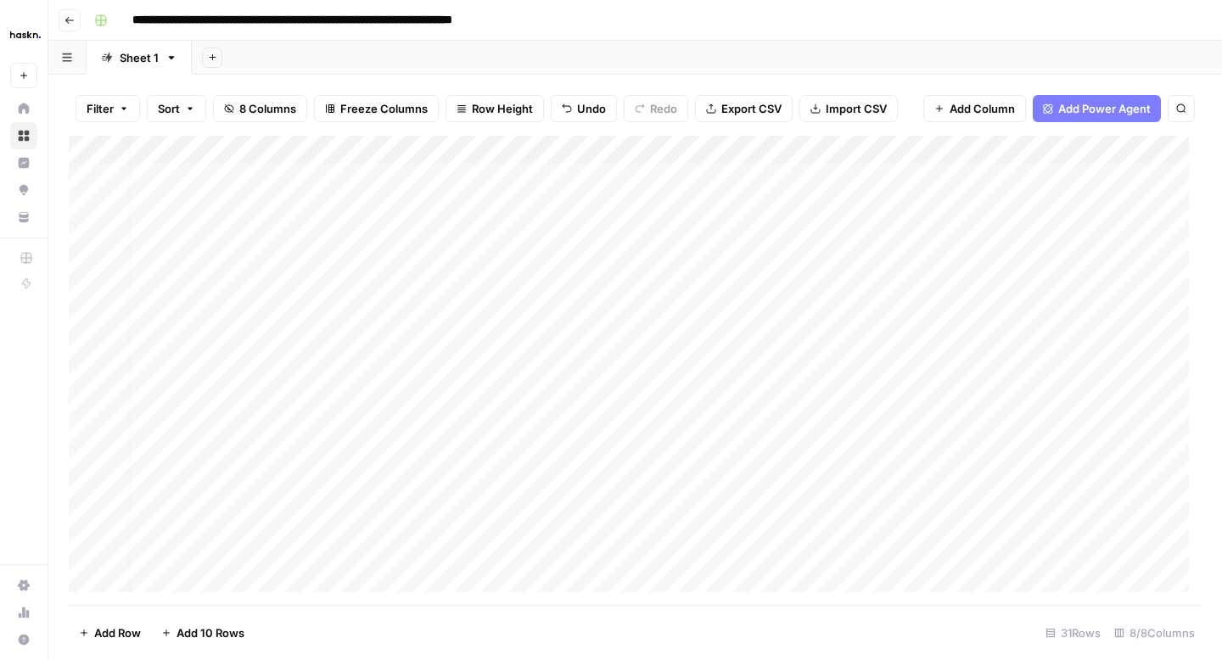
scroll to position [0, 23]
click at [513, 269] on div "Add Column" at bounding box center [635, 370] width 1133 height 469
click at [589, 268] on div "Add Column" at bounding box center [635, 370] width 1133 height 469
type textarea "**********"
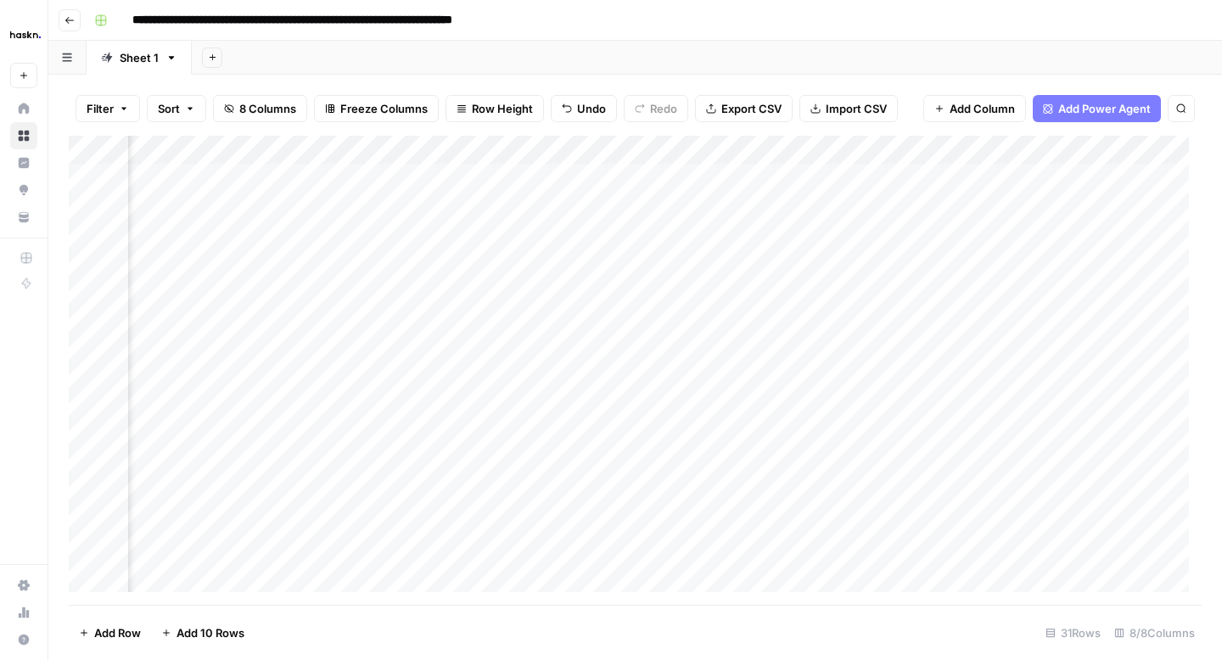
scroll to position [0, 267]
click at [960, 264] on div "Add Column" at bounding box center [635, 370] width 1133 height 469
click at [351, 300] on div "Add Column" at bounding box center [635, 370] width 1133 height 469
click at [644, 295] on div "Add Column" at bounding box center [635, 370] width 1133 height 469
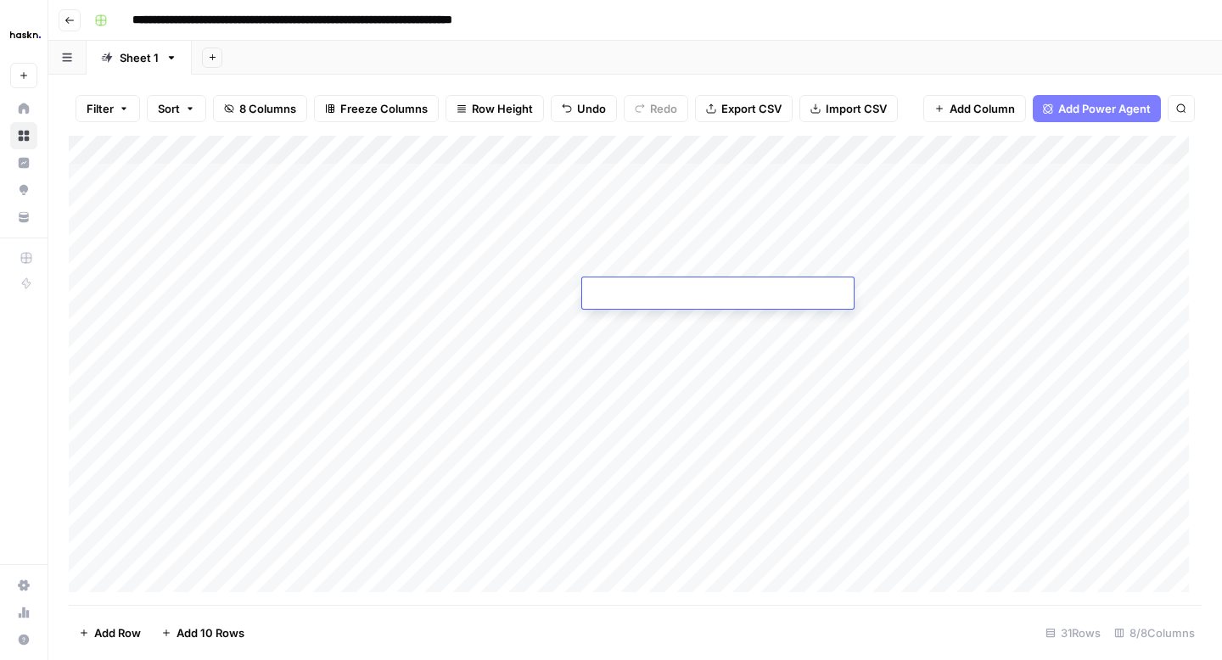
type textarea "**********"
click at [557, 323] on div "Add Column" at bounding box center [635, 370] width 1133 height 469
click at [667, 329] on div "Add Column" at bounding box center [635, 370] width 1133 height 469
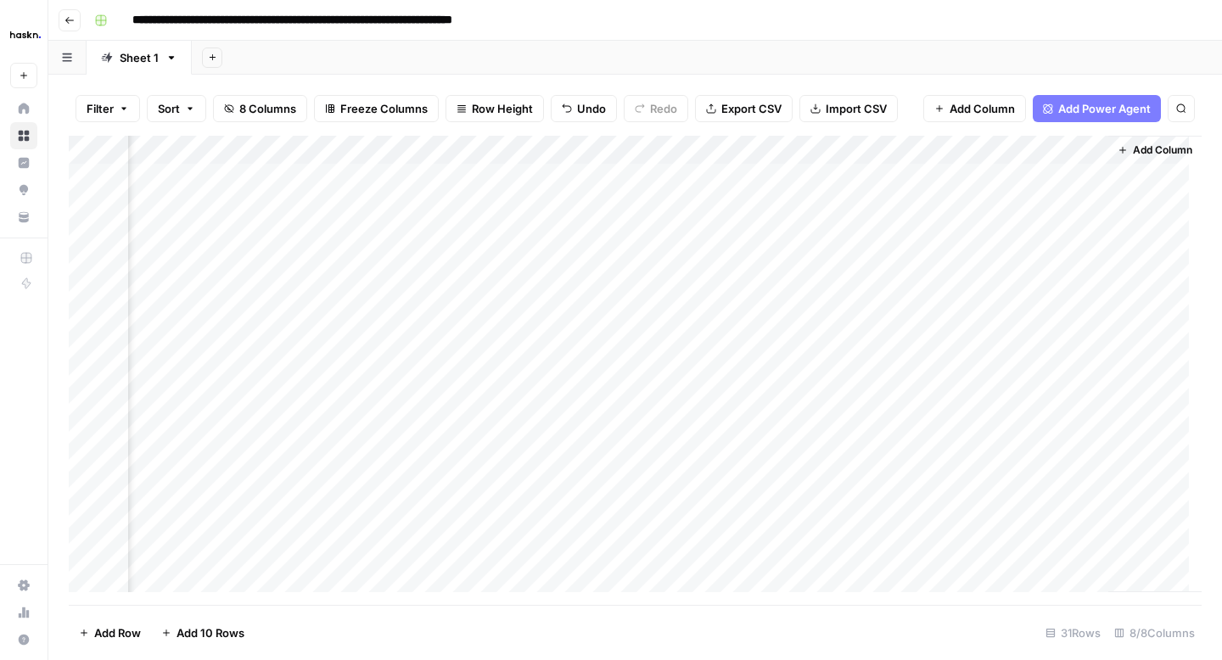
click at [880, 293] on div "Add Column" at bounding box center [635, 370] width 1133 height 469
click at [685, 324] on div "Add Column" at bounding box center [635, 370] width 1133 height 469
click at [640, 297] on div "Add Column" at bounding box center [635, 370] width 1133 height 469
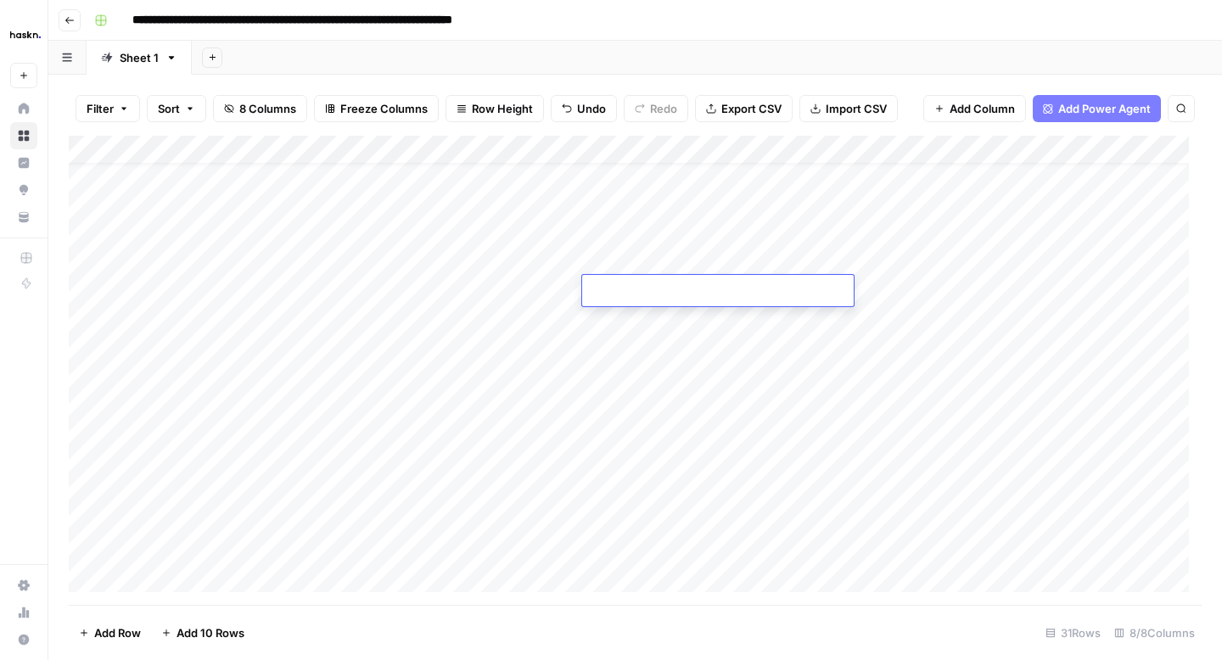
type textarea "**********"
click at [532, 349] on div "Add Column" at bounding box center [635, 370] width 1133 height 469
click at [693, 324] on div "Add Column" at bounding box center [635, 370] width 1133 height 469
click at [881, 289] on div "Add Column" at bounding box center [635, 370] width 1133 height 469
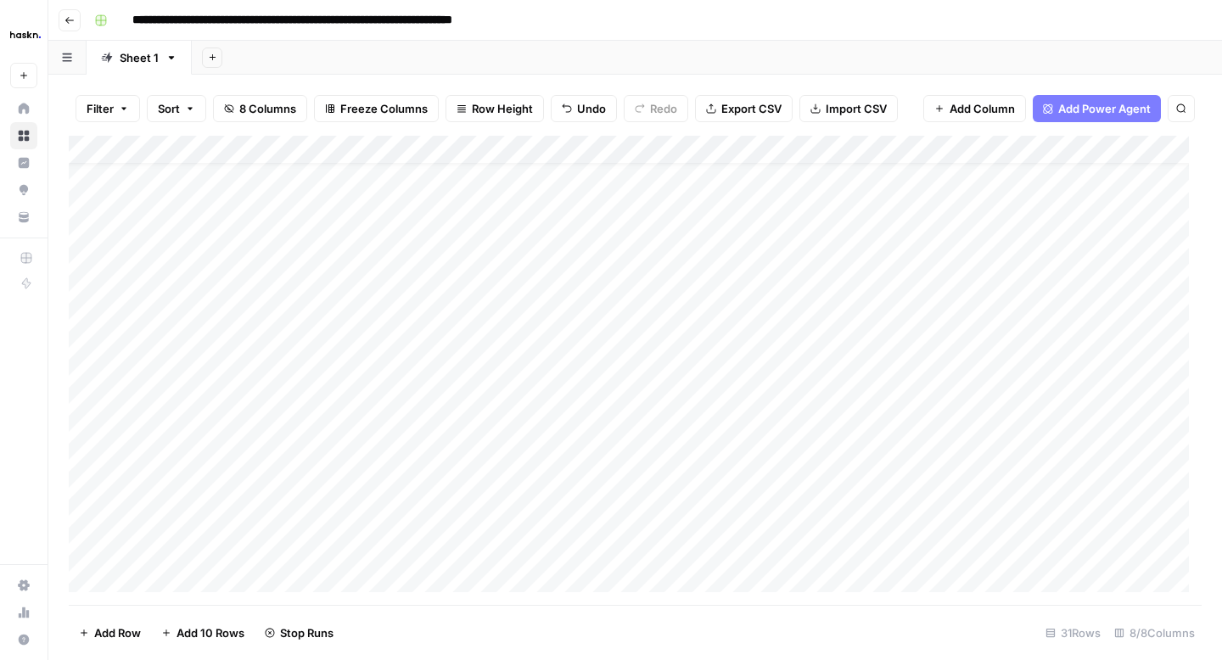
scroll to position [31, 0]
click at [664, 319] on div "Add Column" at bounding box center [635, 370] width 1133 height 469
click at [544, 323] on div "Add Column" at bounding box center [635, 370] width 1133 height 469
type textarea "**********"
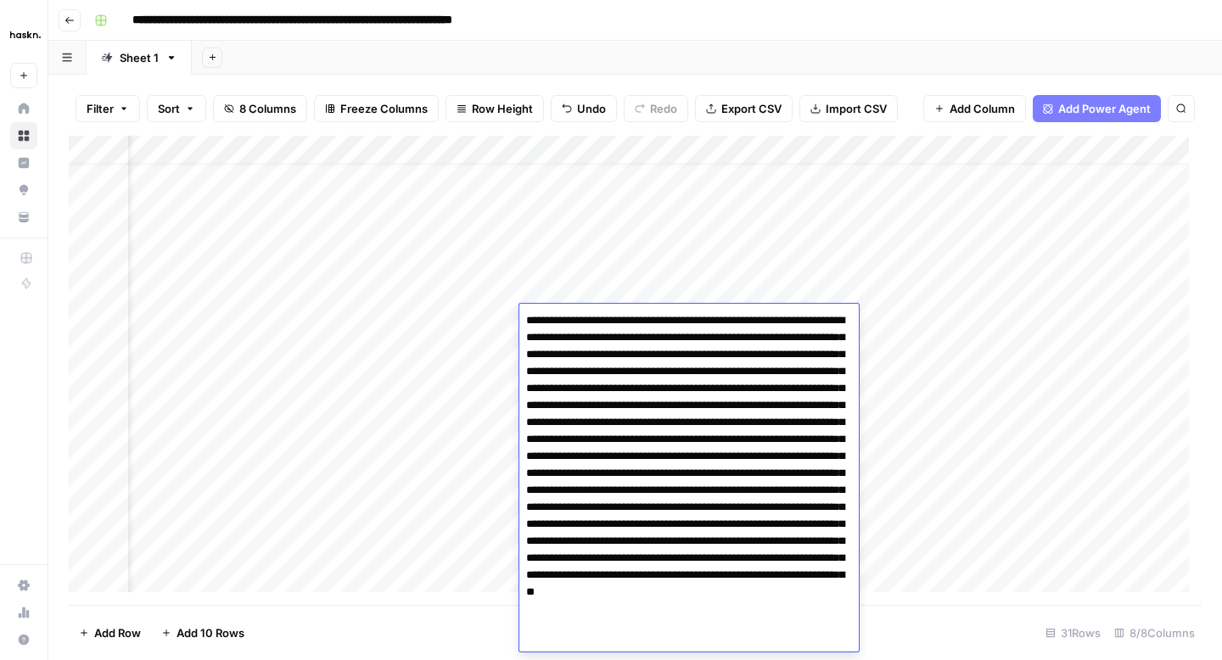
scroll to position [14, 0]
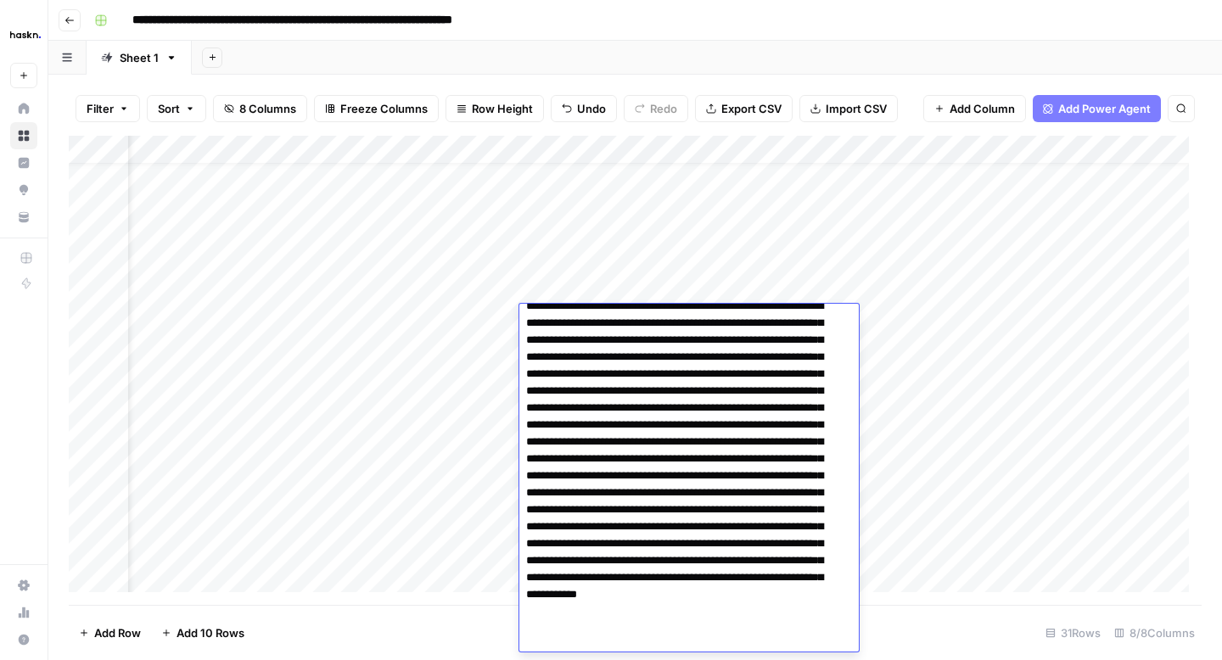
click at [486, 325] on div "Add Column" at bounding box center [635, 370] width 1133 height 469
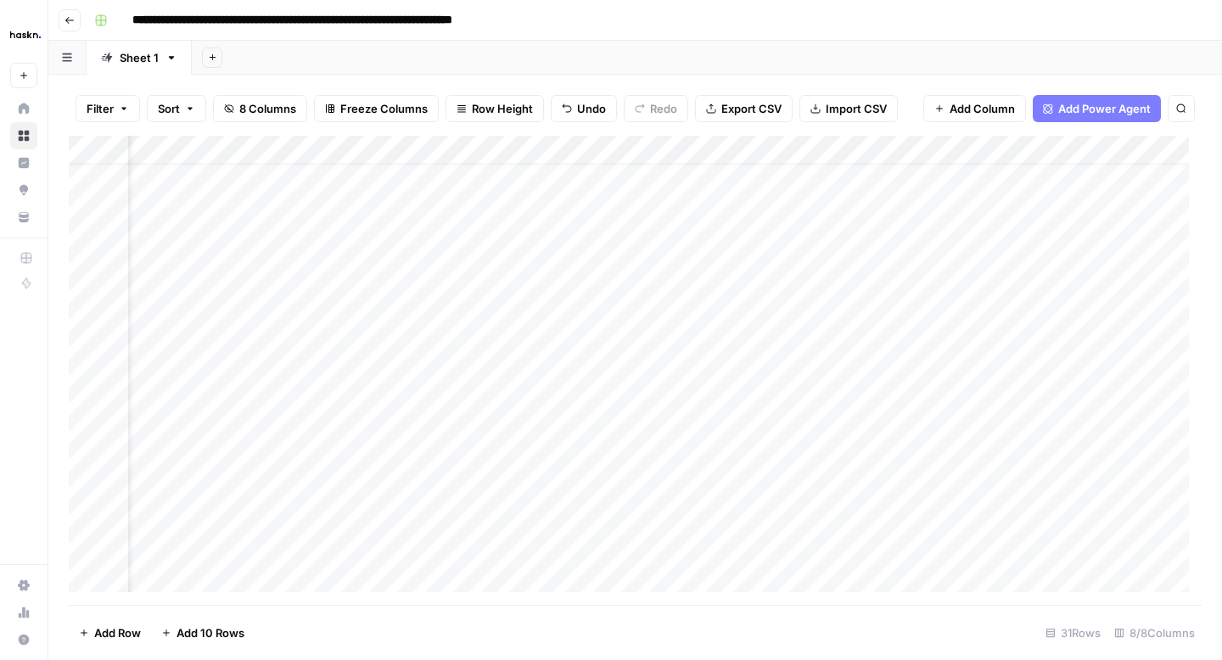
click at [585, 351] on div "Add Column" at bounding box center [635, 370] width 1133 height 469
click at [942, 289] on div "Add Column" at bounding box center [635, 370] width 1133 height 469
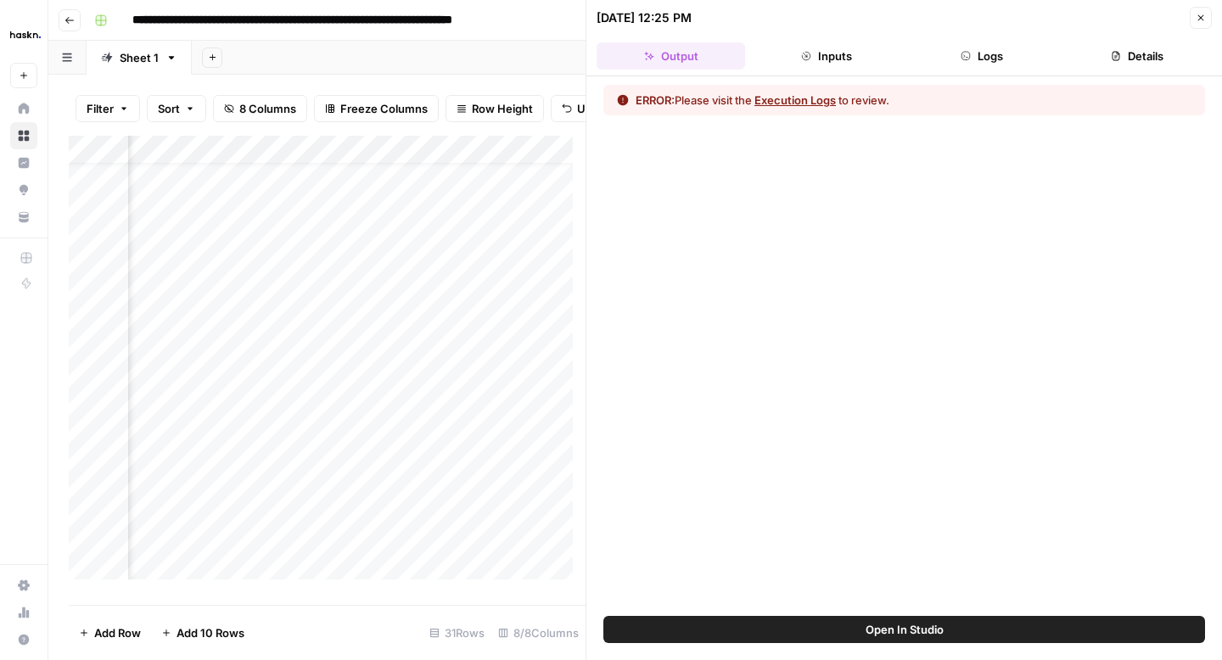
click at [1005, 53] on button "Logs" at bounding box center [982, 55] width 149 height 27
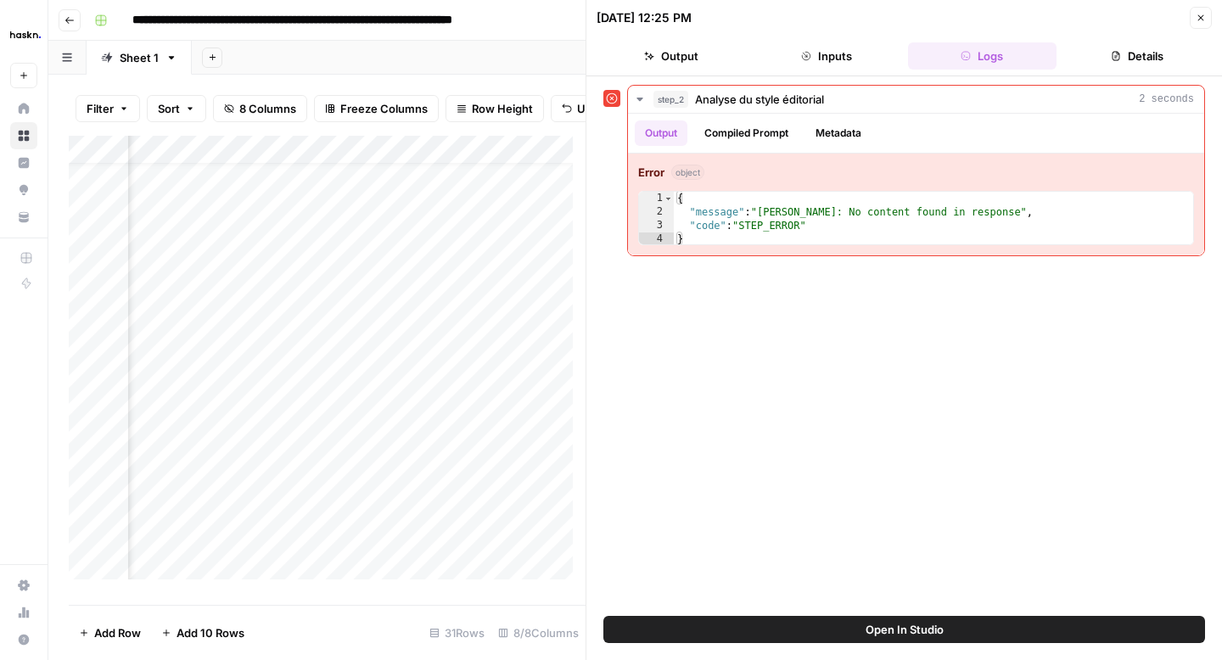
click at [1206, 14] on button "Close" at bounding box center [1201, 18] width 22 height 22
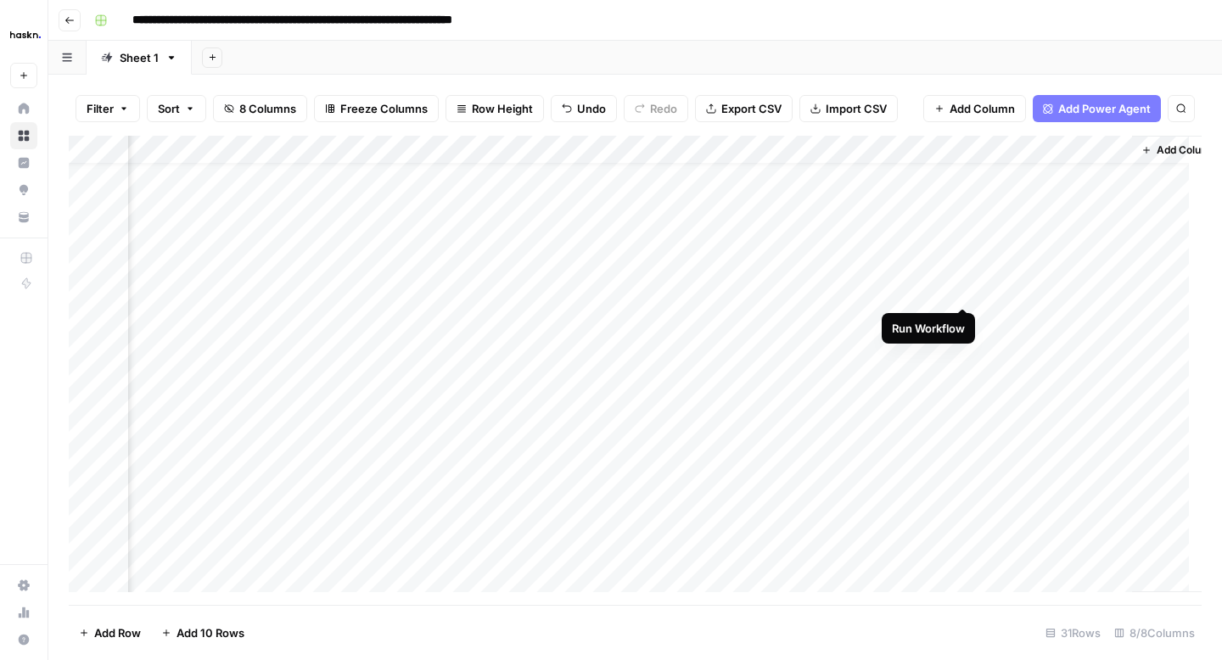
click at [965, 294] on div "Add Column" at bounding box center [635, 370] width 1133 height 469
click at [911, 315] on div "Add Column" at bounding box center [635, 370] width 1133 height 469
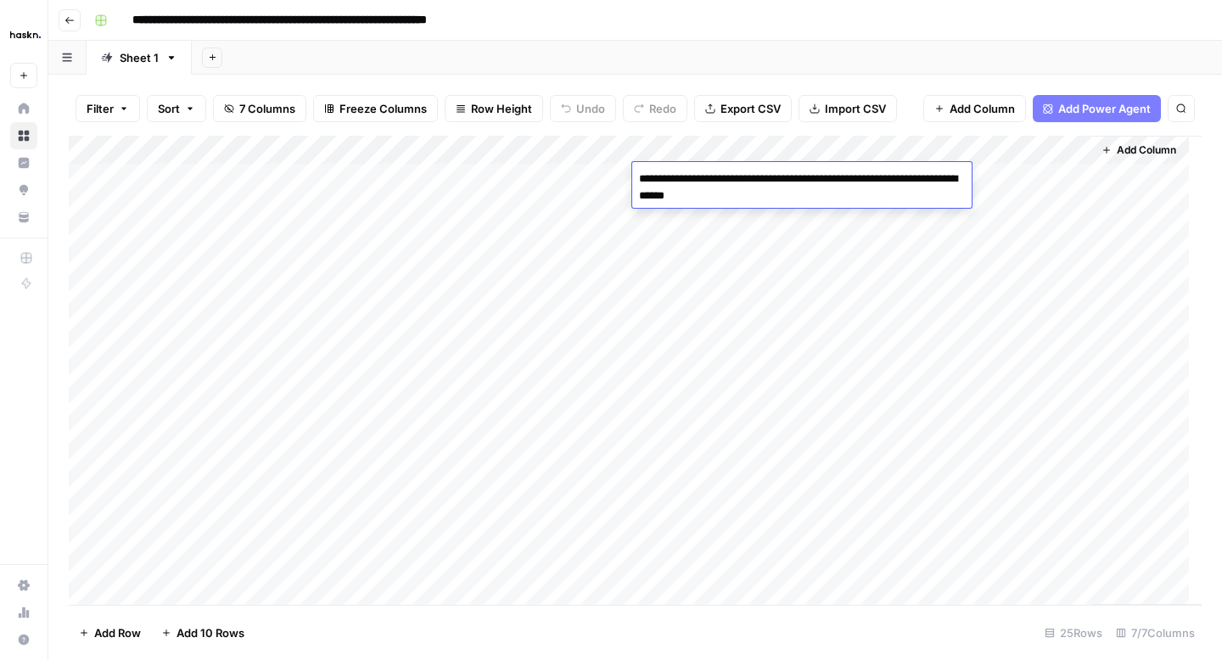
click at [565, 200] on div "Add Column" at bounding box center [635, 370] width 1133 height 469
